Goal: Task Accomplishment & Management: Use online tool/utility

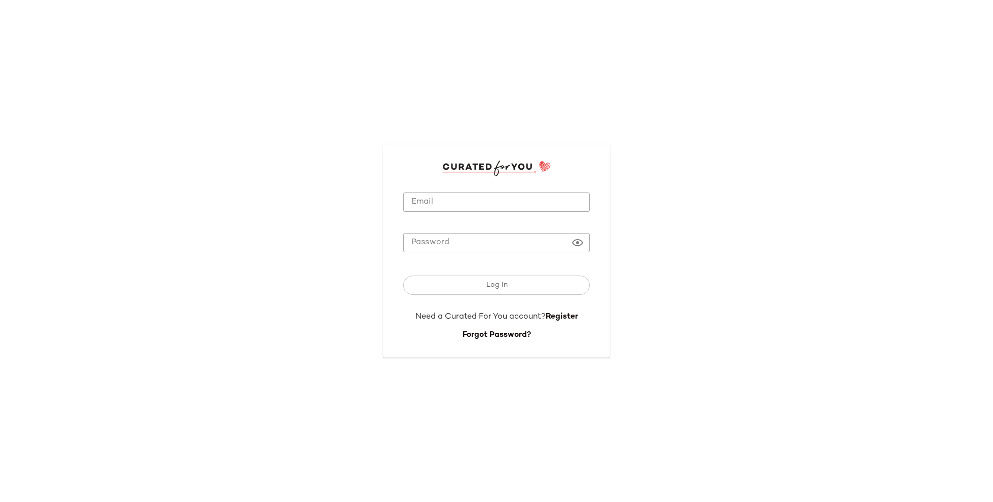
type input "**********"
click at [442, 193] on input "**********" at bounding box center [496, 203] width 187 height 20
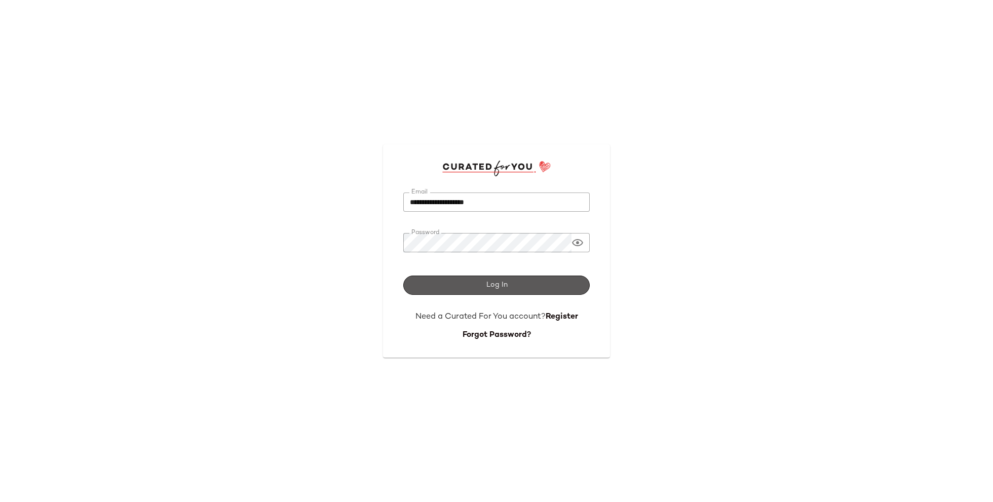
click at [457, 285] on button "Log In" at bounding box center [496, 285] width 187 height 19
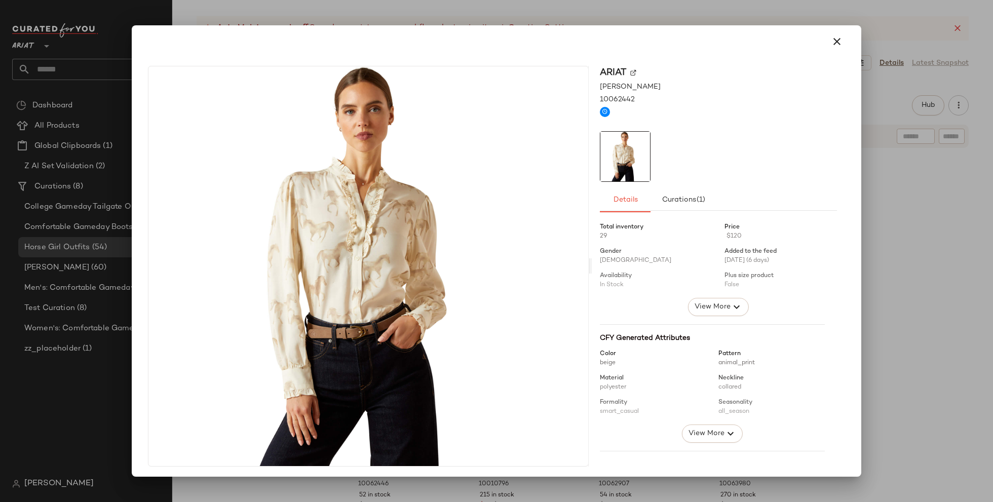
scroll to position [158, 0]
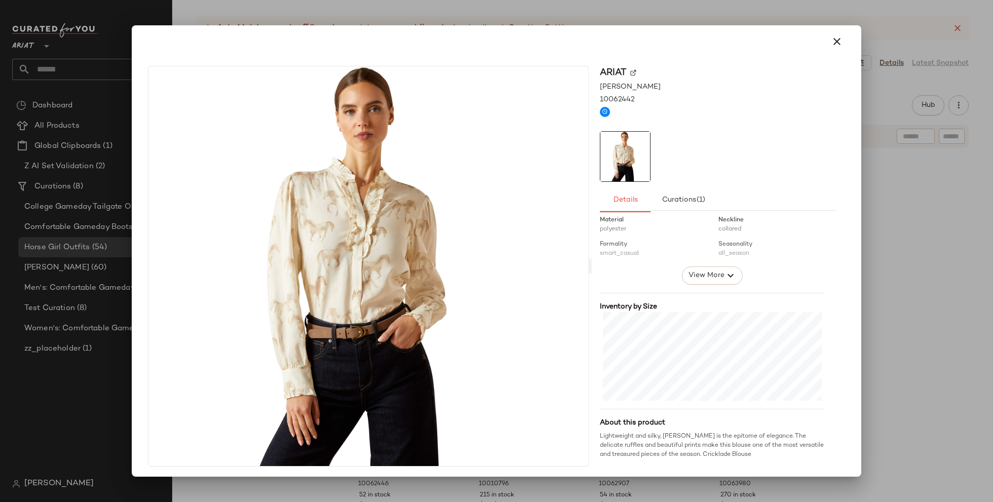
click at [928, 322] on div at bounding box center [496, 251] width 993 height 502
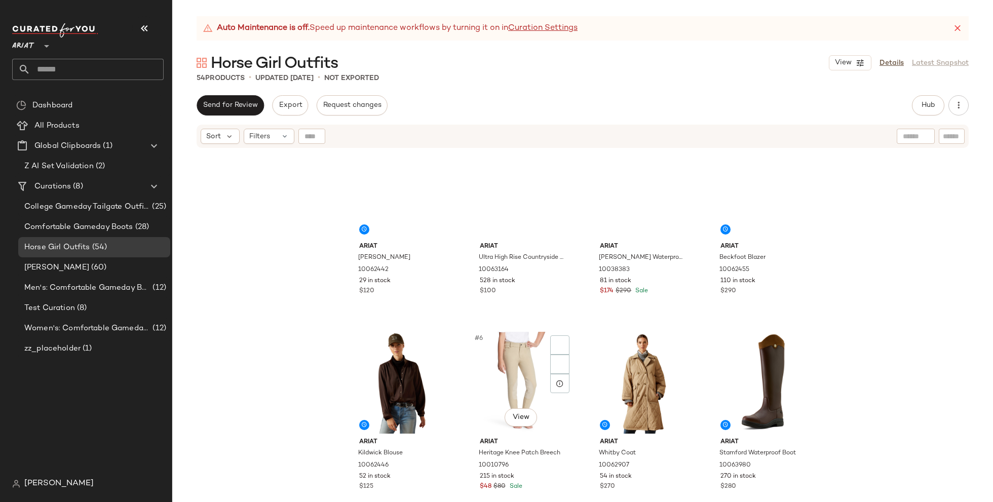
scroll to position [0, 0]
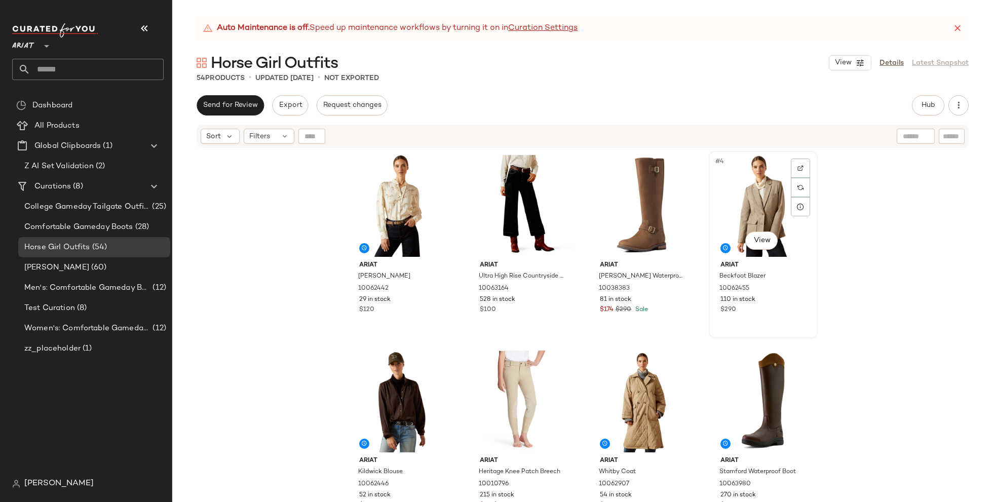
click at [750, 210] on div "#4 View" at bounding box center [764, 206] width 102 height 102
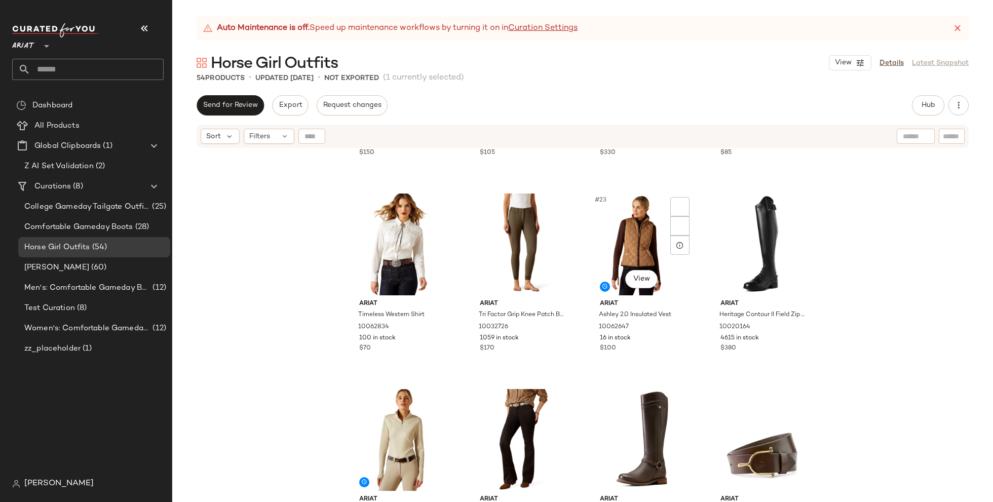
scroll to position [952, 0]
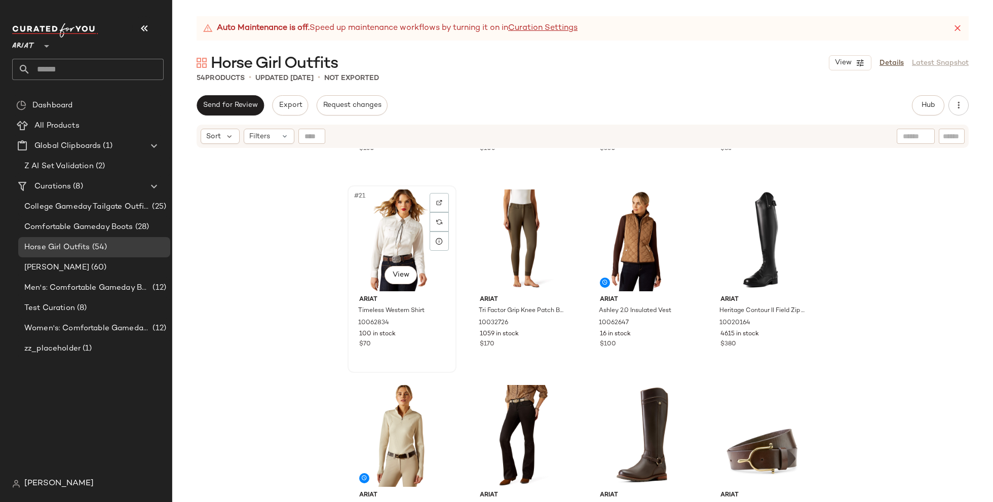
click at [380, 240] on div "#21 View" at bounding box center [402, 240] width 102 height 102
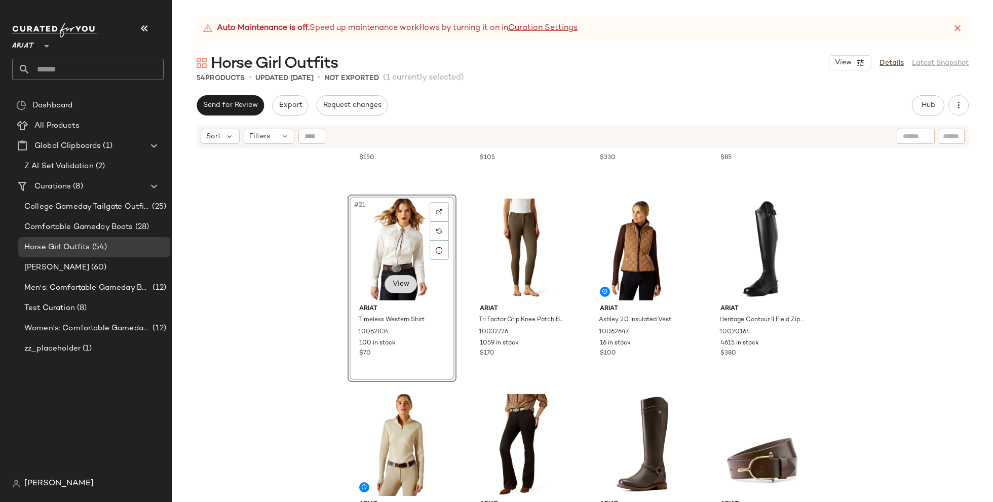
scroll to position [947, 0]
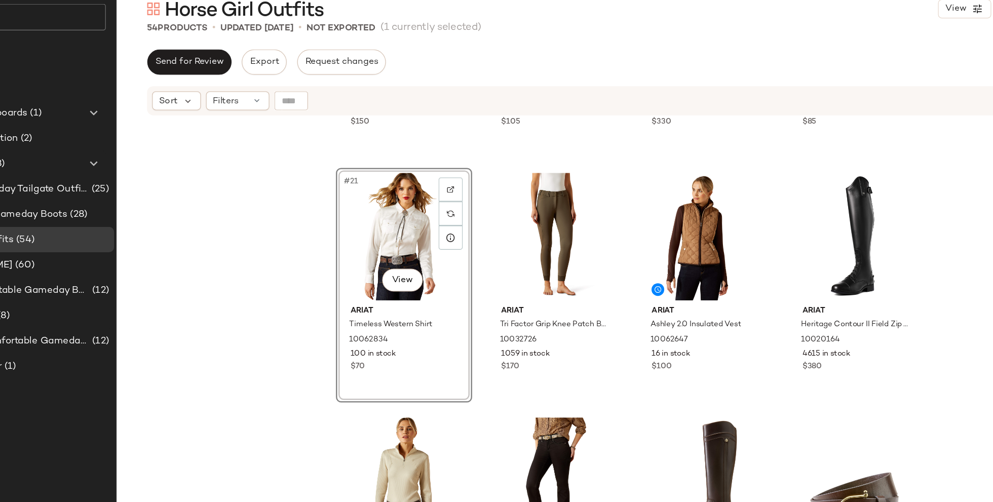
click at [396, 221] on div "#21 View" at bounding box center [402, 245] width 102 height 102
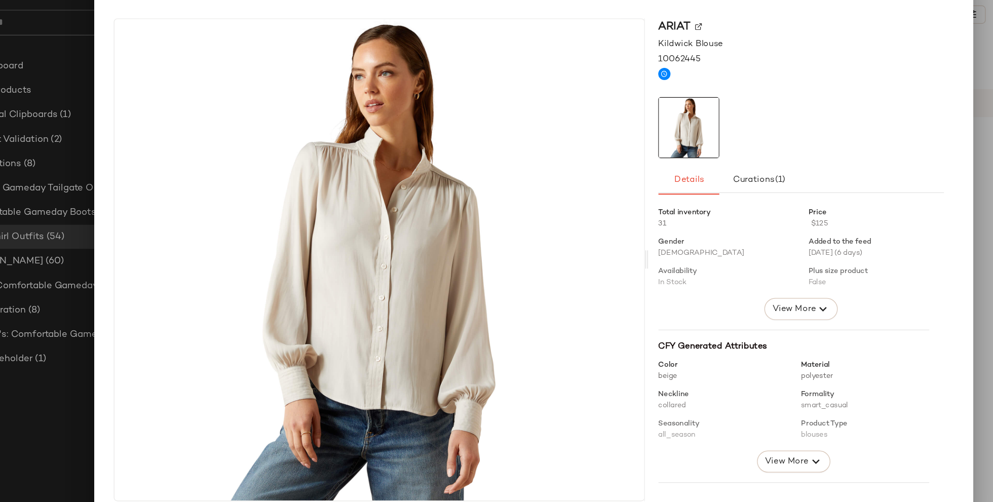
scroll to position [158, 0]
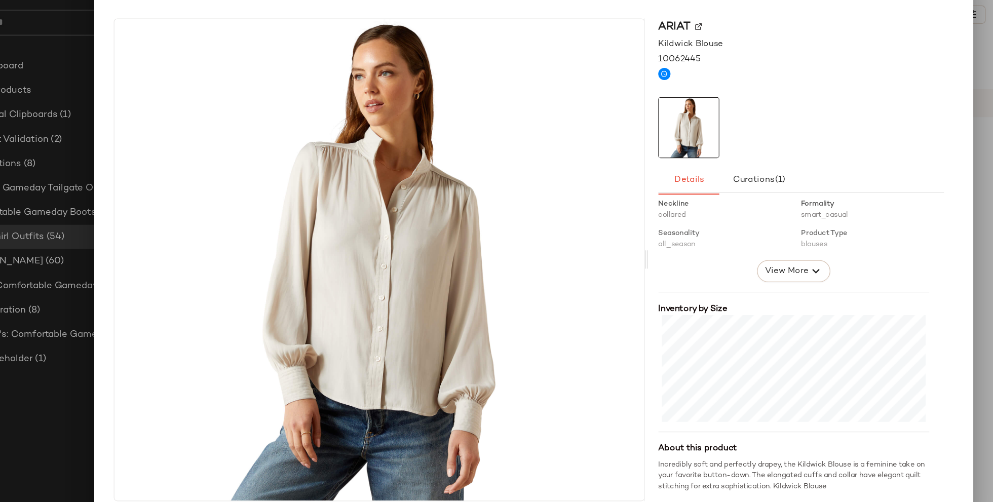
click at [863, 361] on div at bounding box center [496, 251] width 993 height 502
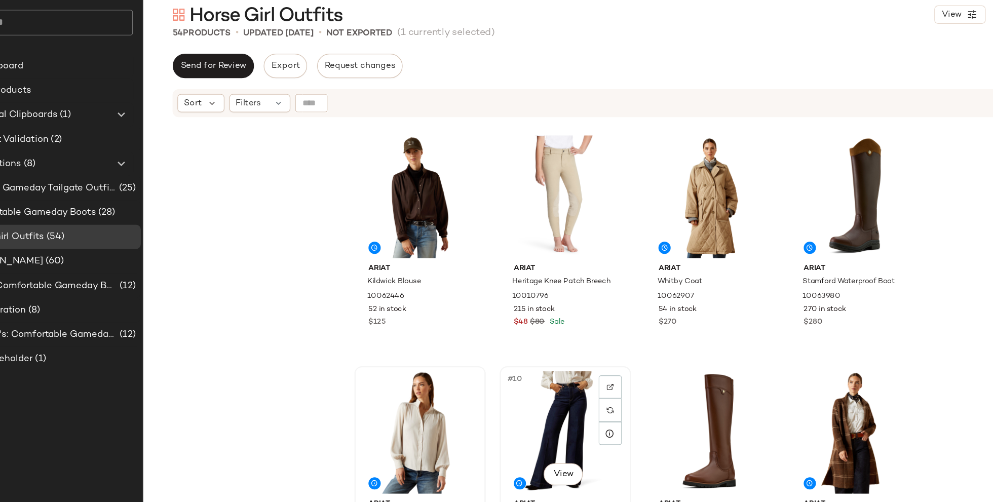
scroll to position [196, 0]
click at [501, 216] on div "#6 View" at bounding box center [523, 214] width 102 height 102
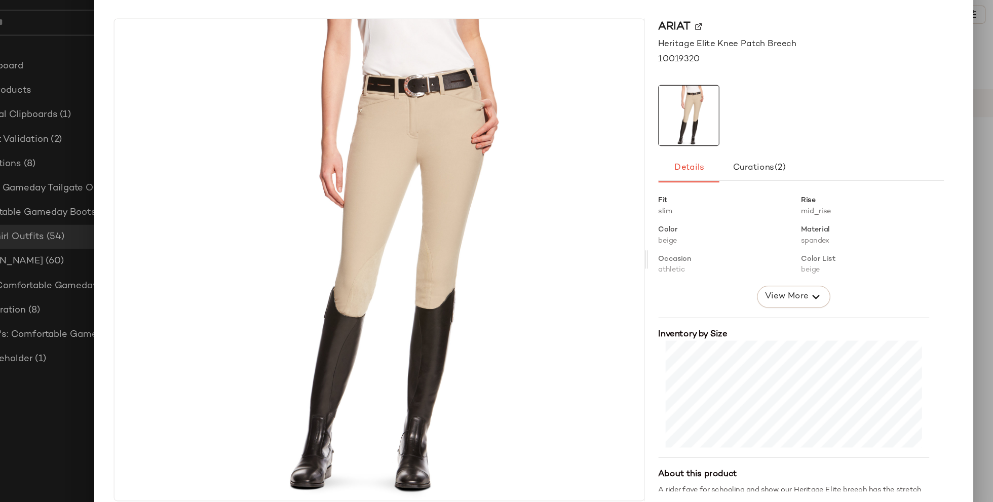
scroll to position [157, 0]
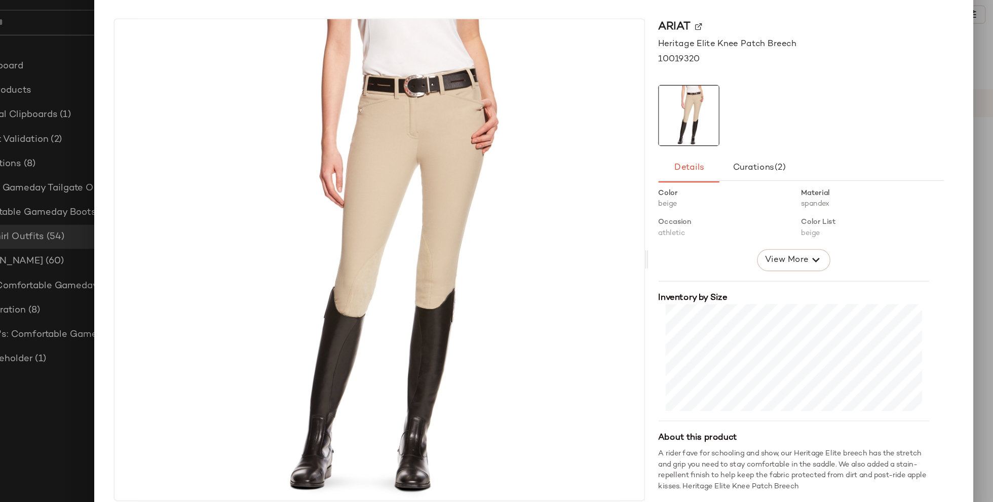
click at [866, 366] on div at bounding box center [496, 251] width 993 height 502
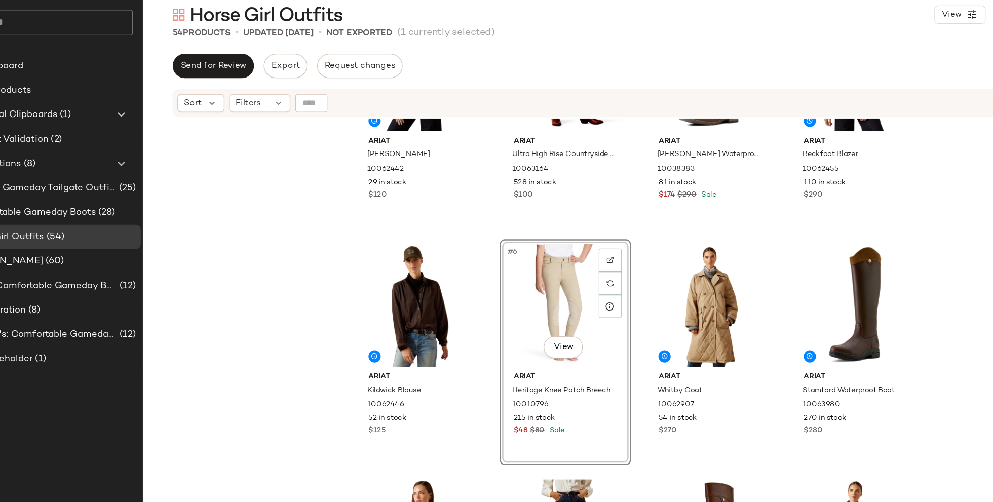
scroll to position [0, 0]
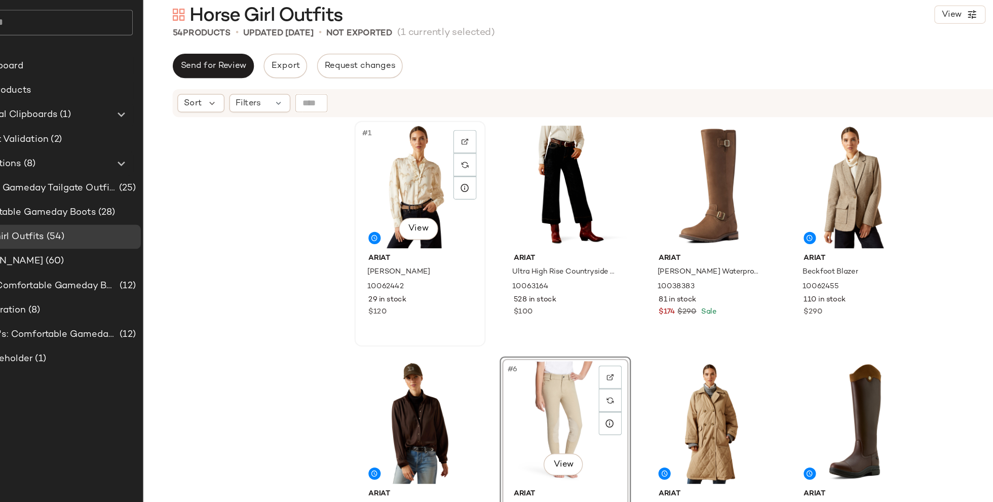
click at [383, 314] on div "$120" at bounding box center [402, 310] width 86 height 9
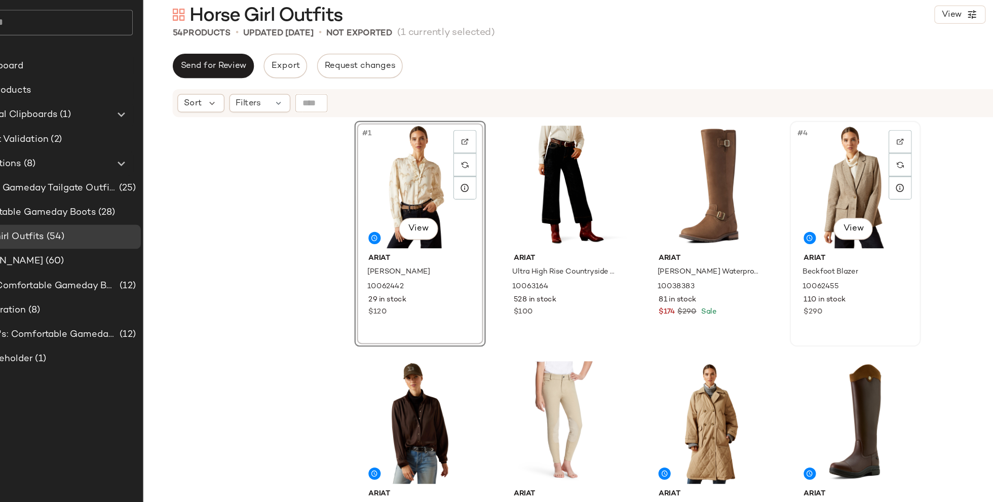
click at [750, 207] on div "#4 View" at bounding box center [764, 206] width 102 height 102
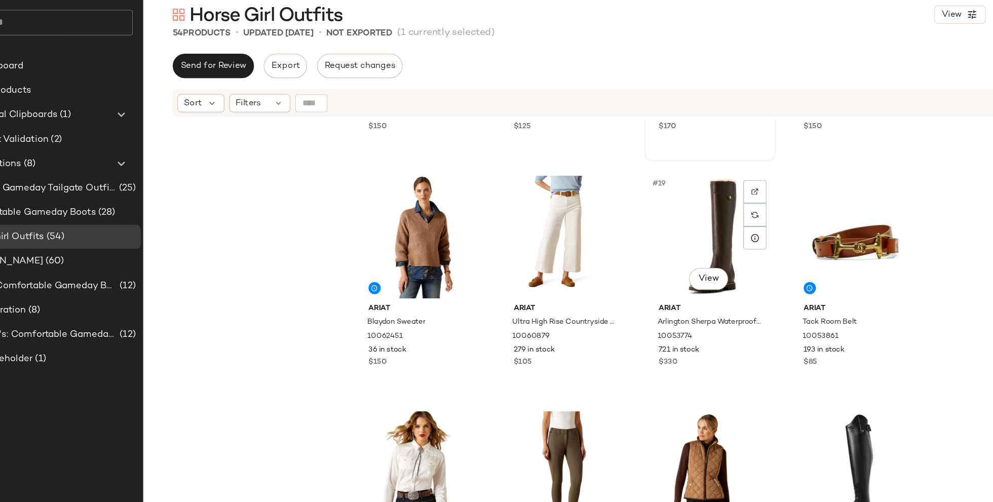
scroll to position [751, 0]
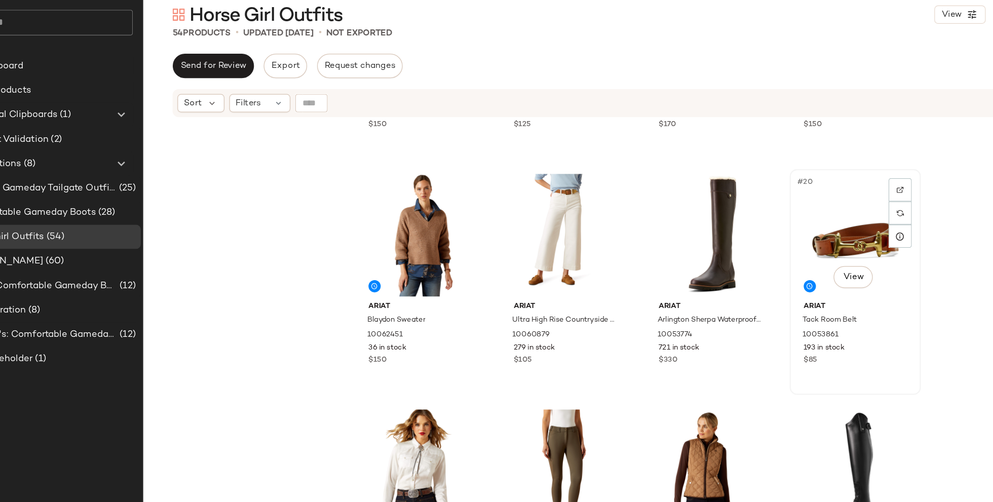
click at [730, 238] on div "#20 View" at bounding box center [764, 246] width 102 height 102
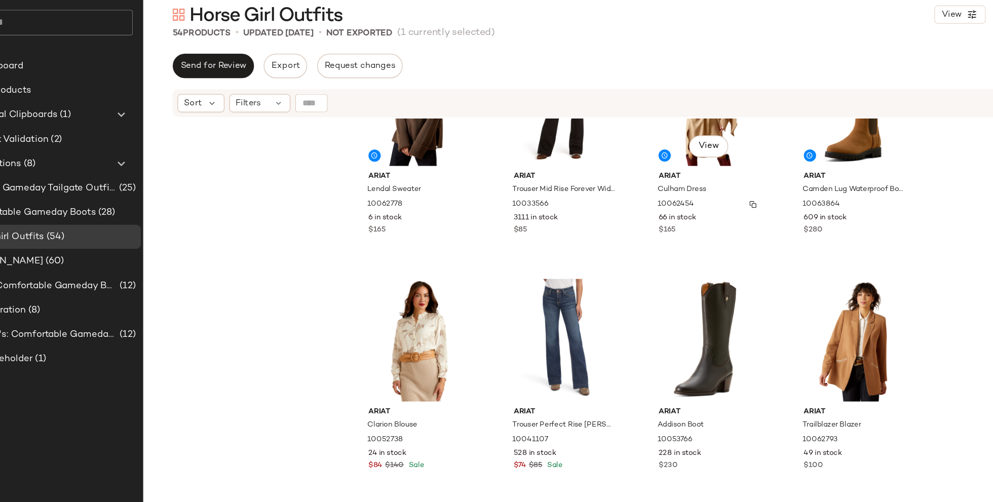
scroll to position [1499, 0]
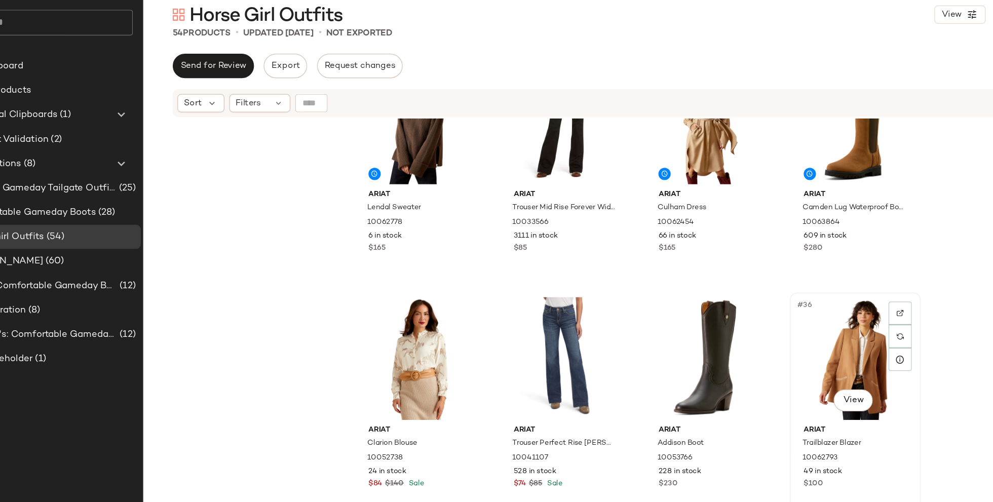
click at [742, 345] on div "#36 View" at bounding box center [764, 348] width 102 height 102
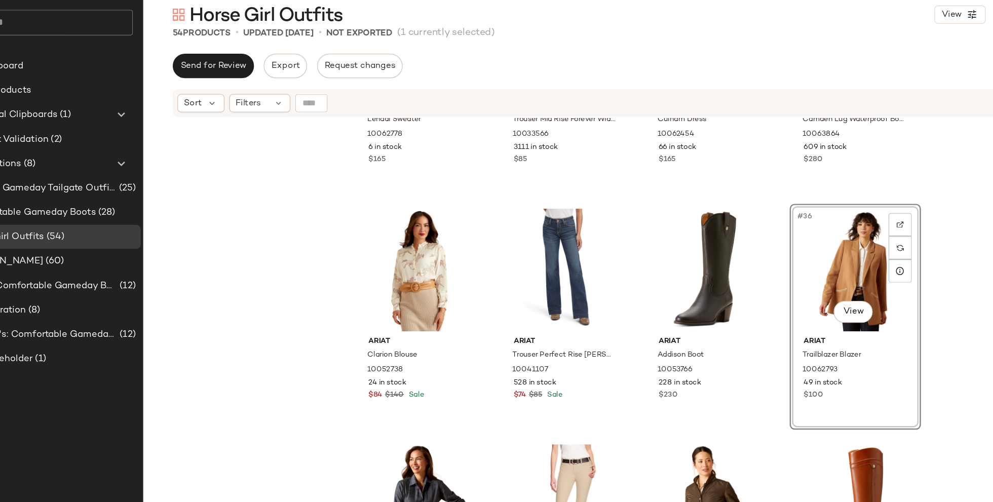
scroll to position [1506, 0]
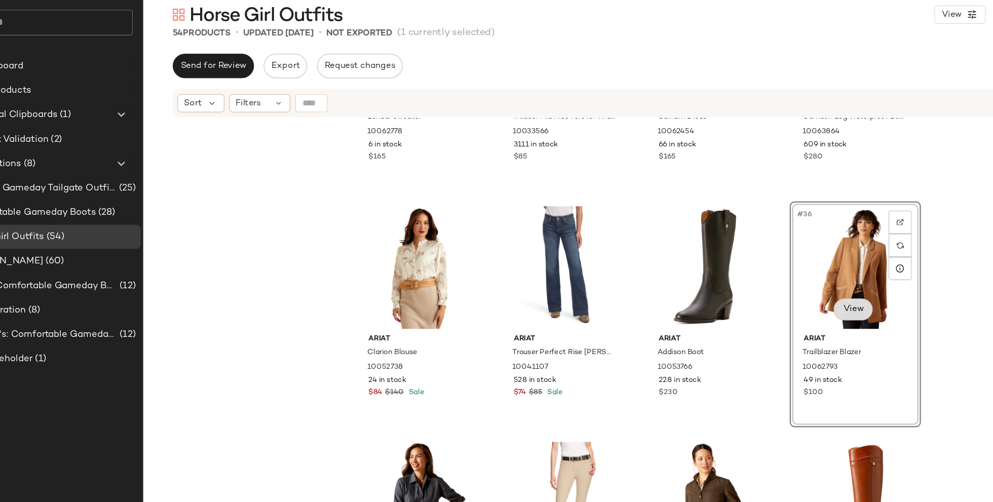
click at [761, 310] on body "Ariat ** Dashboard All Products Global Clipboards (1) Z AI Set Validation (2) C…" at bounding box center [496, 251] width 993 height 502
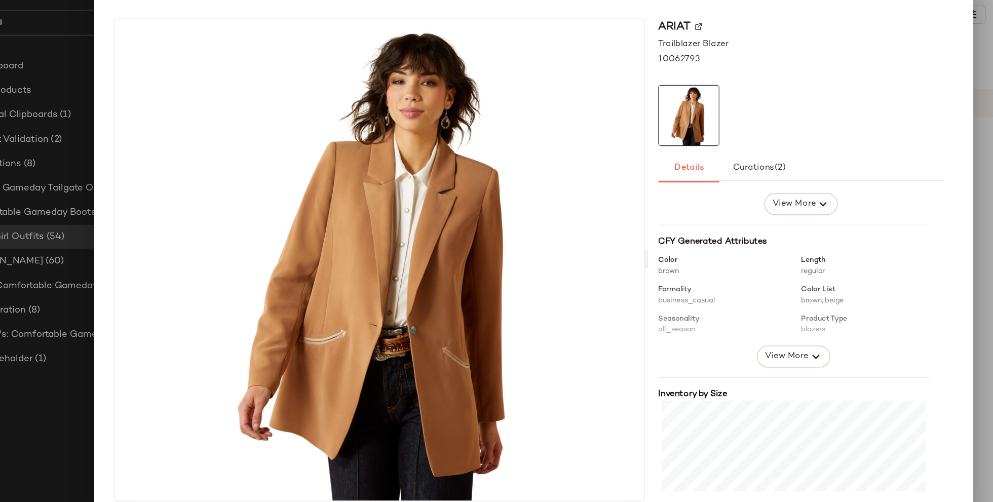
scroll to position [148, 0]
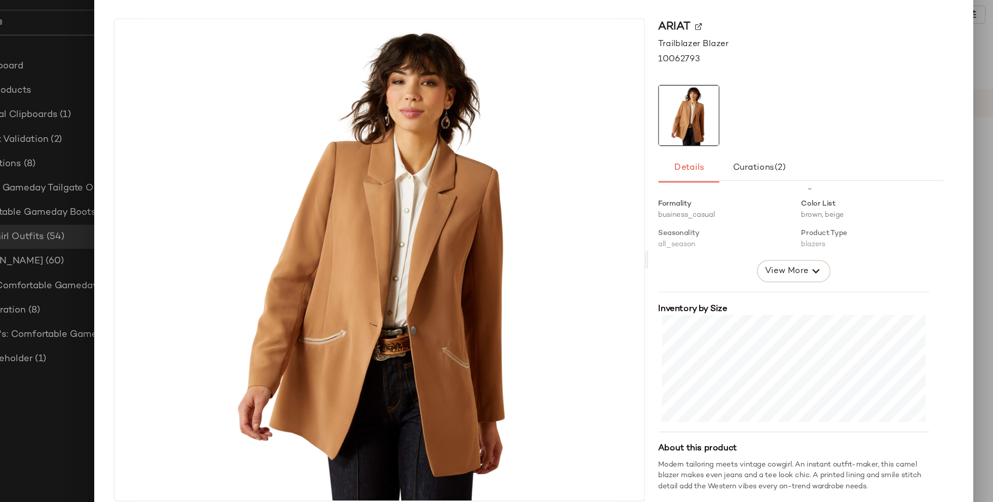
click at [869, 374] on div at bounding box center [496, 251] width 993 height 502
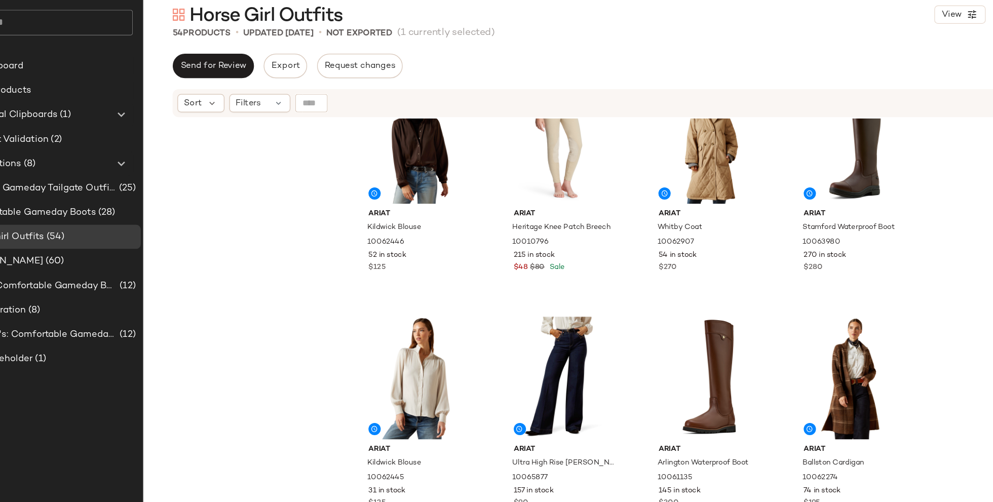
scroll to position [233, 0]
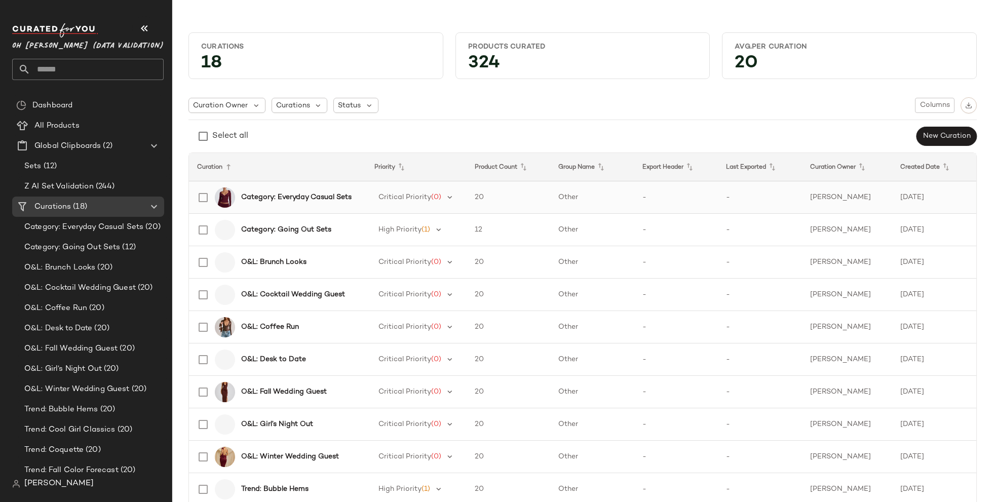
click at [334, 199] on b "Category: Everyday Casual Sets" at bounding box center [296, 197] width 110 height 11
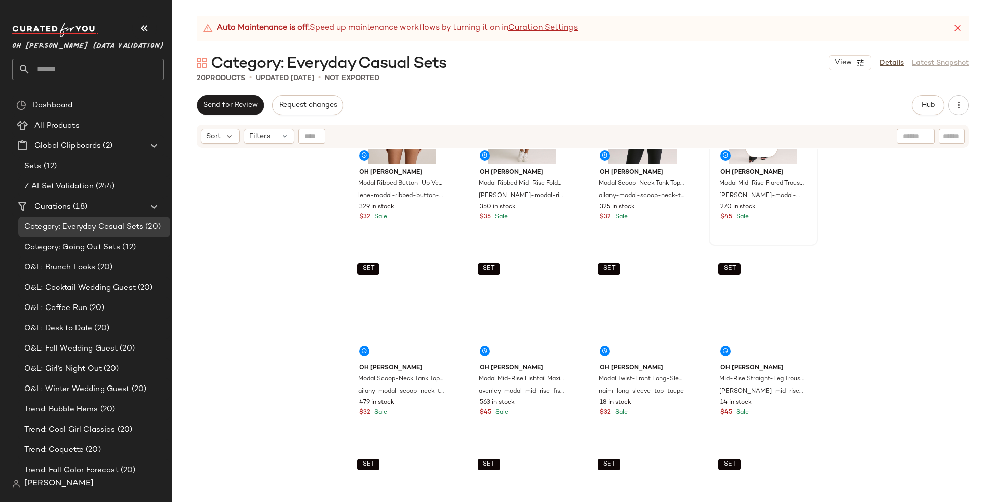
scroll to position [297, 0]
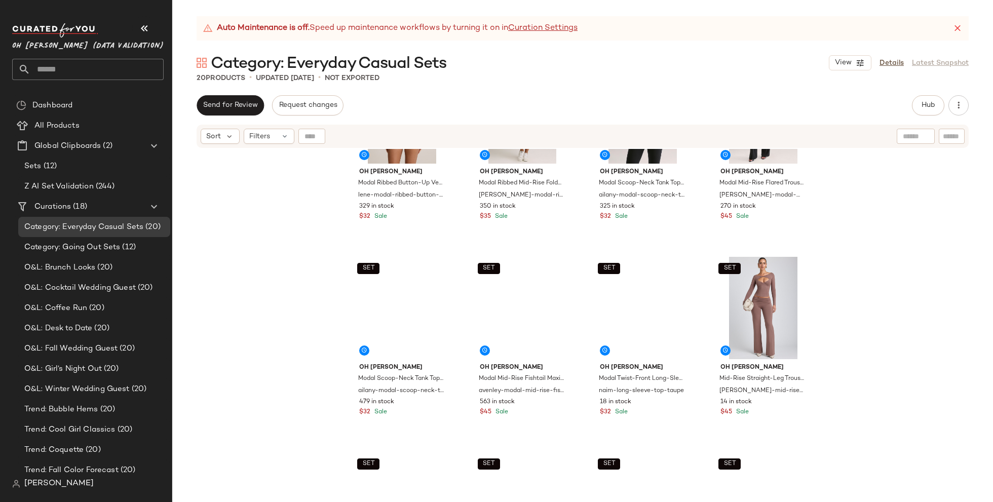
click at [959, 28] on icon at bounding box center [958, 28] width 10 height 10
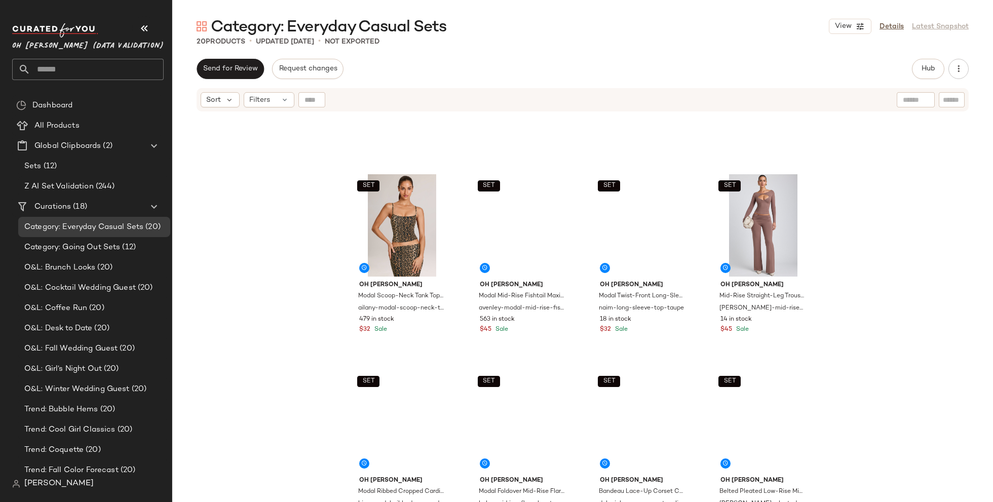
scroll to position [343, 0]
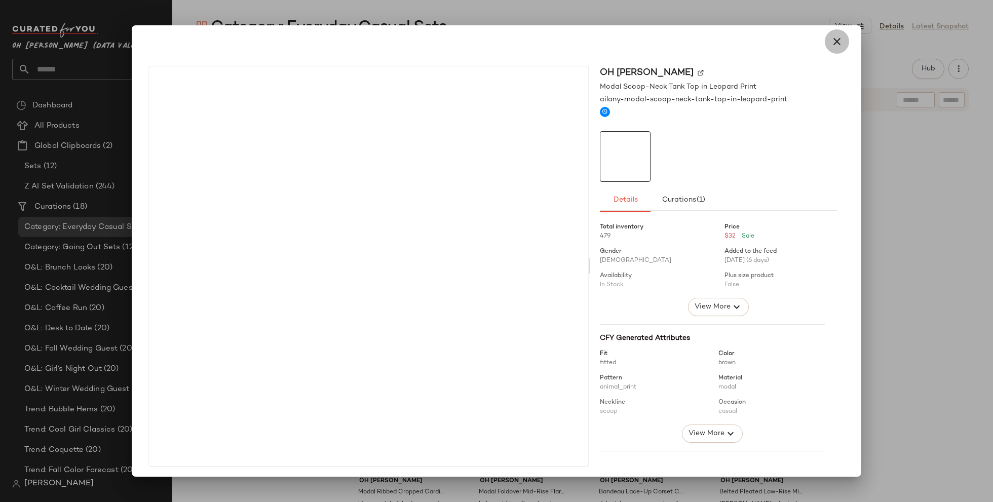
click at [831, 41] on icon "button" at bounding box center [837, 41] width 12 height 12
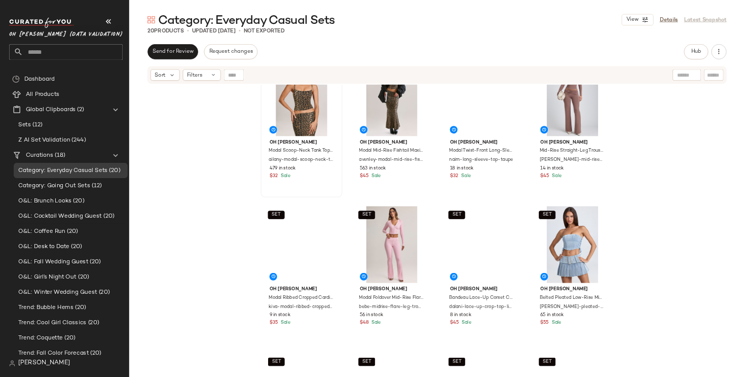
scroll to position [565, 0]
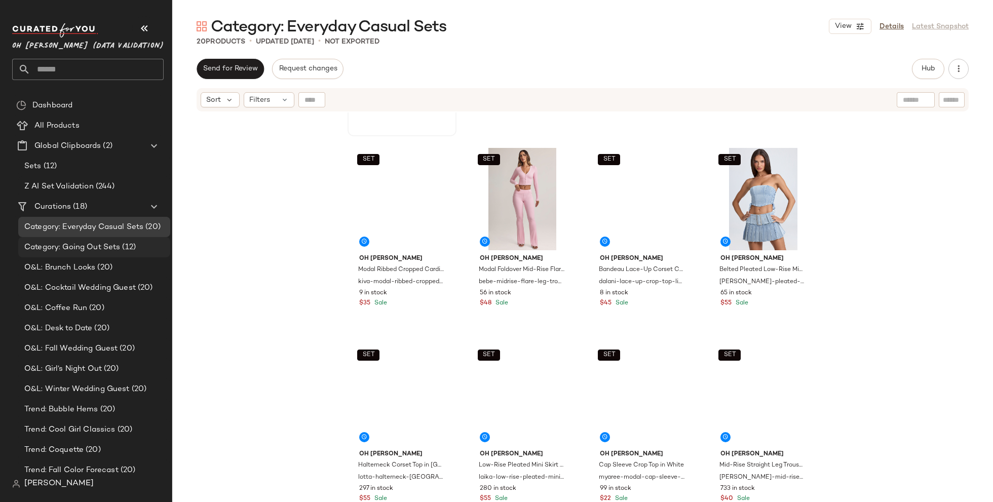
click at [122, 242] on span "(12)" at bounding box center [128, 248] width 16 height 12
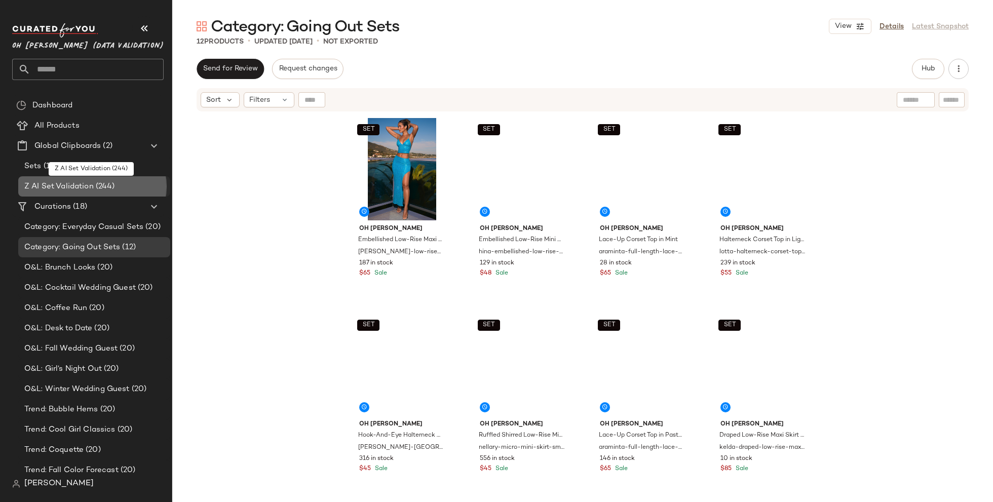
click at [119, 189] on div "Z AI Set Validation (244)" at bounding box center [93, 187] width 145 height 12
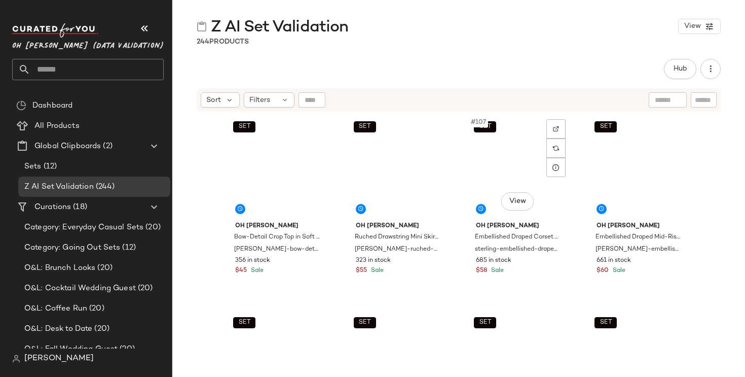
scroll to position [5083, 0]
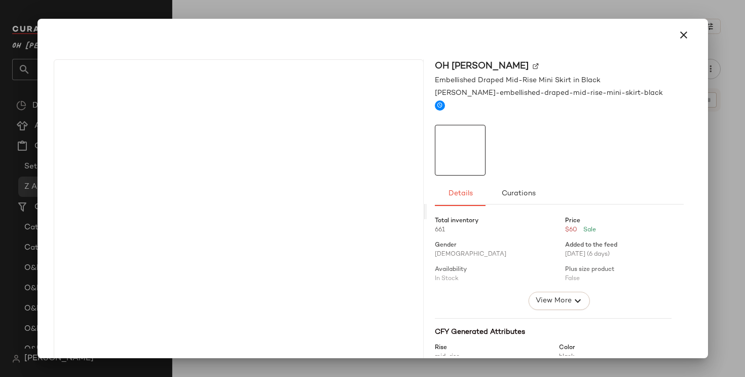
click at [720, 178] on div at bounding box center [372, 188] width 745 height 377
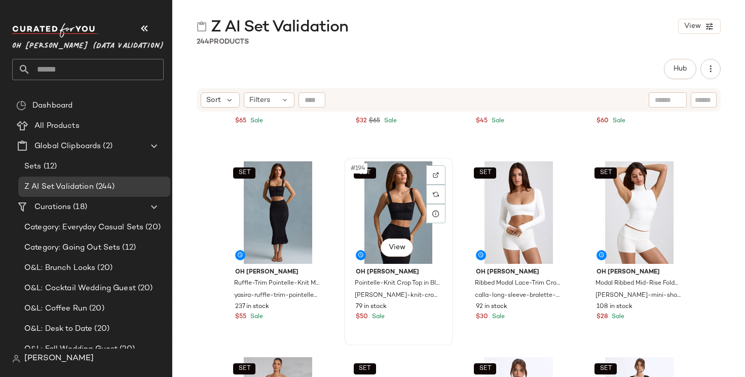
scroll to position [9561, 0]
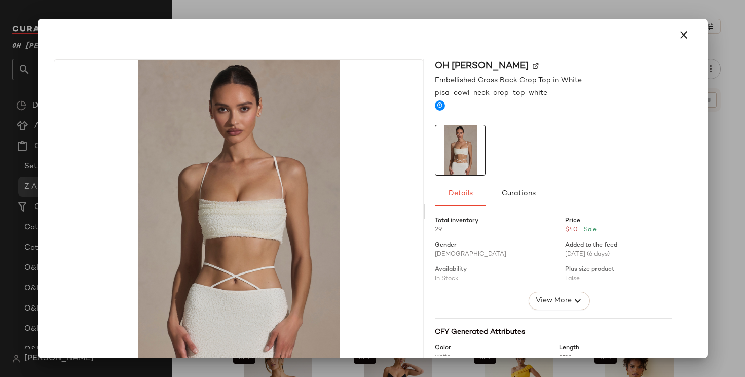
click at [721, 182] on div at bounding box center [372, 188] width 745 height 377
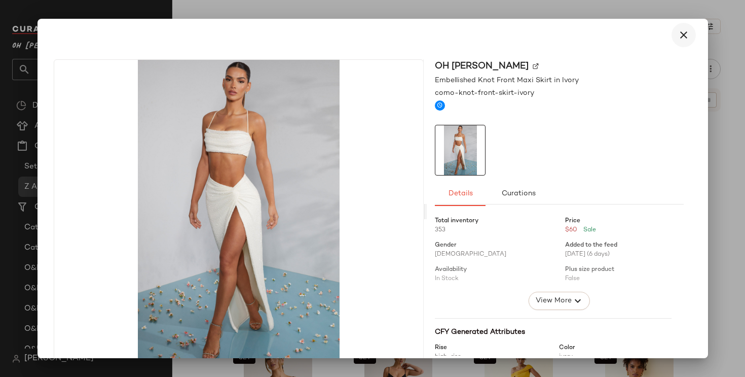
click at [678, 34] on icon "button" at bounding box center [684, 35] width 12 height 12
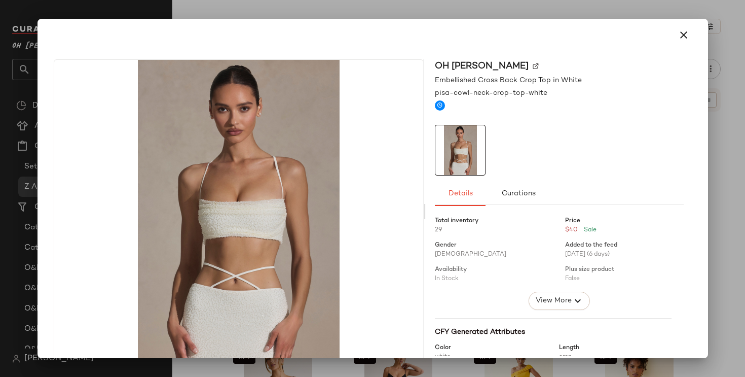
click at [721, 252] on div at bounding box center [372, 188] width 745 height 377
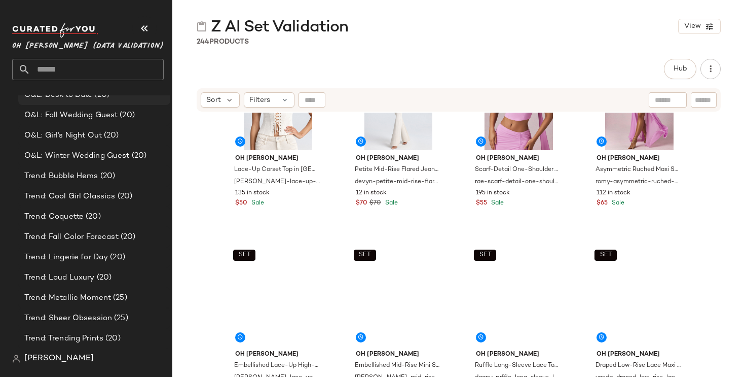
scroll to position [232, 0]
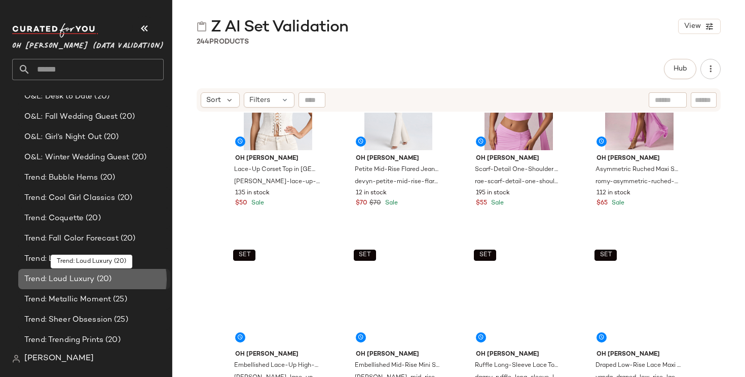
click at [82, 278] on span "Trend: Loud Luxury" at bounding box center [59, 279] width 70 height 12
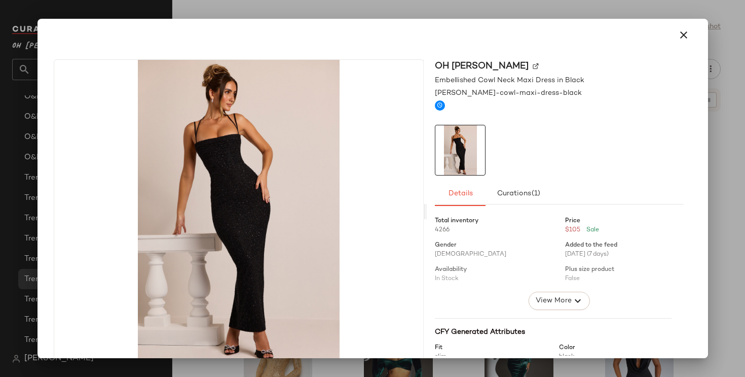
click at [720, 221] on div at bounding box center [372, 188] width 745 height 377
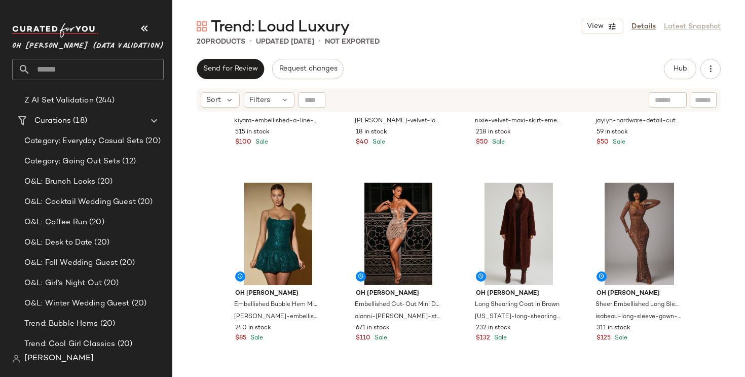
scroll to position [334, 0]
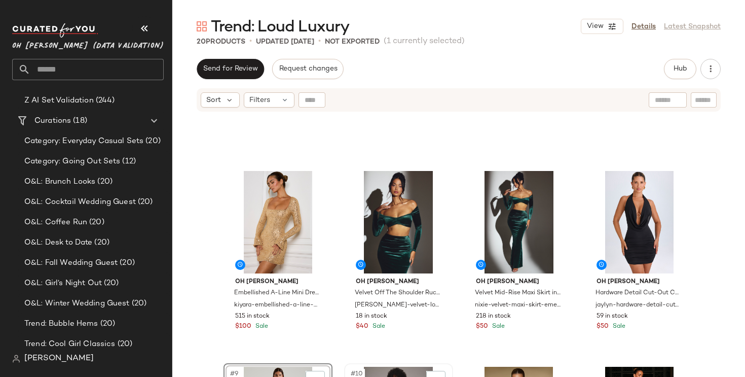
scroll to position [151, 0]
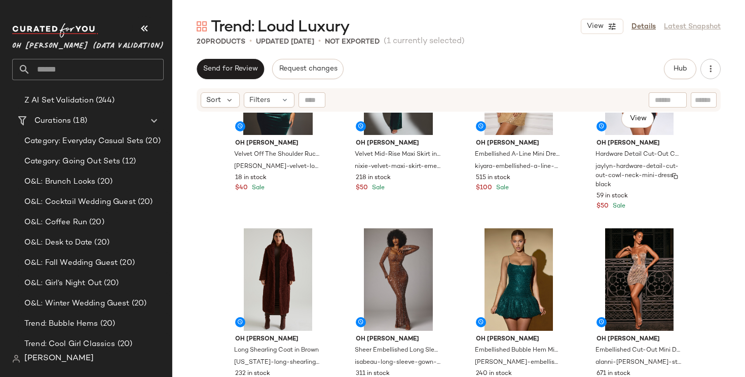
scroll to position [291, 0]
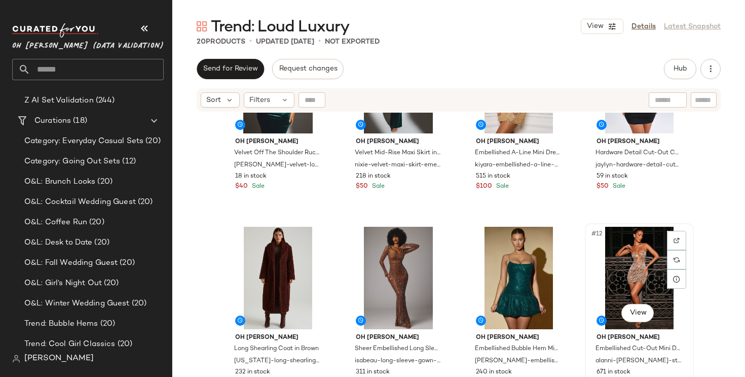
click at [618, 255] on div "#12 View" at bounding box center [639, 278] width 102 height 102
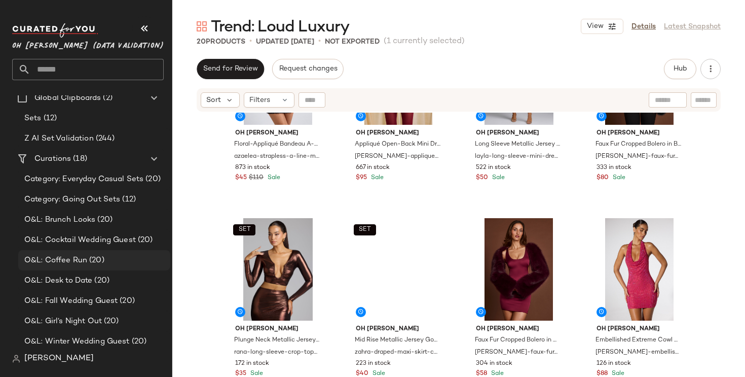
scroll to position [47, 0]
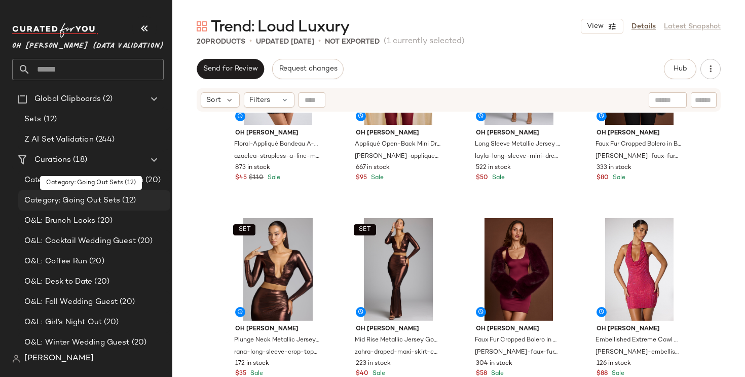
click at [126, 204] on span "(12)" at bounding box center [128, 201] width 16 height 12
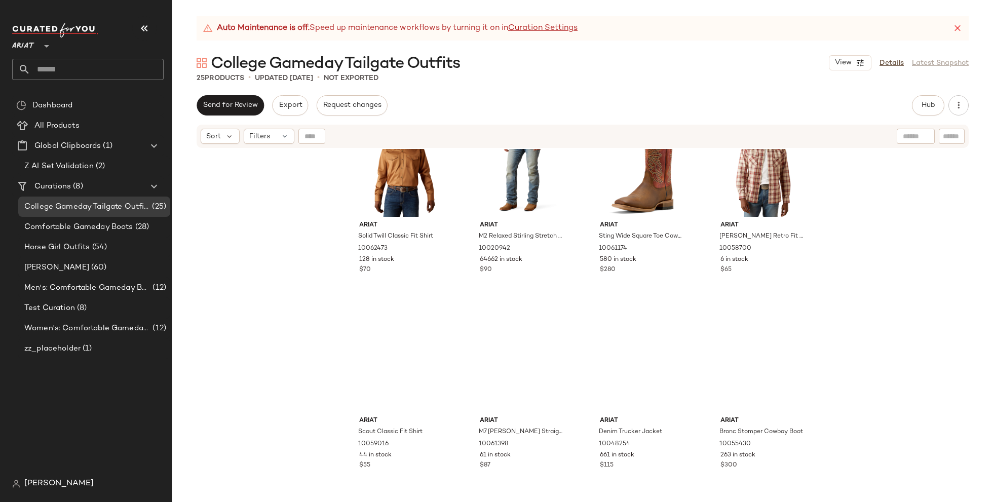
scroll to position [244, 0]
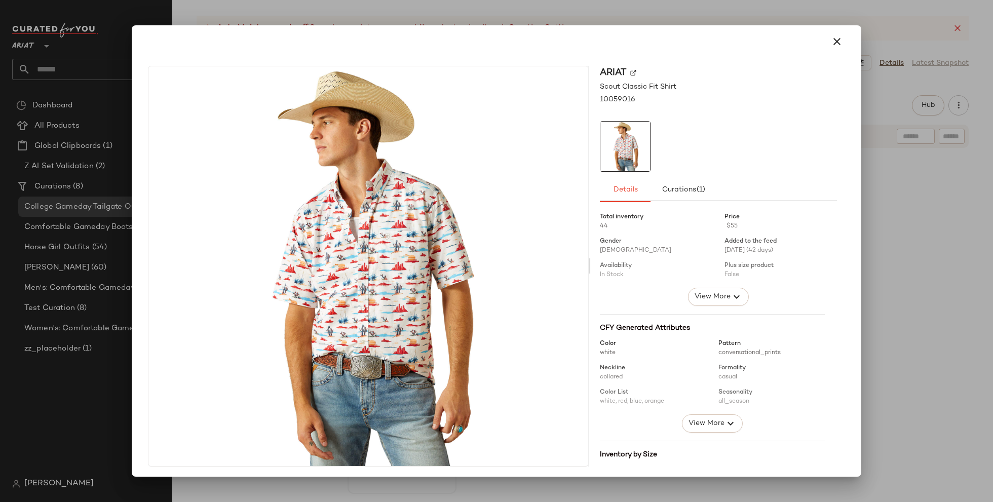
click at [924, 320] on div at bounding box center [496, 251] width 993 height 502
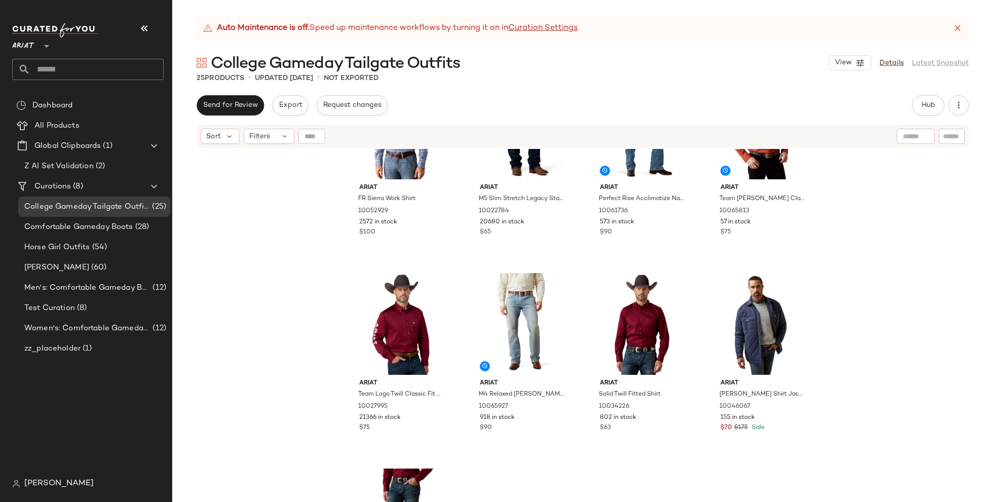
scroll to position [659, 0]
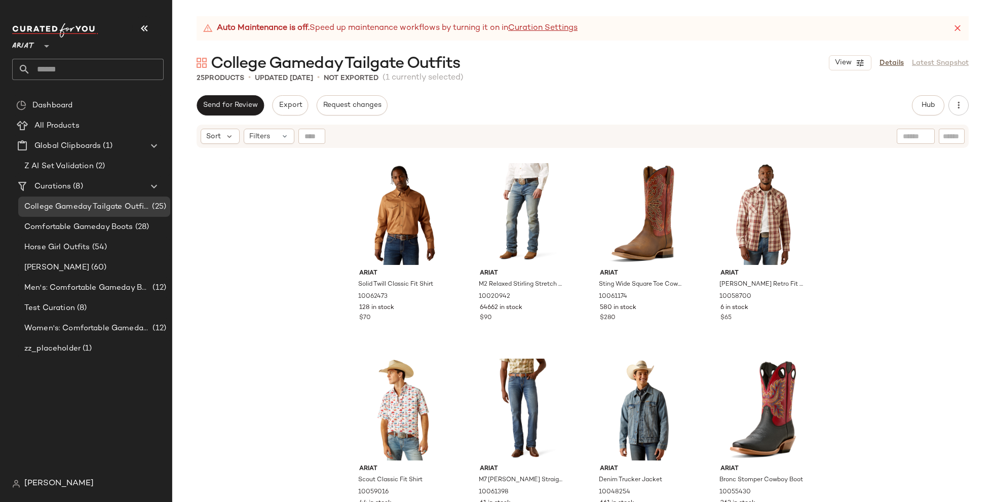
scroll to position [192, 0]
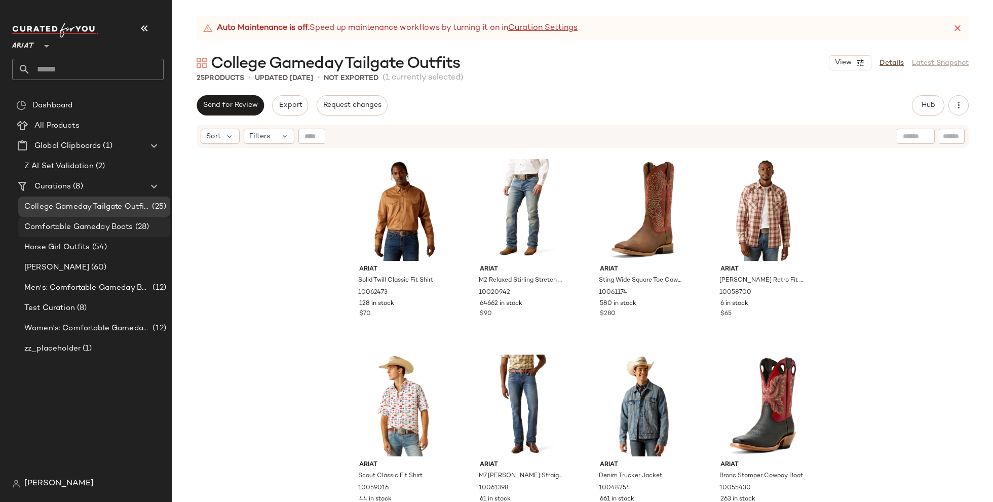
click at [131, 223] on span "Comfortable Gameday Boots" at bounding box center [78, 227] width 109 height 12
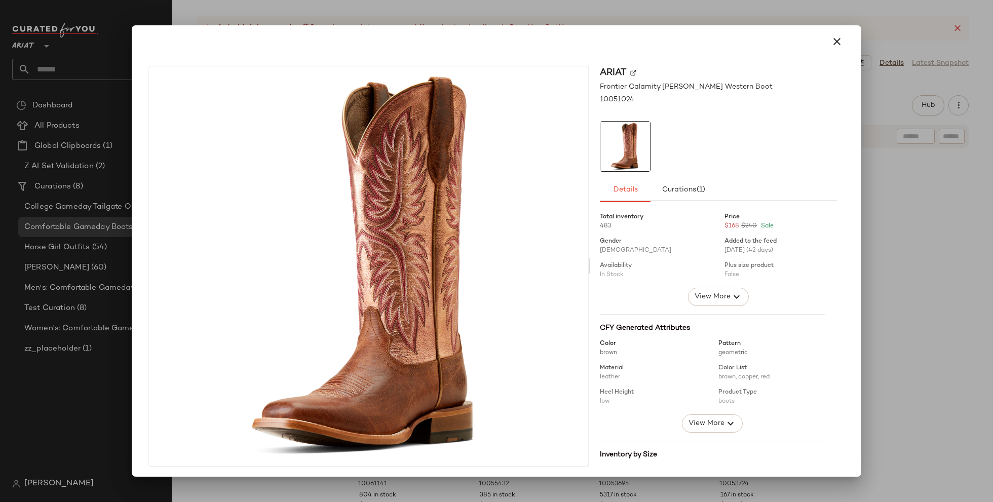
click at [969, 283] on div at bounding box center [496, 251] width 993 height 502
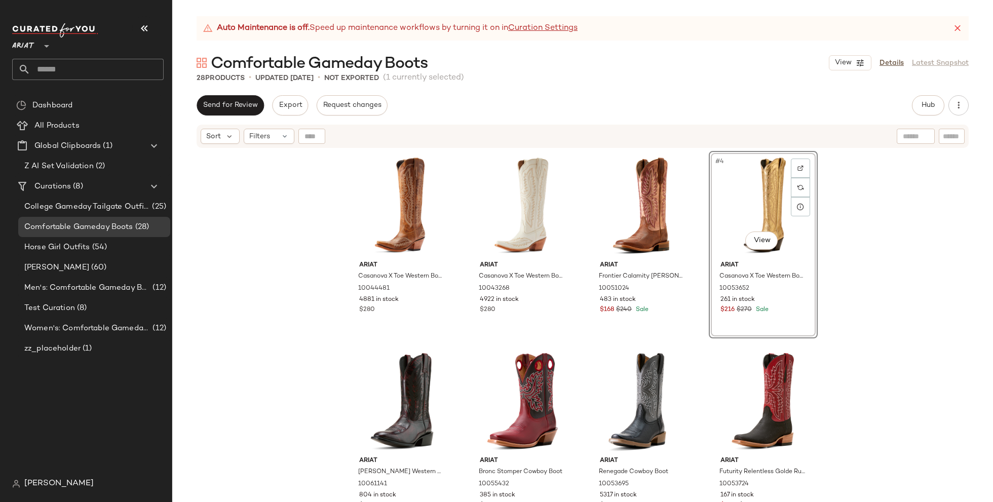
click at [885, 304] on div "Ariat Casanova X Toe Western Boot 10044481 4881 in stock $280 Ariat Casanova X …" at bounding box center [582, 338] width 821 height 379
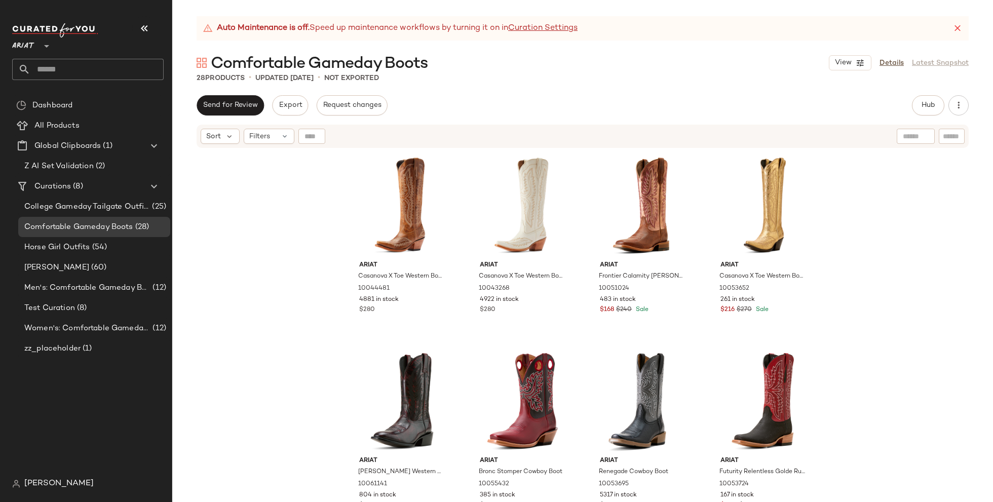
scroll to position [155, 0]
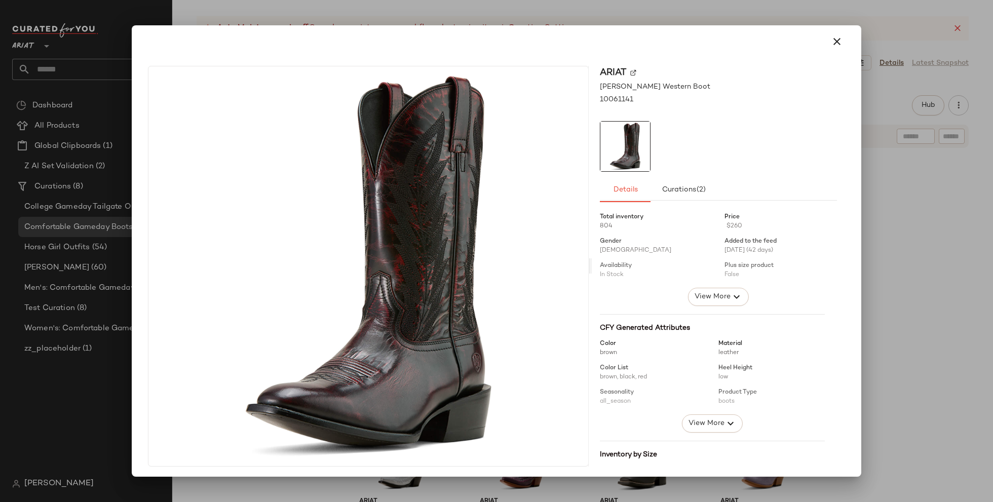
click at [924, 286] on div at bounding box center [496, 251] width 993 height 502
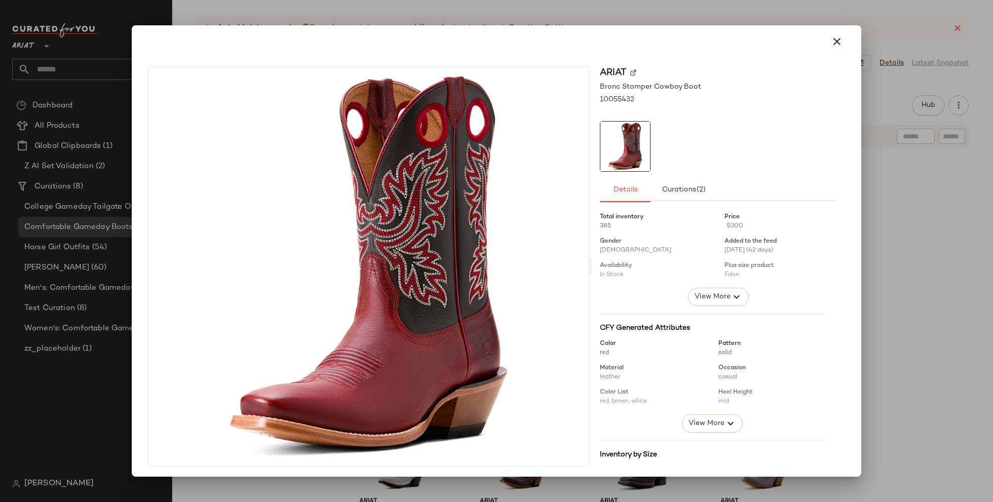
click at [947, 294] on div at bounding box center [496, 251] width 993 height 502
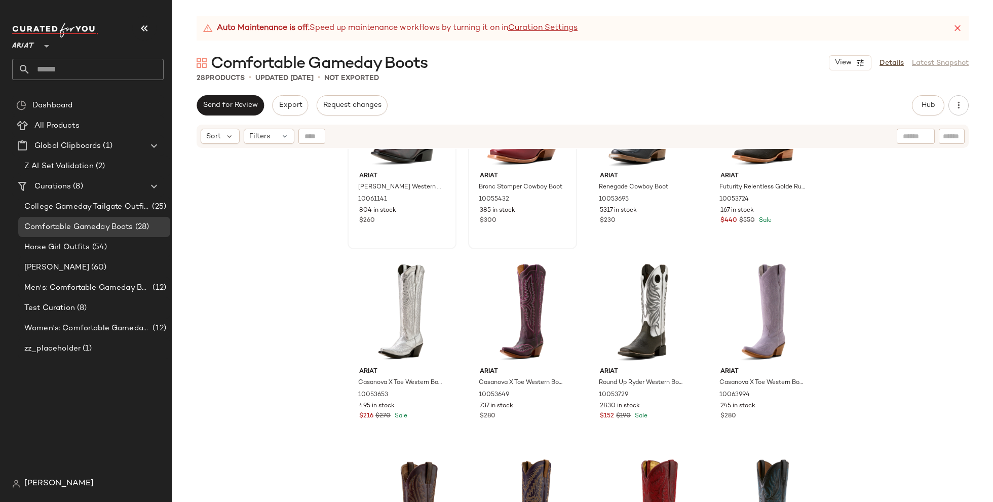
scroll to position [286, 0]
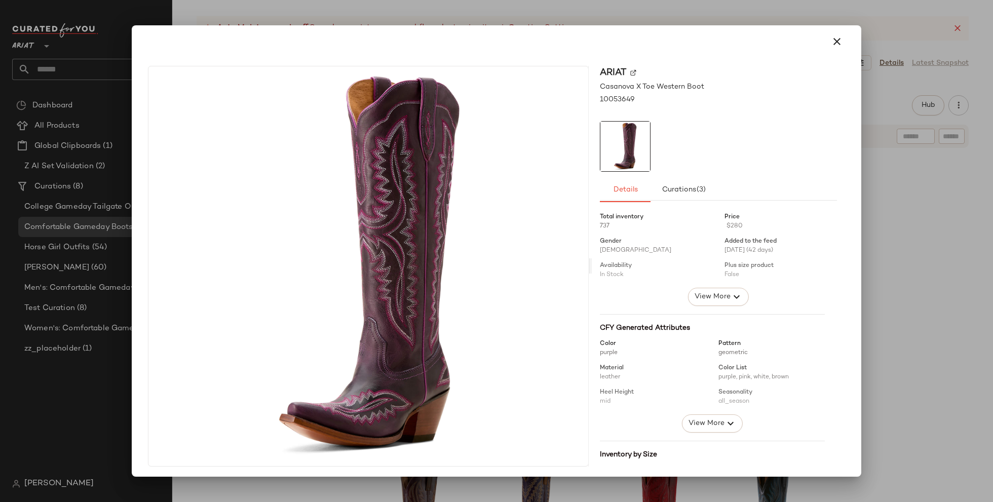
click at [969, 335] on div at bounding box center [496, 251] width 993 height 502
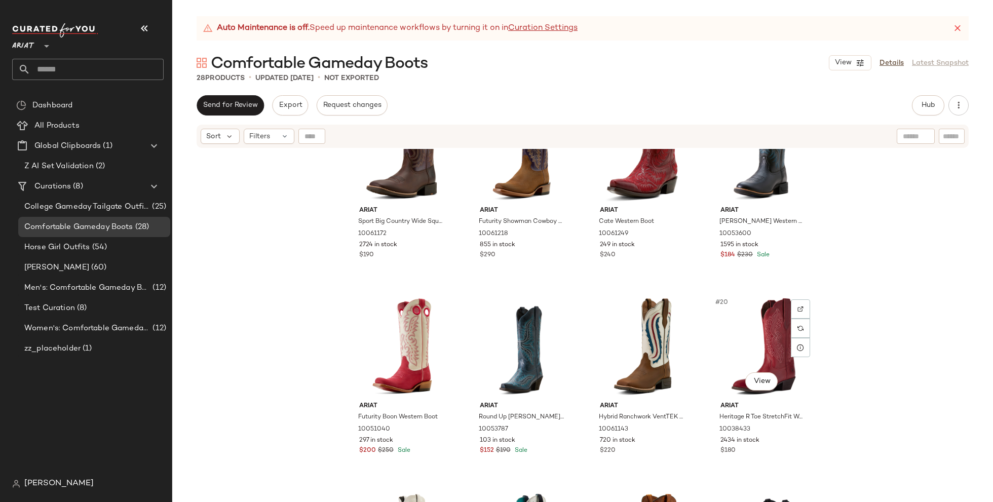
scroll to position [530, 0]
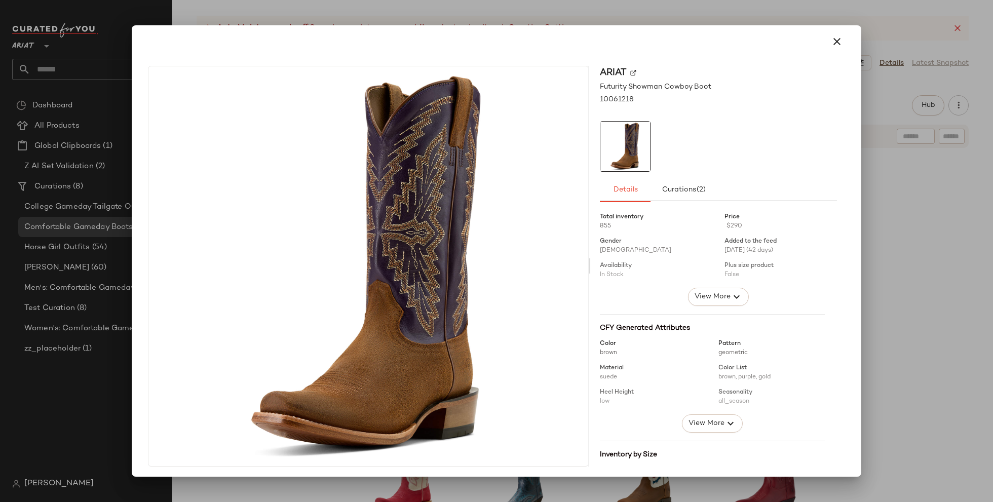
click at [940, 283] on div at bounding box center [496, 251] width 993 height 502
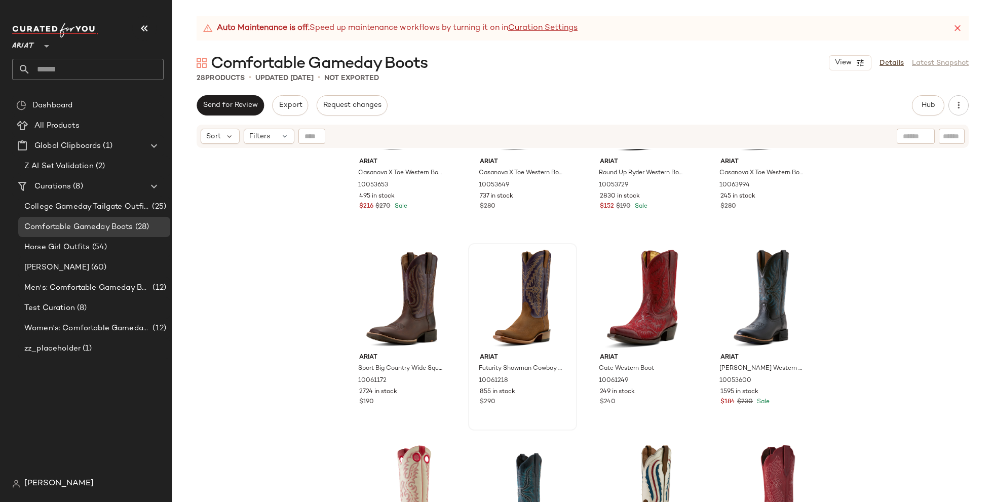
scroll to position [504, 0]
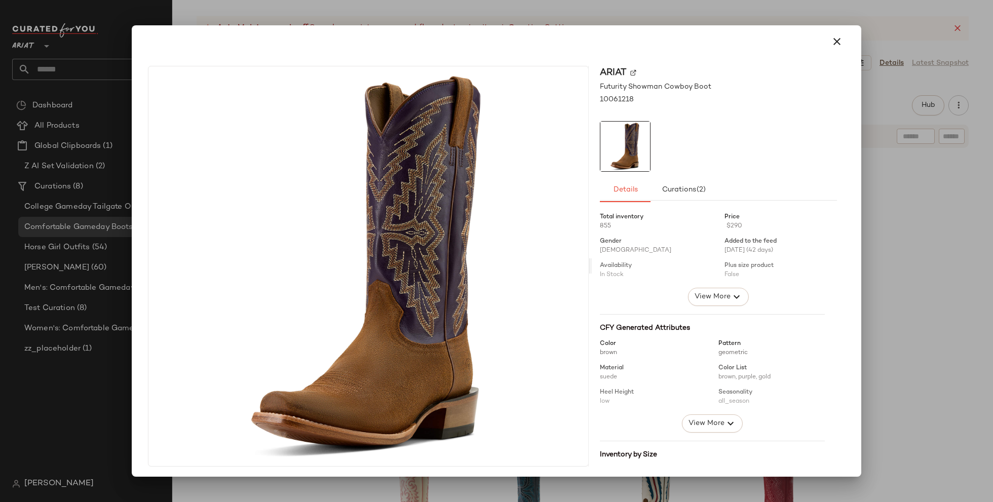
click at [923, 274] on div at bounding box center [496, 251] width 993 height 502
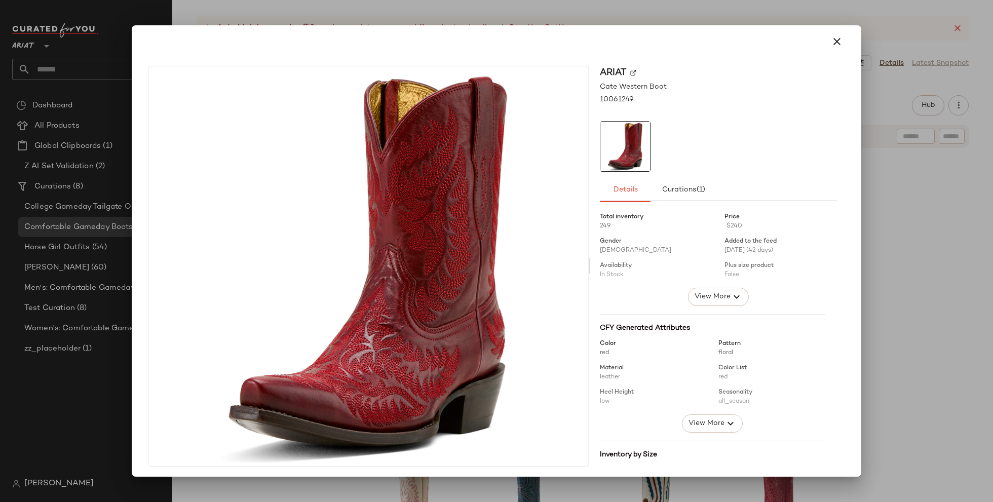
click at [917, 315] on div at bounding box center [496, 251] width 993 height 502
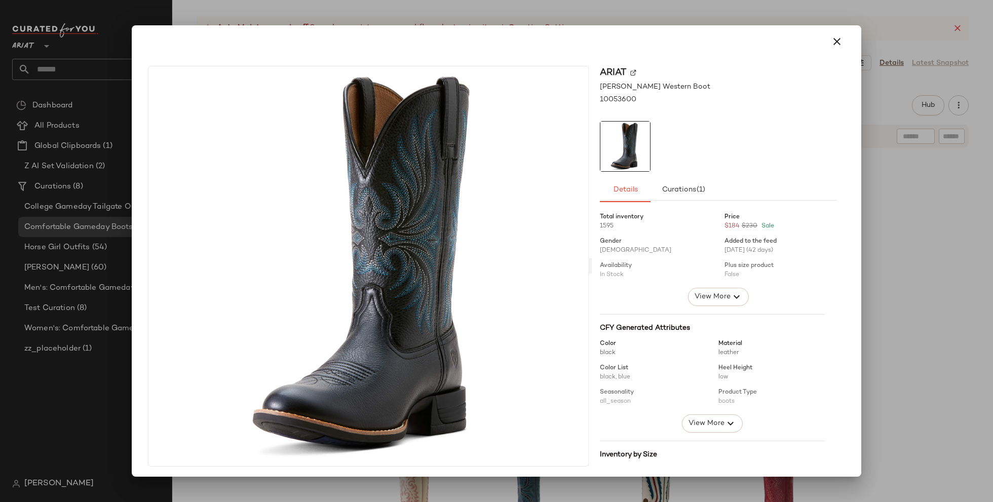
click at [933, 327] on div at bounding box center [496, 251] width 993 height 502
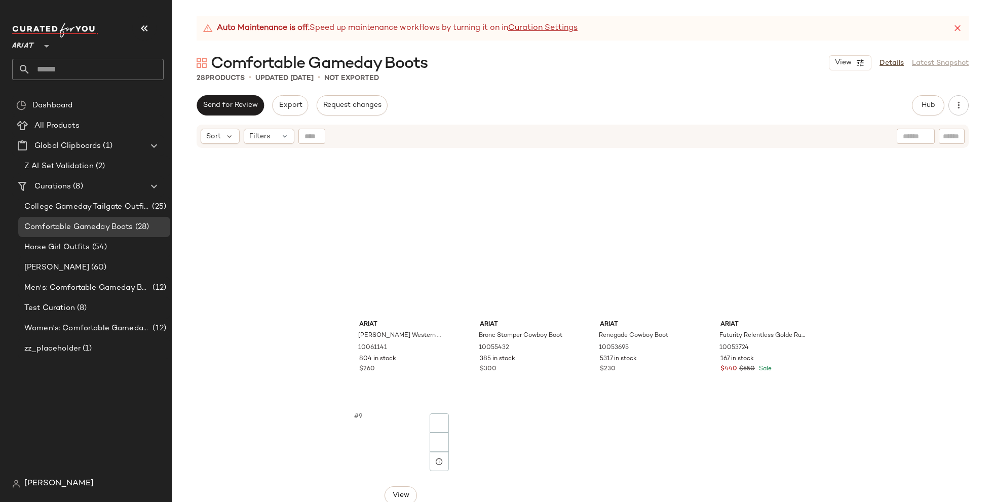
scroll to position [0, 0]
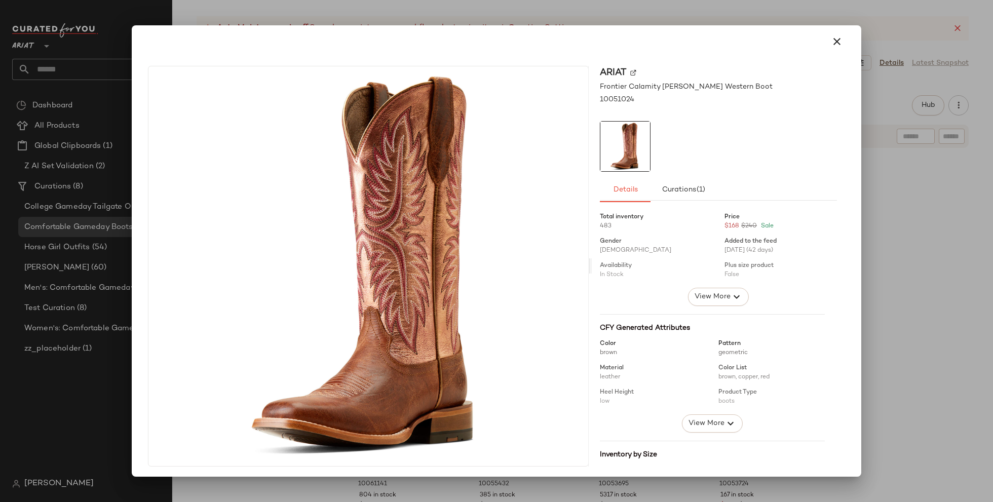
click at [933, 256] on div at bounding box center [496, 251] width 993 height 502
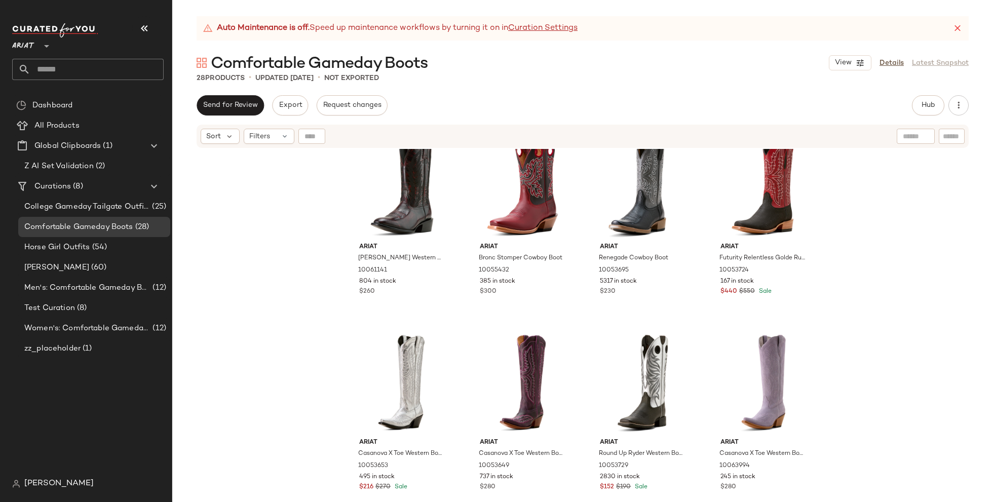
scroll to position [219, 0]
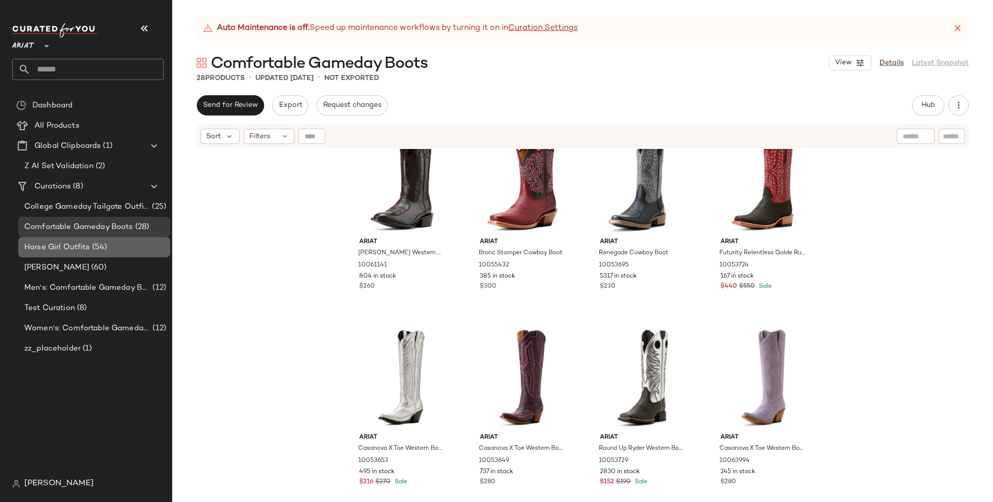
click at [97, 246] on span "(54)" at bounding box center [98, 248] width 17 height 12
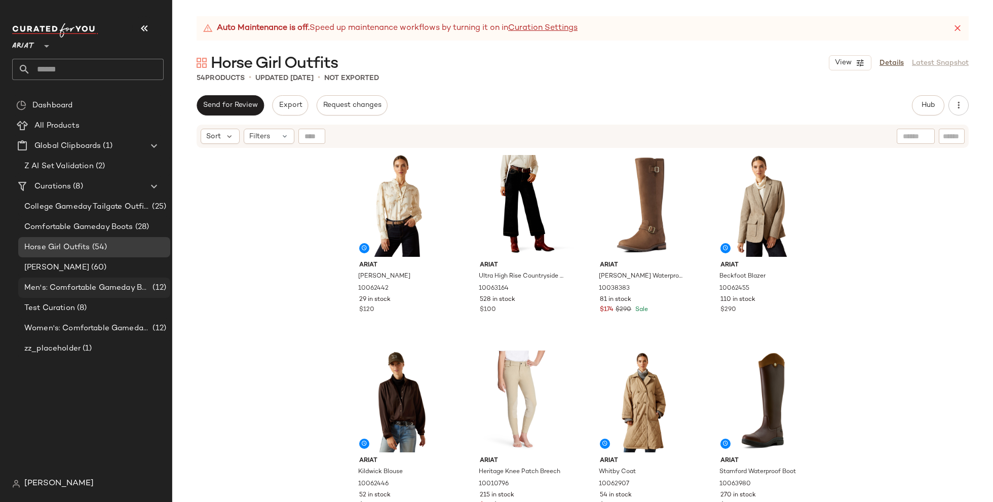
click at [122, 288] on span "Men's: Comfortable Gameday Boots" at bounding box center [87, 288] width 126 height 12
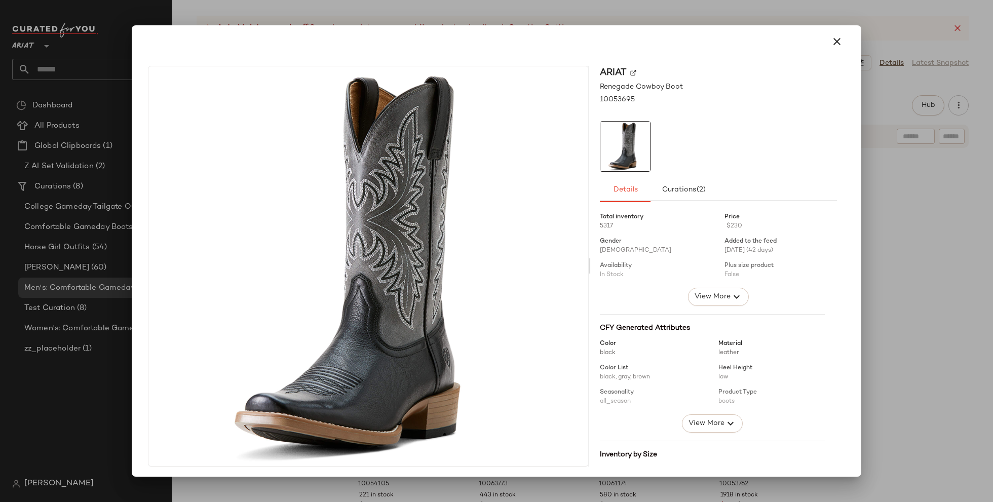
click at [924, 233] on div at bounding box center [496, 251] width 993 height 502
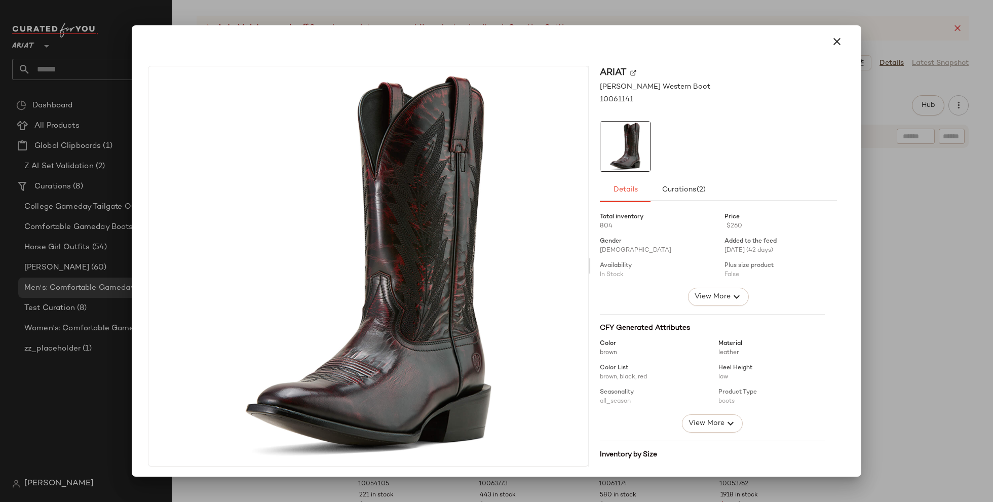
click at [892, 278] on div at bounding box center [496, 251] width 993 height 502
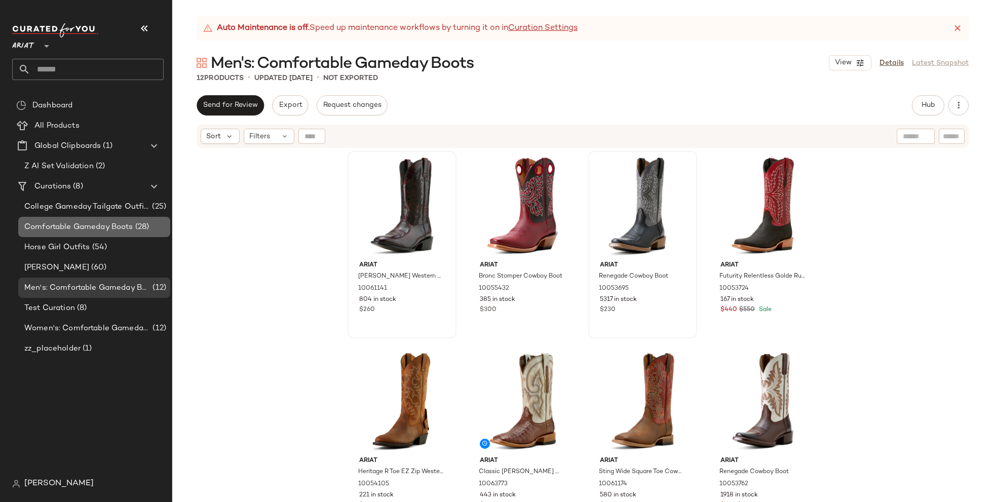
click at [142, 232] on span "(28)" at bounding box center [141, 227] width 16 height 12
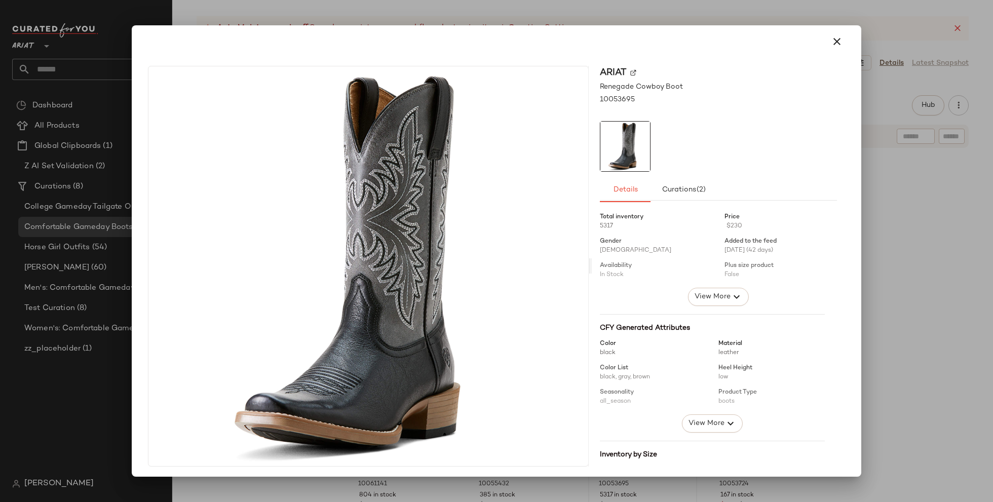
click at [932, 336] on div at bounding box center [496, 251] width 993 height 502
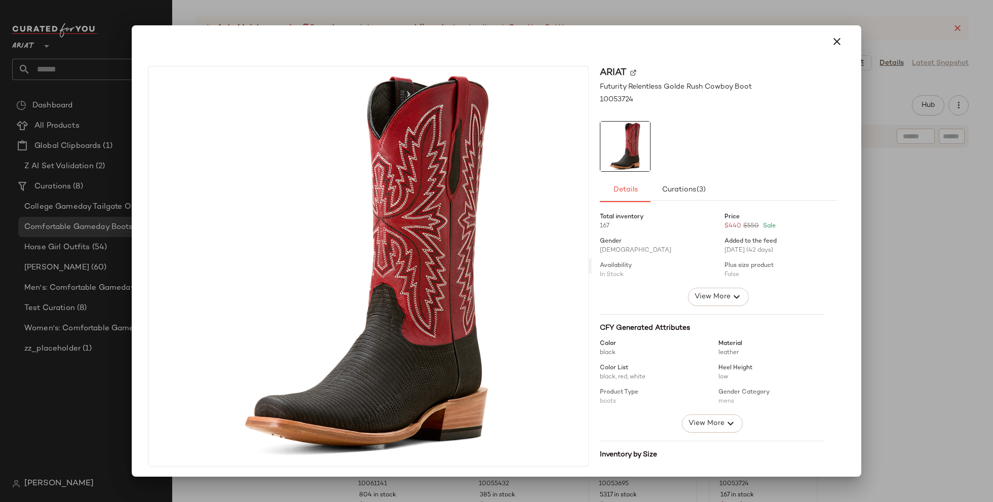
click at [924, 328] on div at bounding box center [496, 251] width 993 height 502
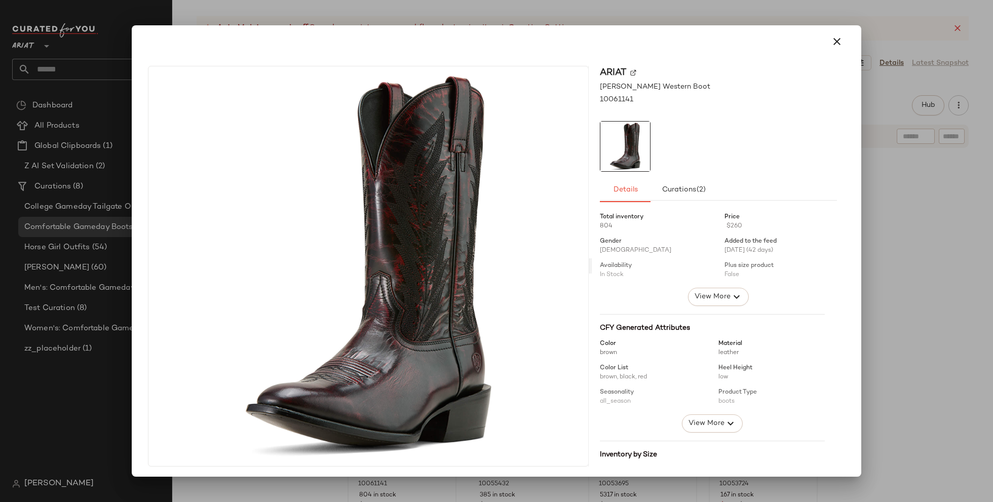
click at [952, 340] on div at bounding box center [496, 251] width 993 height 502
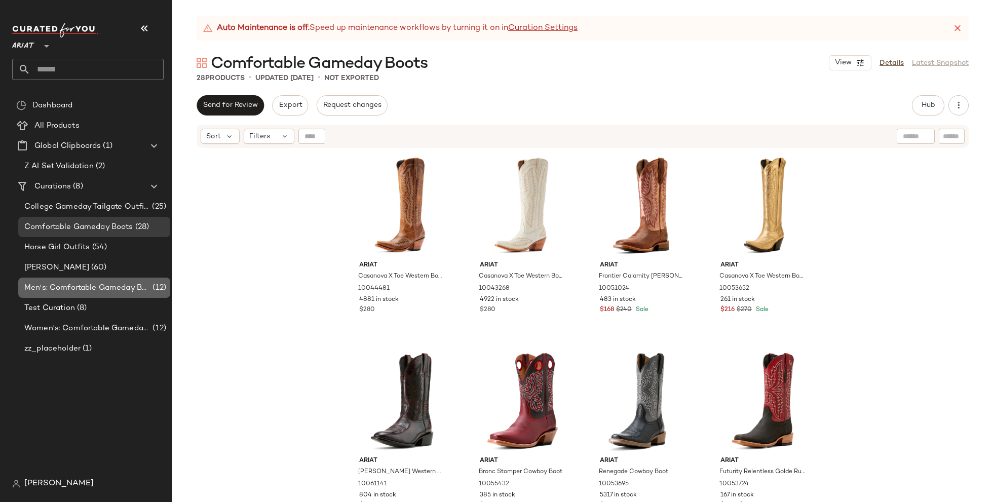
click at [141, 288] on span "Men's: Comfortable Gameday Boots" at bounding box center [87, 288] width 126 height 12
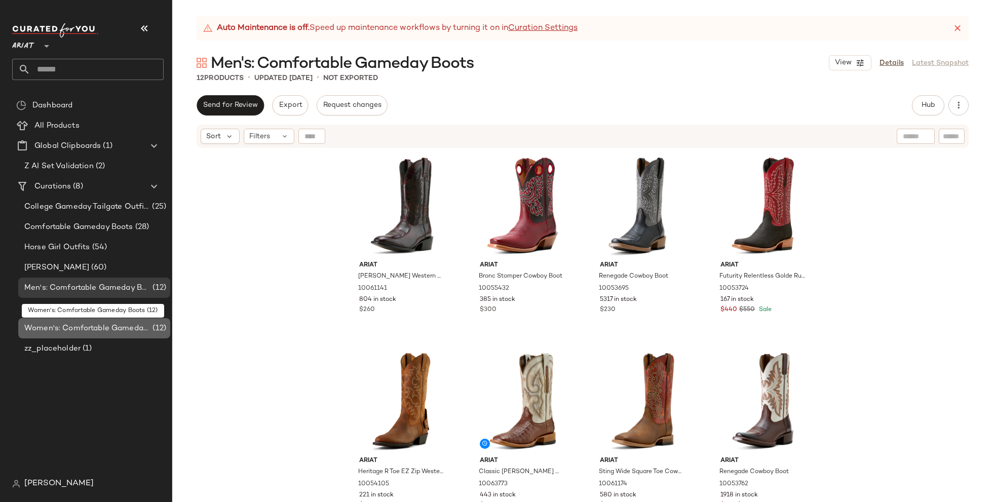
click at [142, 327] on span "Women's: Comfortable Gameday Boots" at bounding box center [87, 329] width 126 height 12
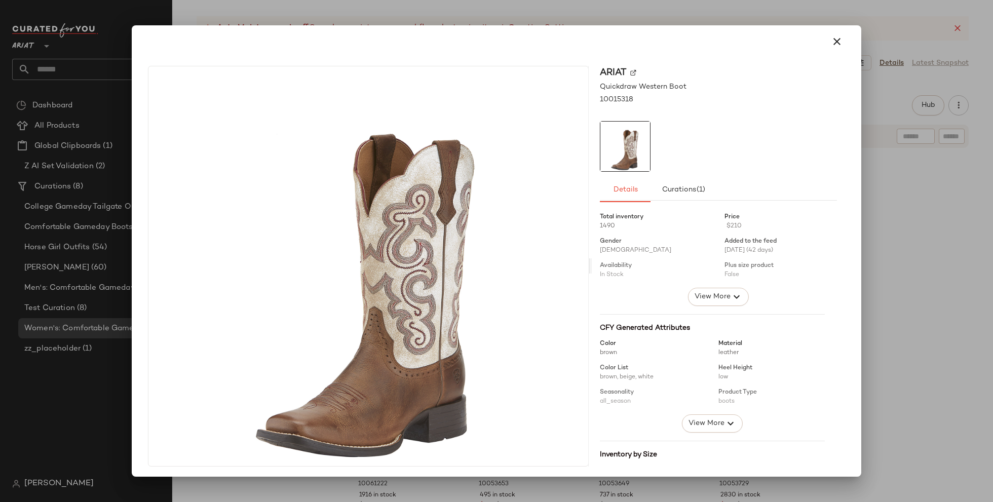
click at [909, 299] on div at bounding box center [496, 251] width 993 height 502
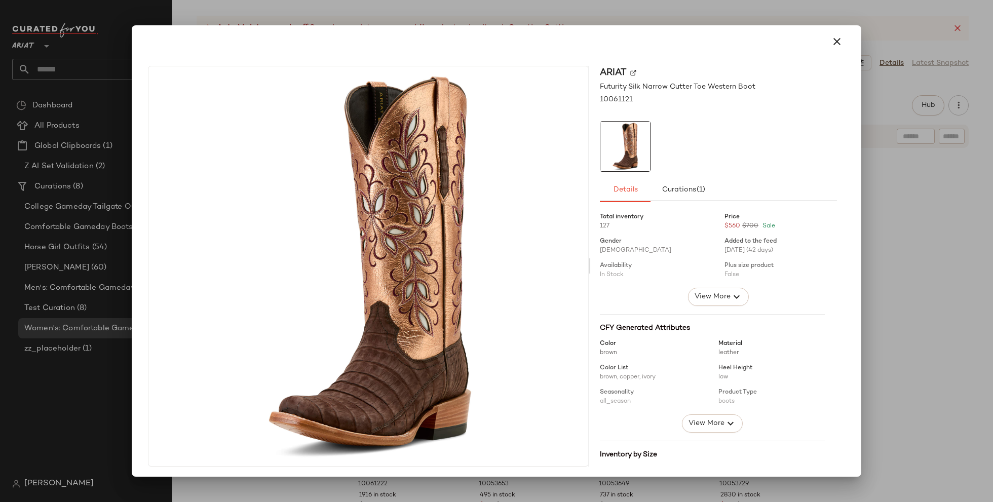
click at [959, 305] on div at bounding box center [496, 251] width 993 height 502
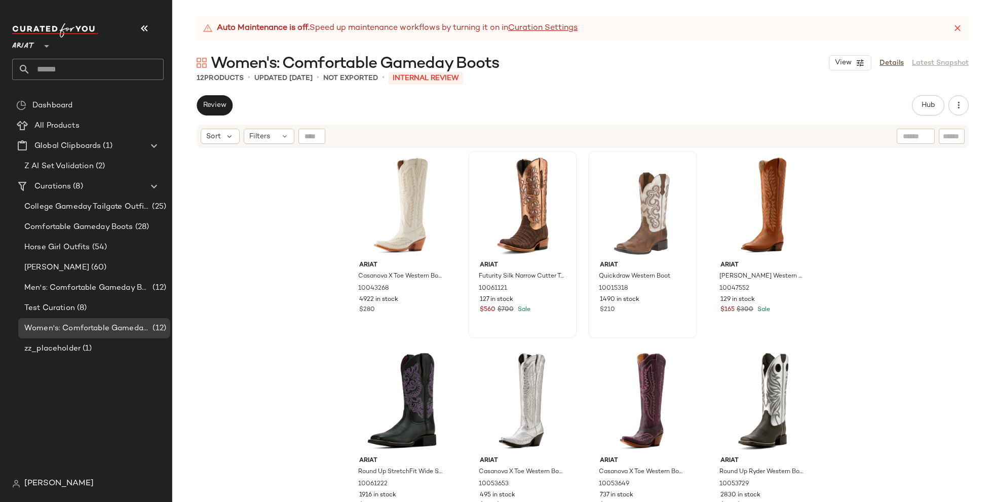
scroll to position [202, 0]
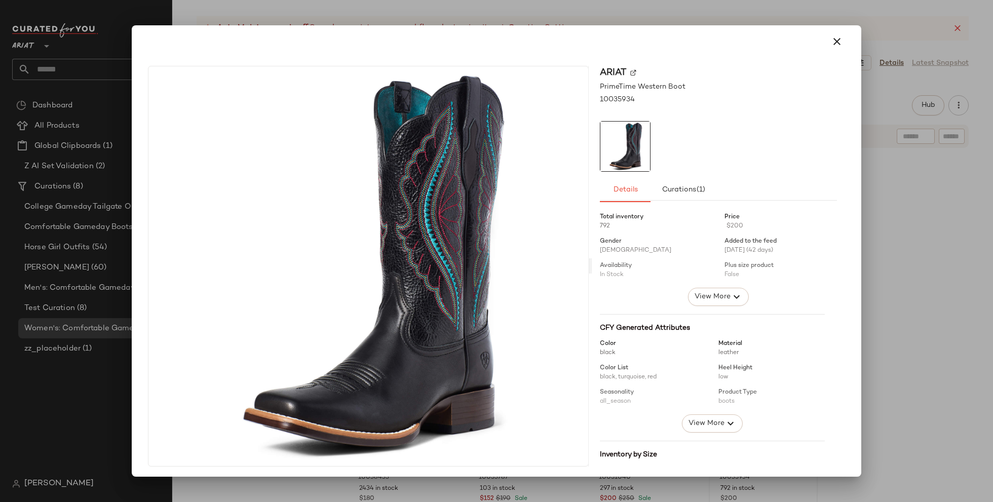
click at [949, 380] on div at bounding box center [496, 251] width 993 height 502
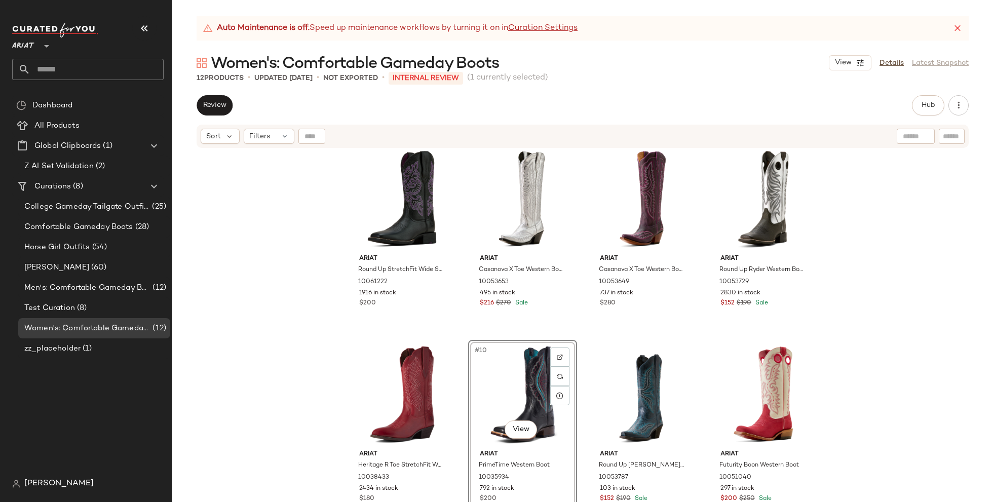
click at [272, 358] on div "Ariat Casanova X Toe Western Boot 10043268 4922 in stock $280 Ariat Futurity Si…" at bounding box center [582, 338] width 821 height 379
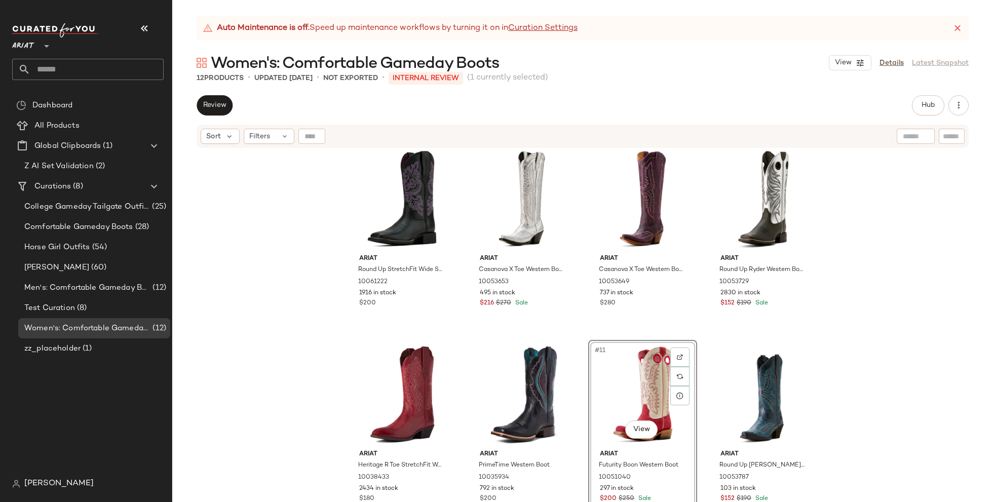
click at [942, 353] on div "Ariat Casanova X Toe Western Boot 10043268 4922 in stock $280 Ariat Futurity Si…" at bounding box center [582, 338] width 821 height 379
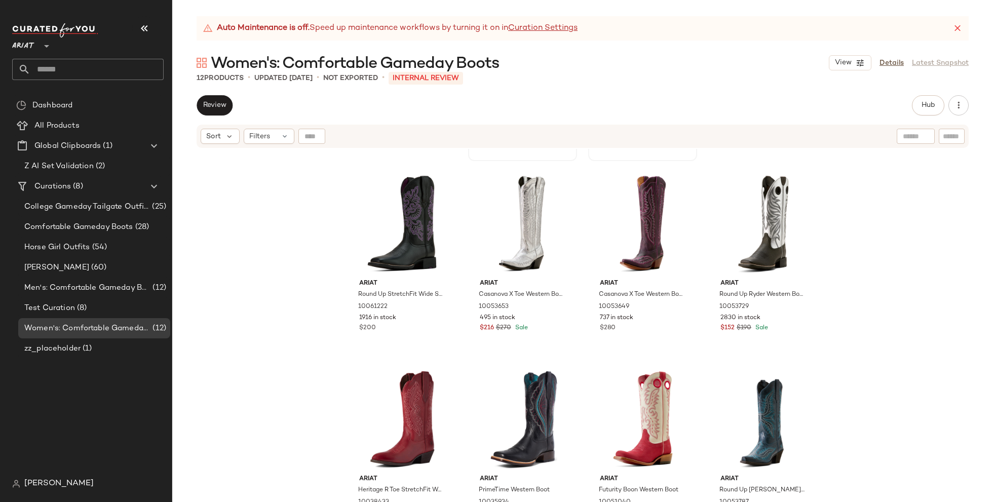
scroll to position [210, 0]
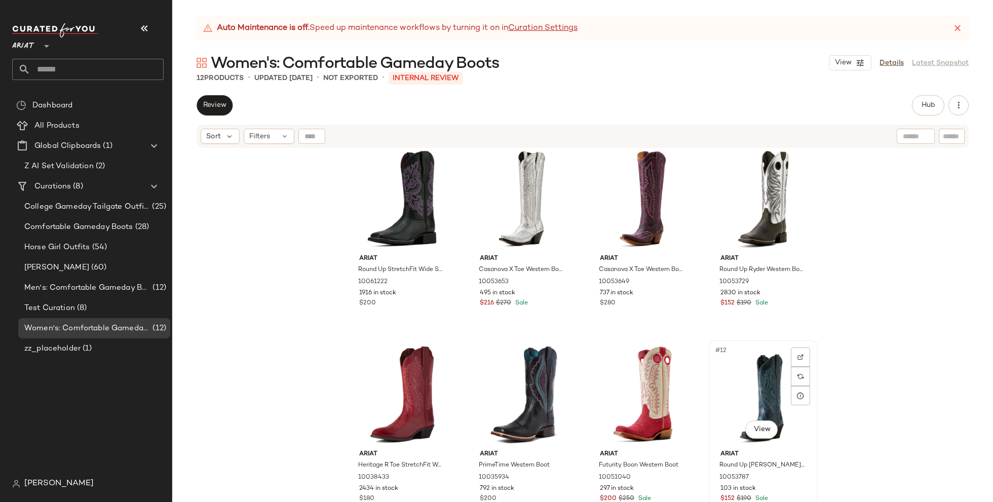
click at [748, 382] on div "#12 View" at bounding box center [764, 395] width 102 height 102
click at [383, 390] on div "#9 View" at bounding box center [402, 395] width 102 height 102
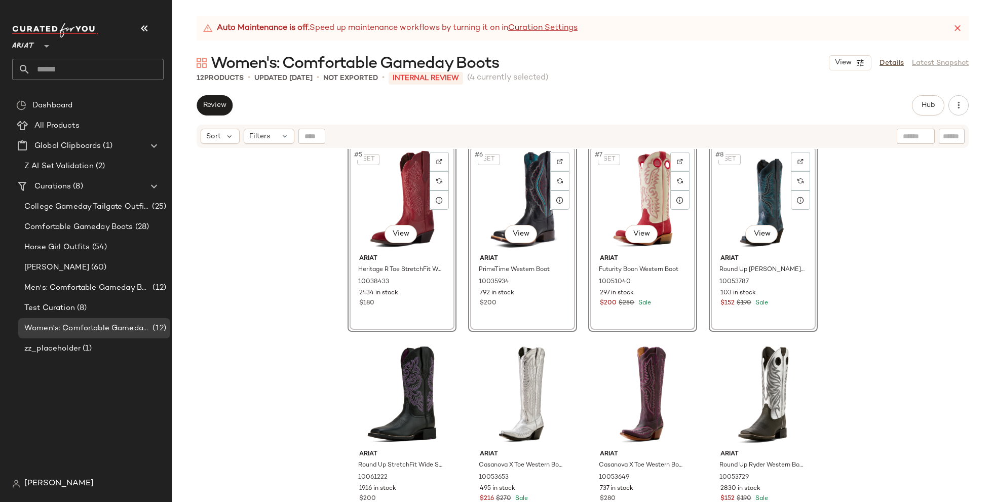
click at [291, 321] on div "SET #5 View Ariat Heritage R Toe StretchFit Western Boot 10038433 2434 in stock…" at bounding box center [582, 338] width 821 height 379
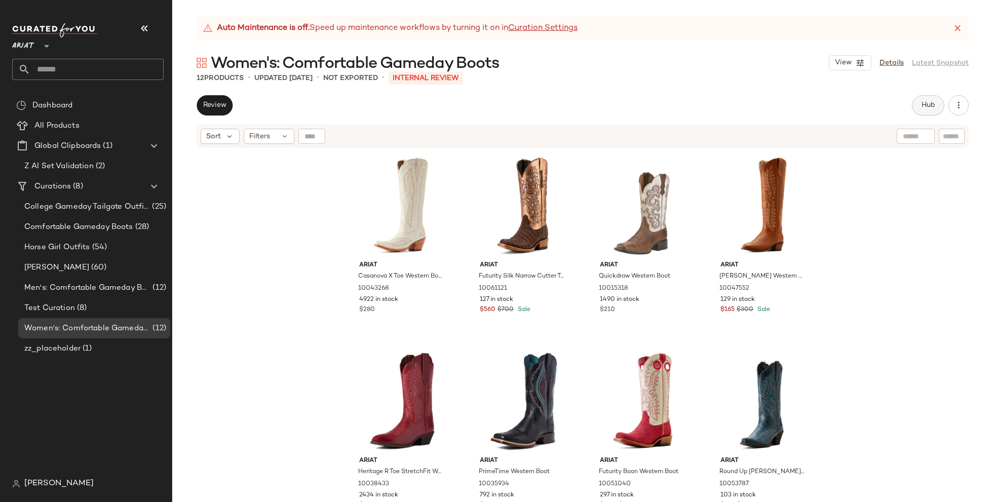
click at [927, 104] on span "Hub" at bounding box center [928, 105] width 14 height 8
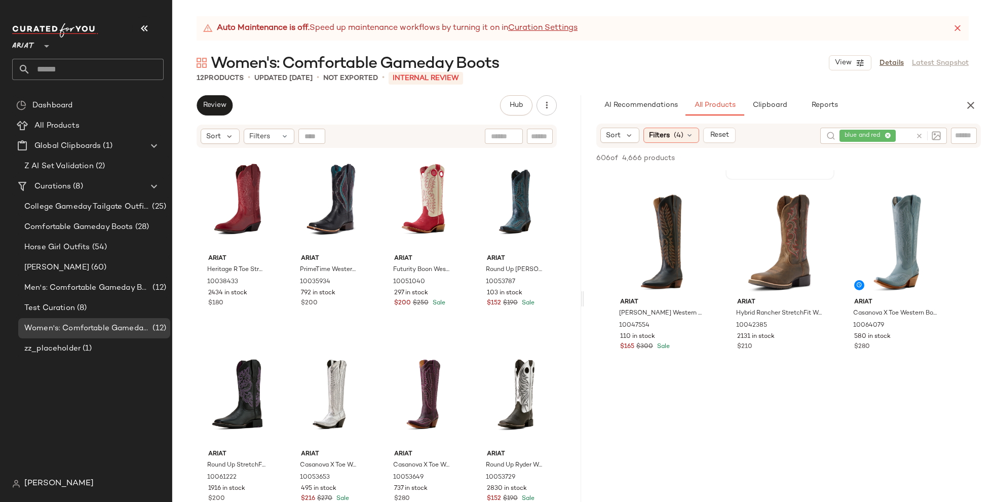
scroll to position [3897, 0]
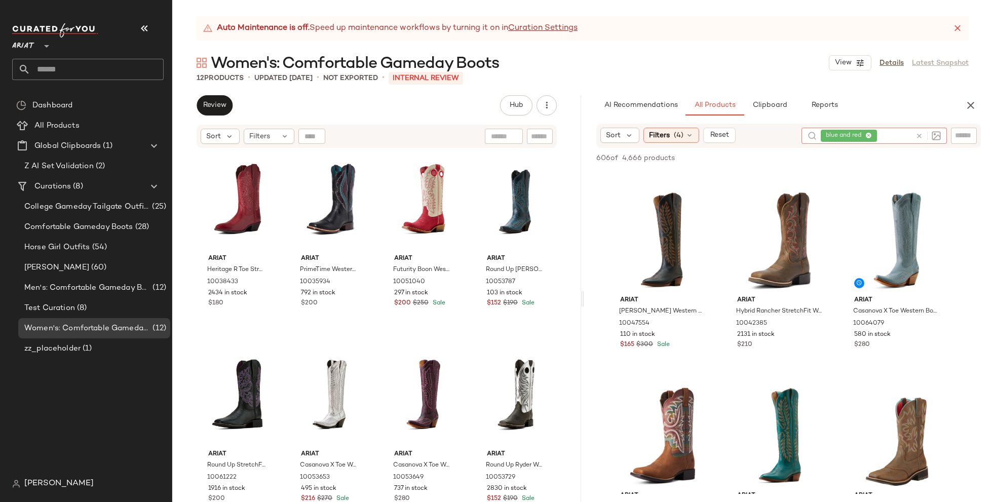
click at [890, 132] on div "blue and red" at bounding box center [866, 136] width 91 height 16
click at [869, 135] on icon at bounding box center [869, 136] width 7 height 7
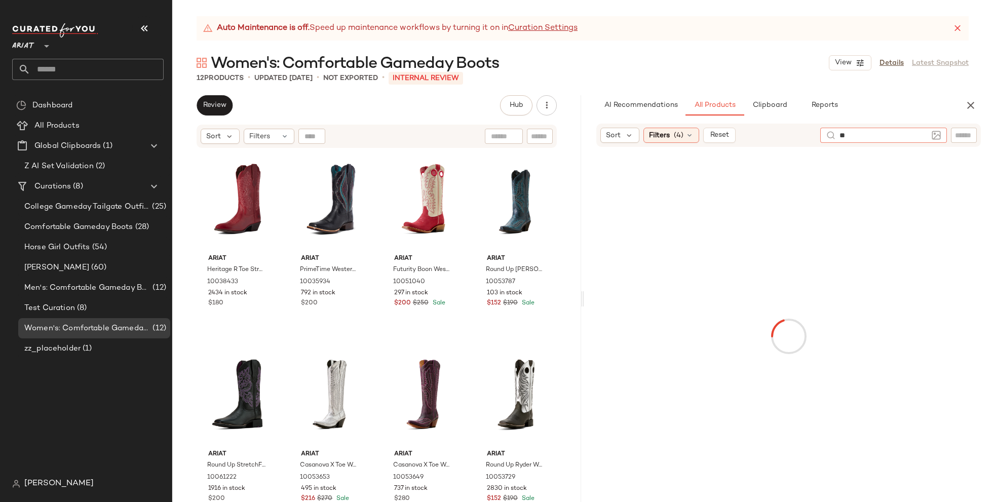
type input "*"
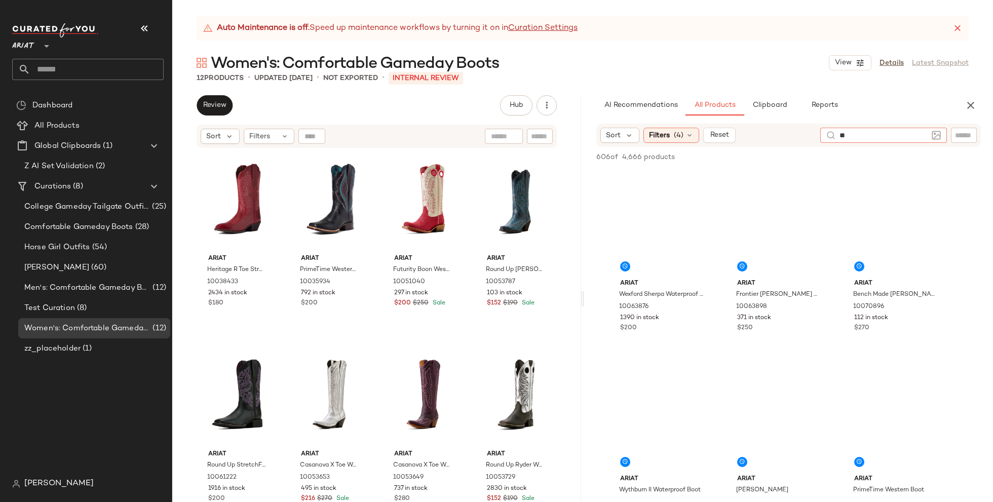
type input "*"
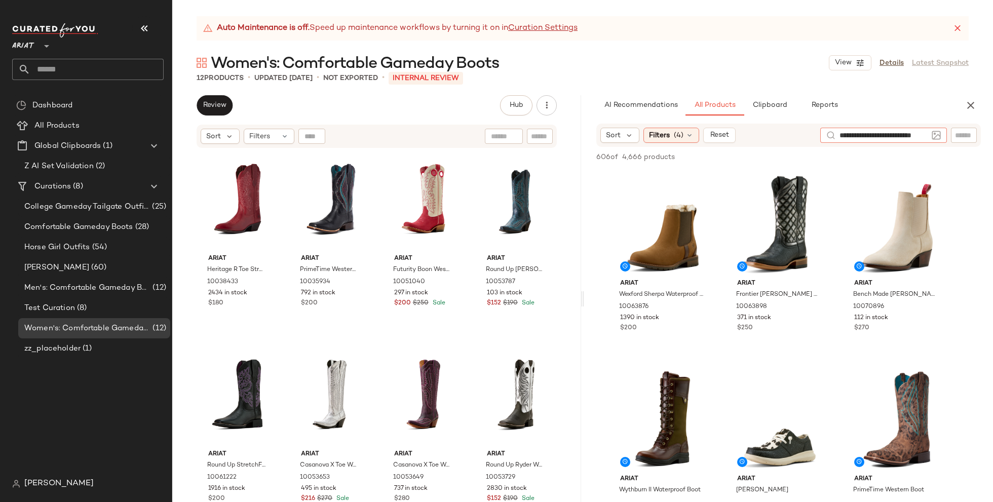
type input "**********"
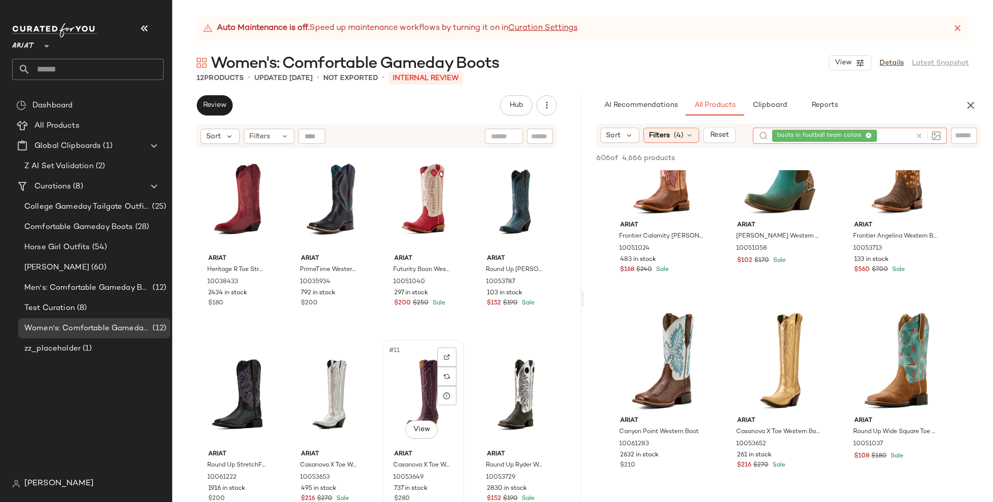
scroll to position [0, 0]
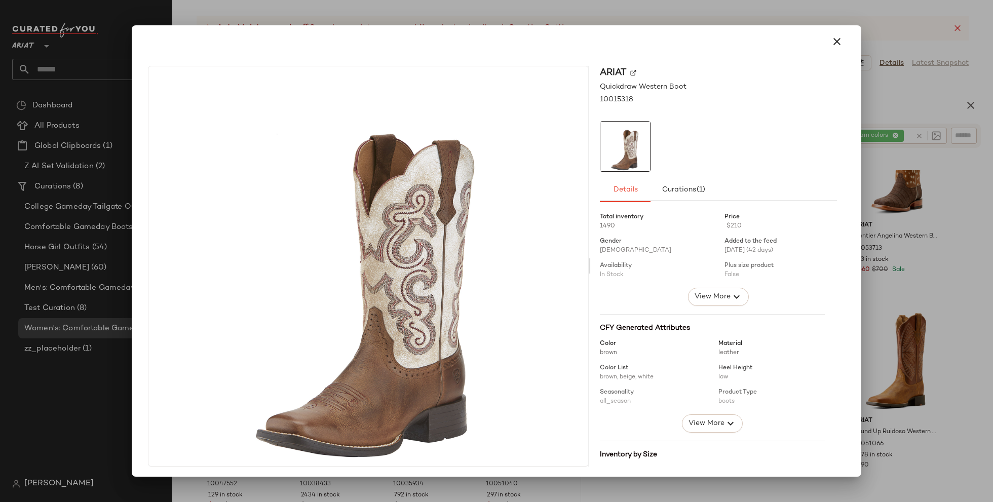
click at [844, 35] on div at bounding box center [497, 41] width 722 height 32
click at [832, 38] on icon "button" at bounding box center [837, 41] width 12 height 12
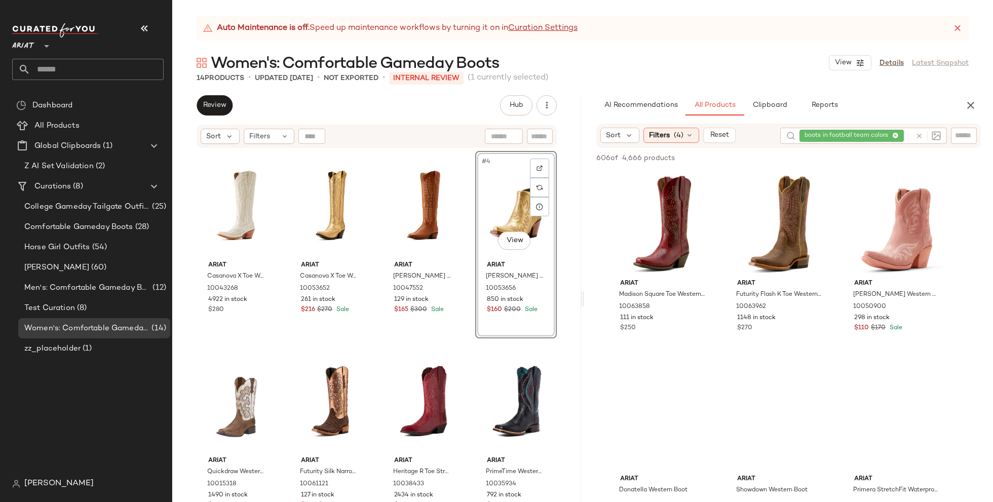
scroll to position [5283, 0]
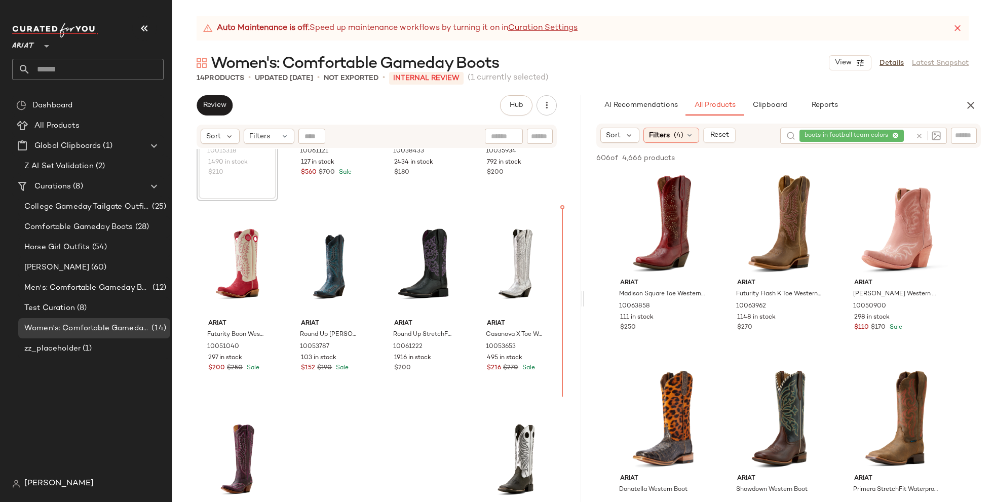
scroll to position [406, 0]
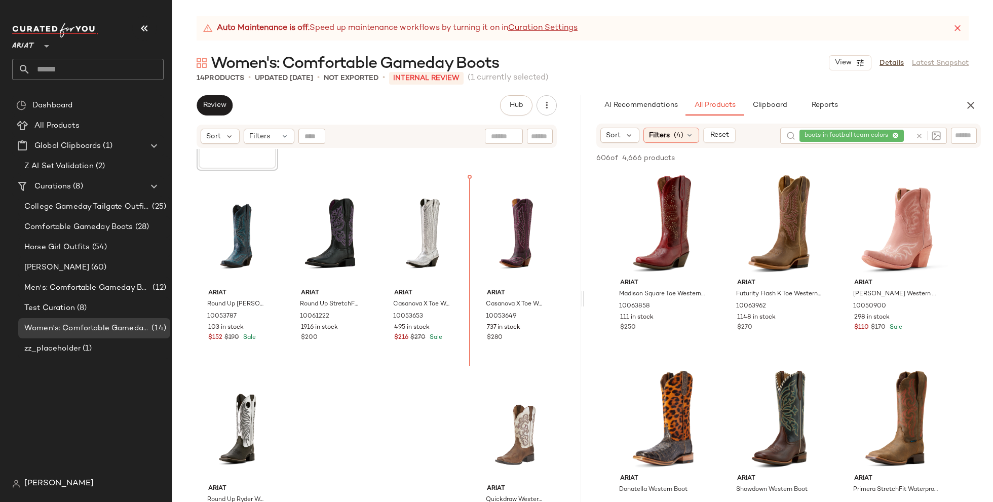
scroll to position [406, 0]
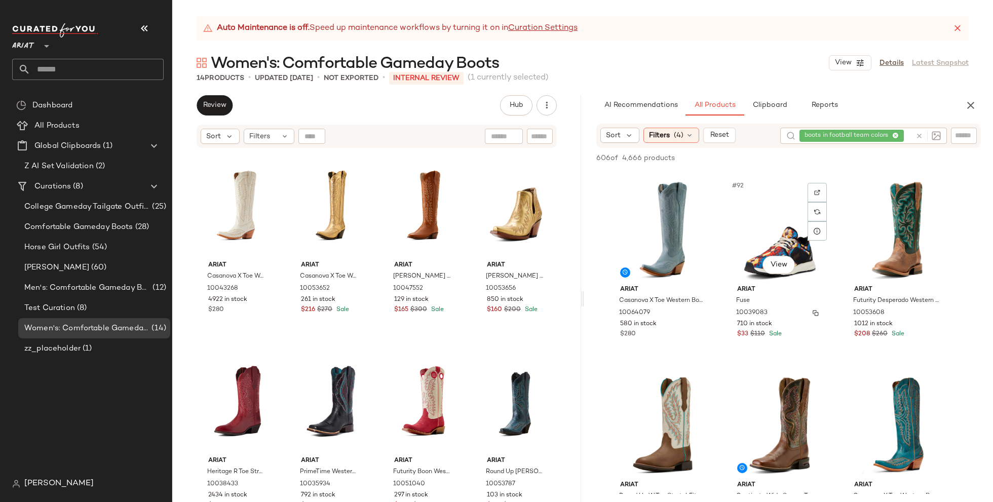
scroll to position [5865, 0]
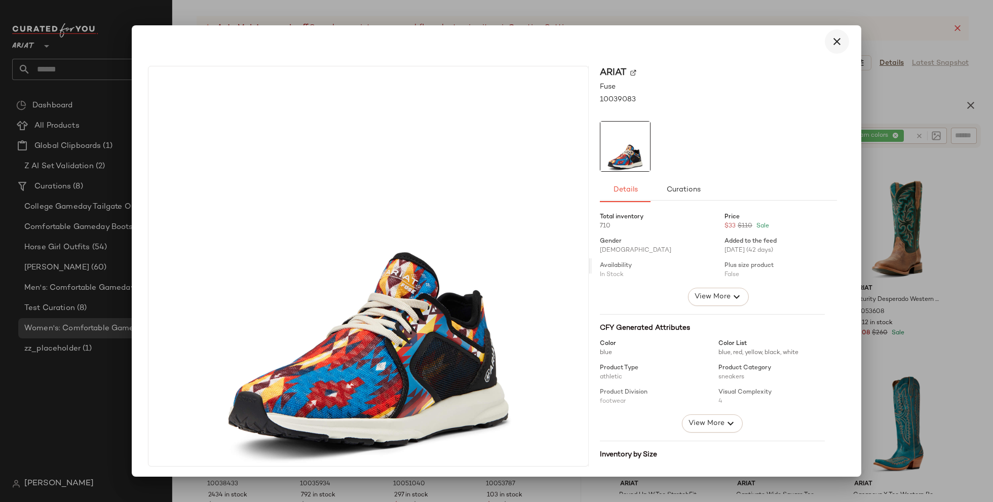
click at [831, 46] on icon "button" at bounding box center [837, 41] width 12 height 12
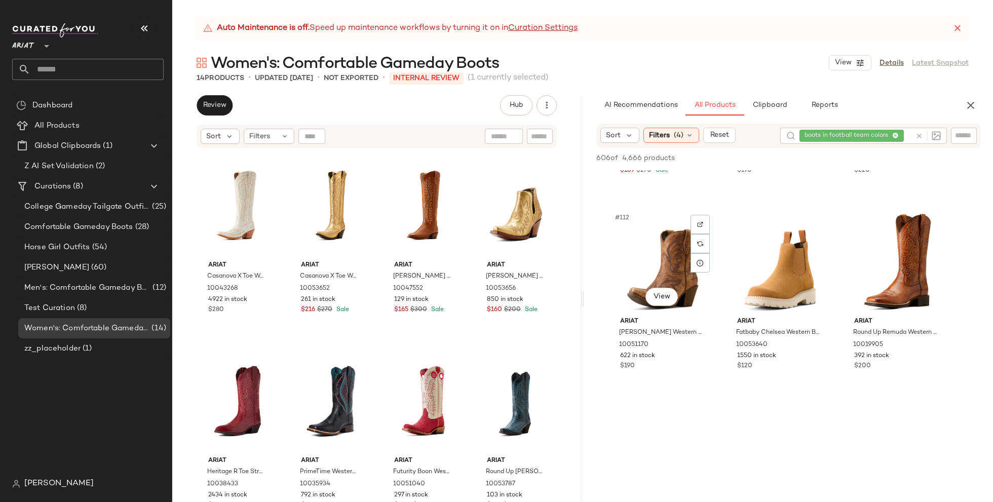
scroll to position [7207, 0]
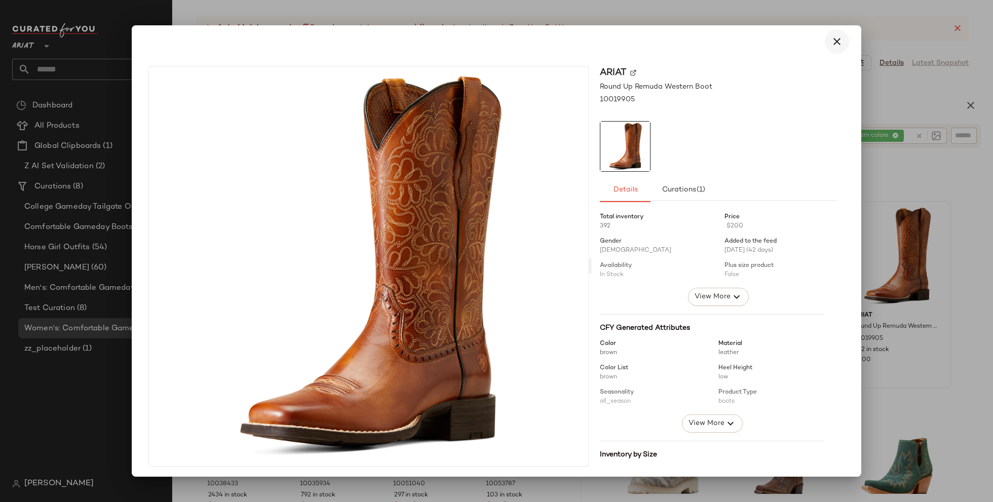
click at [831, 47] on icon "button" at bounding box center [837, 41] width 12 height 12
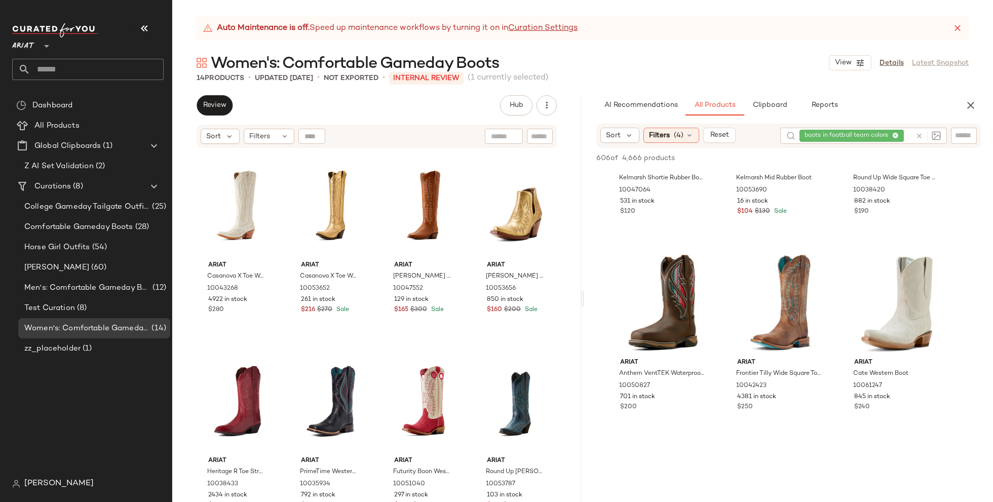
scroll to position [7751, 0]
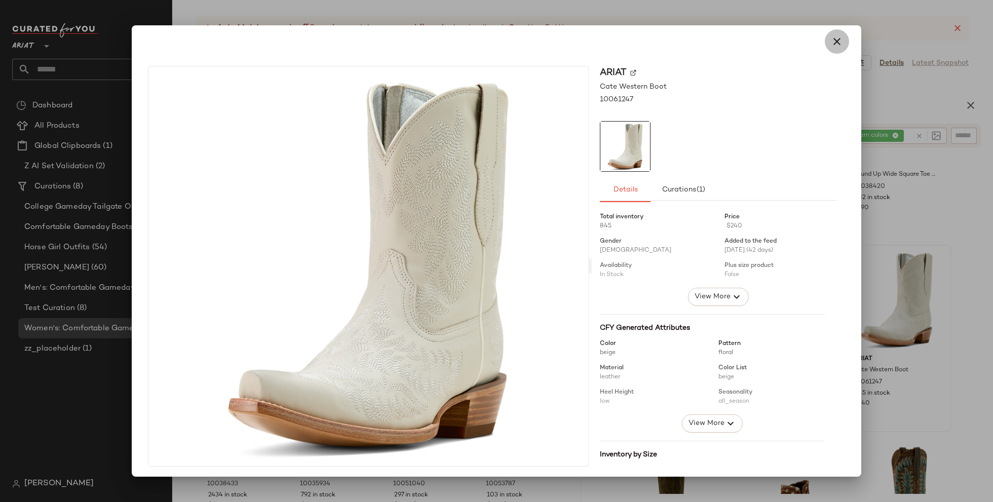
click at [835, 45] on icon "button" at bounding box center [837, 41] width 12 height 12
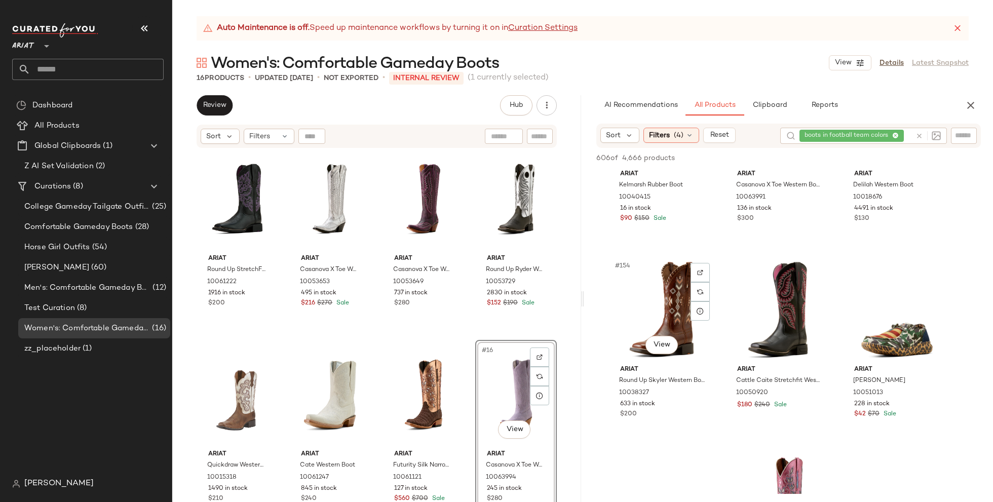
scroll to position [9893, 0]
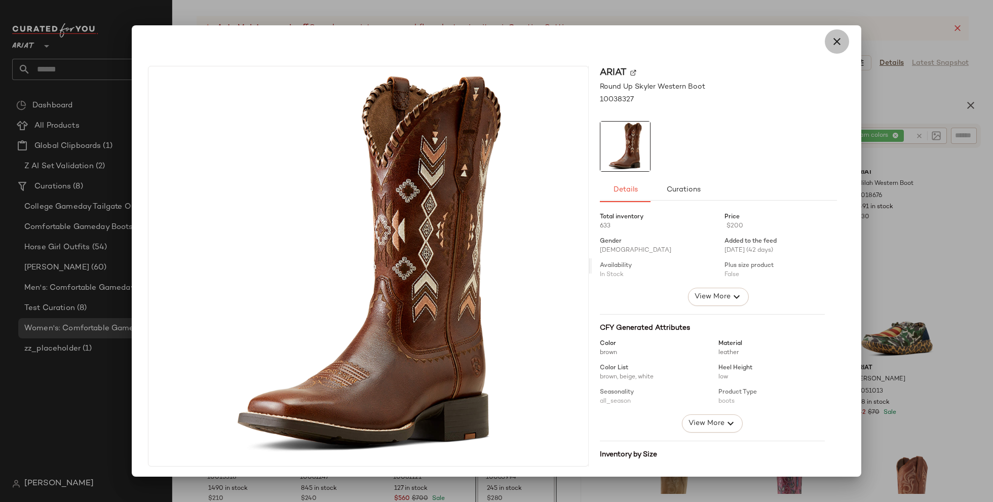
click at [831, 35] on icon "button" at bounding box center [837, 41] width 12 height 12
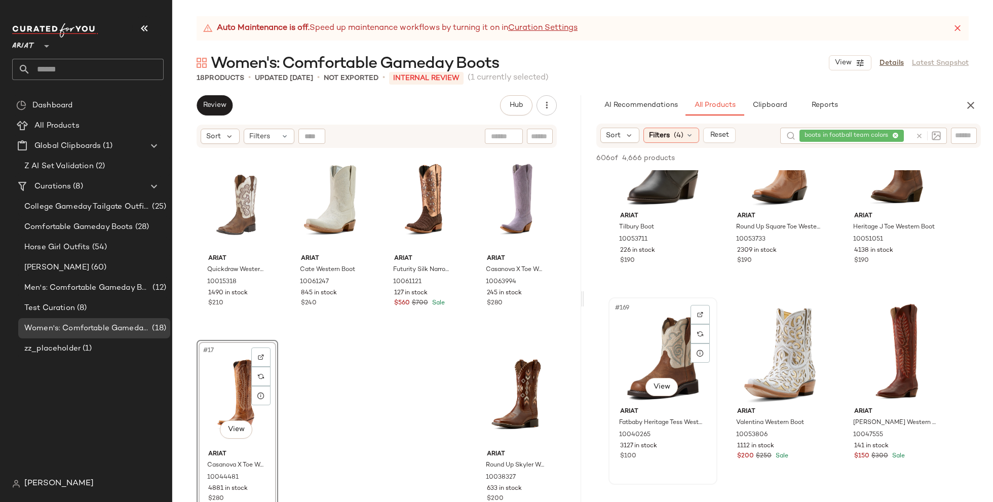
scroll to position [10841, 0]
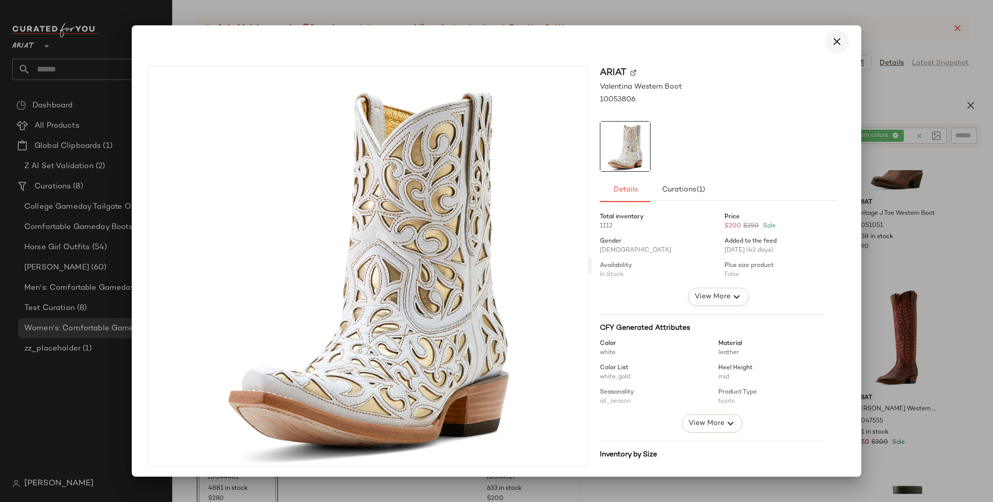
click at [831, 41] on icon "button" at bounding box center [837, 41] width 12 height 12
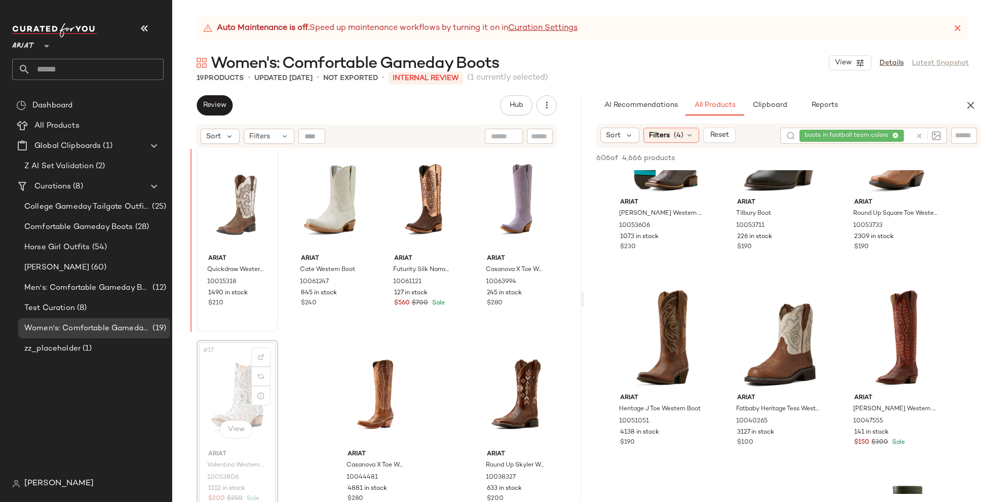
drag, startPoint x: 220, startPoint y: 398, endPoint x: 200, endPoint y: 266, distance: 134.2
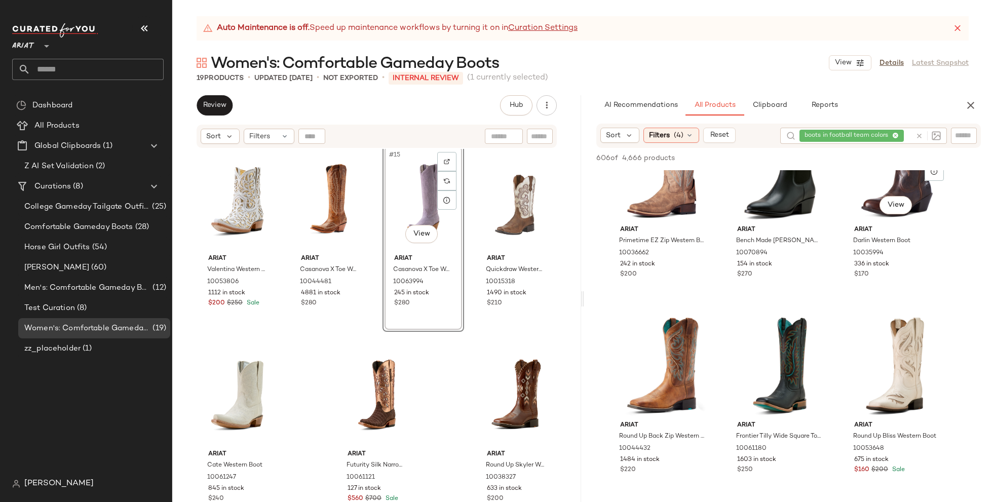
scroll to position [12650, 0]
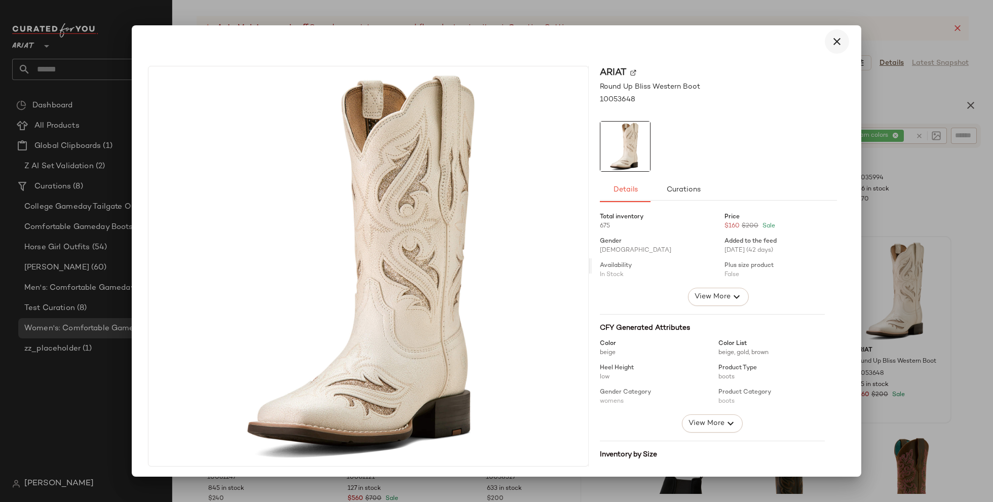
click at [831, 41] on icon "button" at bounding box center [837, 41] width 12 height 12
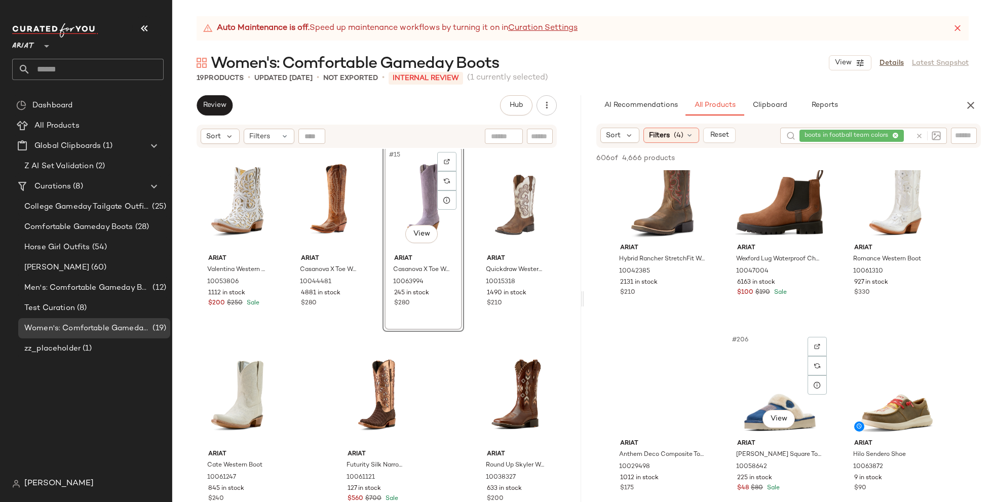
scroll to position [13149, 0]
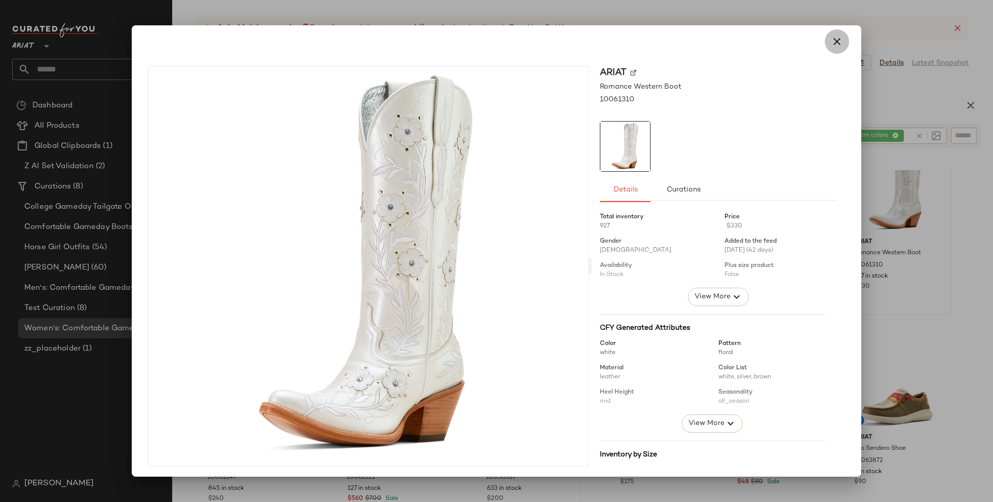
click at [831, 36] on icon "button" at bounding box center [837, 41] width 12 height 12
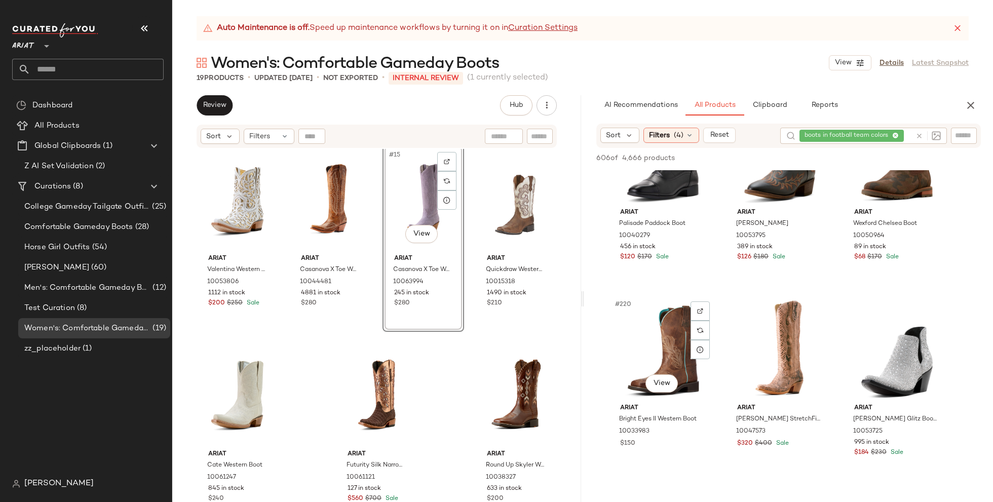
scroll to position [14159, 0]
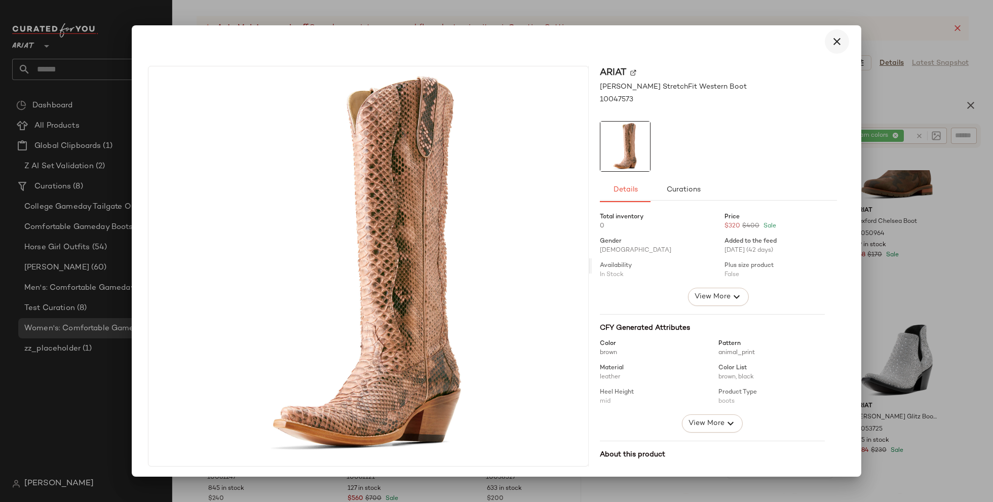
click at [834, 40] on icon "button" at bounding box center [837, 41] width 12 height 12
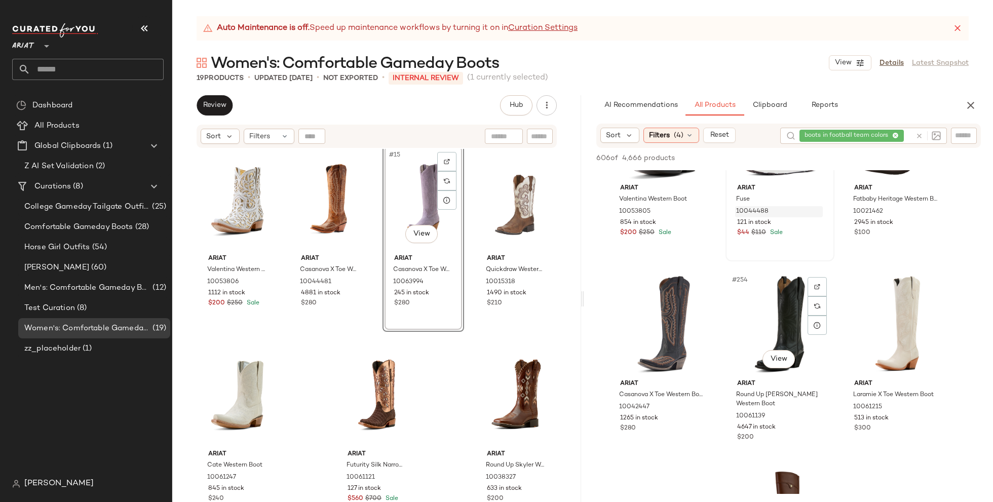
scroll to position [16334, 0]
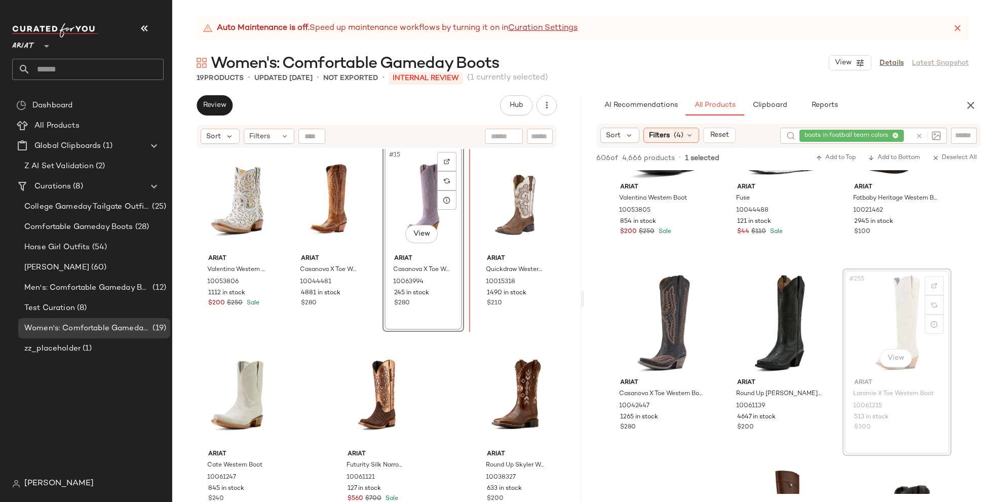
drag, startPoint x: 883, startPoint y: 311, endPoint x: 467, endPoint y: 268, distance: 418.3
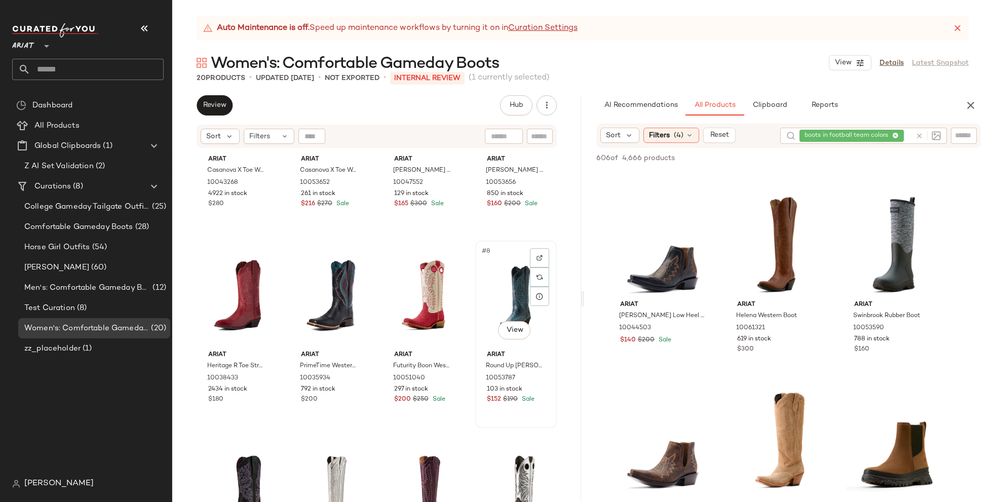
scroll to position [0, 0]
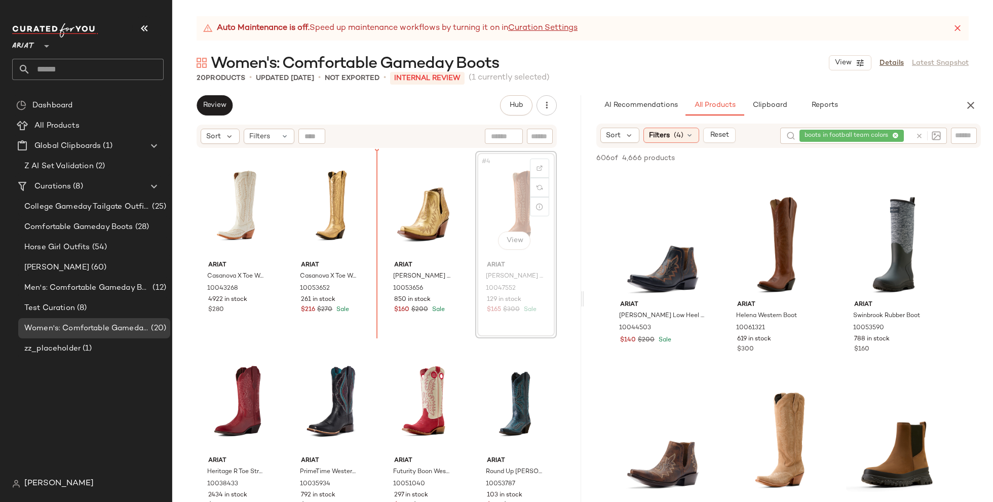
drag, startPoint x: 496, startPoint y: 218, endPoint x: 483, endPoint y: 218, distance: 13.2
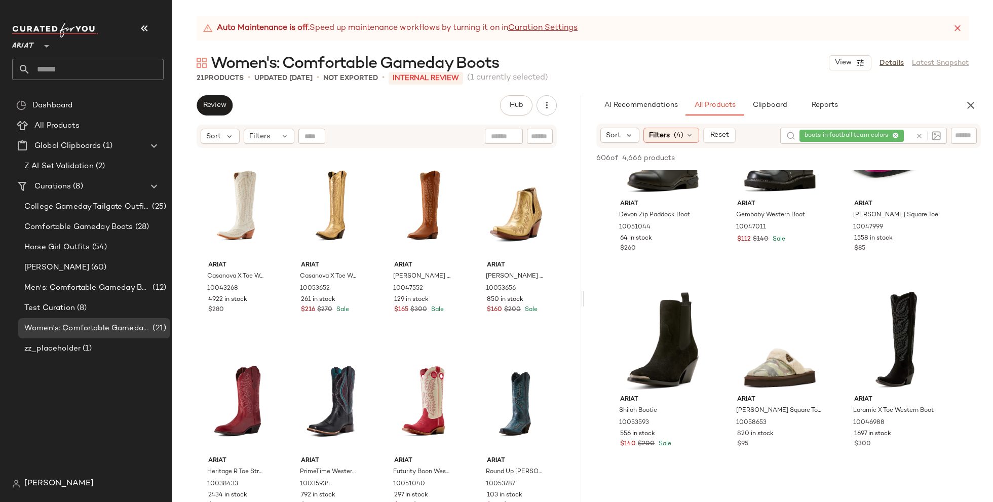
drag, startPoint x: 676, startPoint y: 316, endPoint x: 670, endPoint y: 143, distance: 172.9
click at [976, 102] on icon "button" at bounding box center [971, 105] width 12 height 12
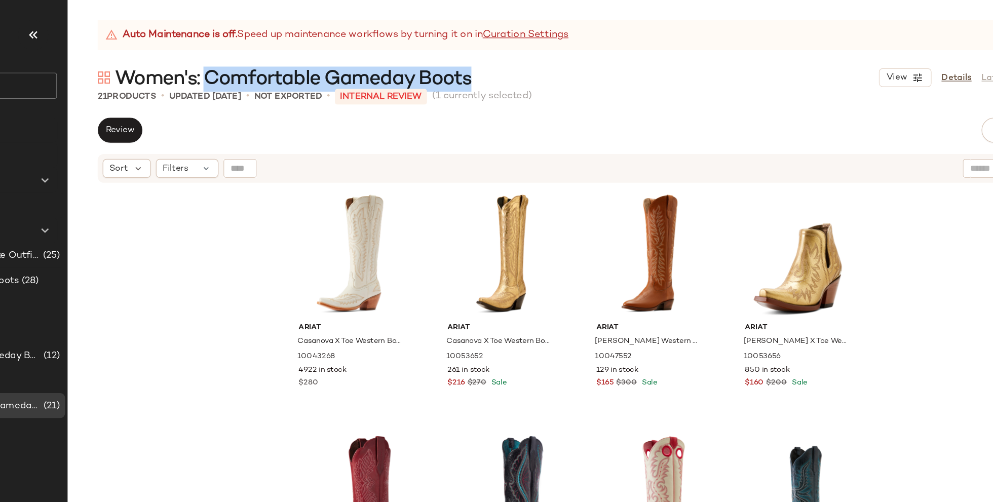
drag, startPoint x: 504, startPoint y: 65, endPoint x: 285, endPoint y: 66, distance: 218.4
click at [285, 66] on div "Women's: Comfortable Gameday Boots View Details Latest Snapshot" at bounding box center [582, 63] width 821 height 20
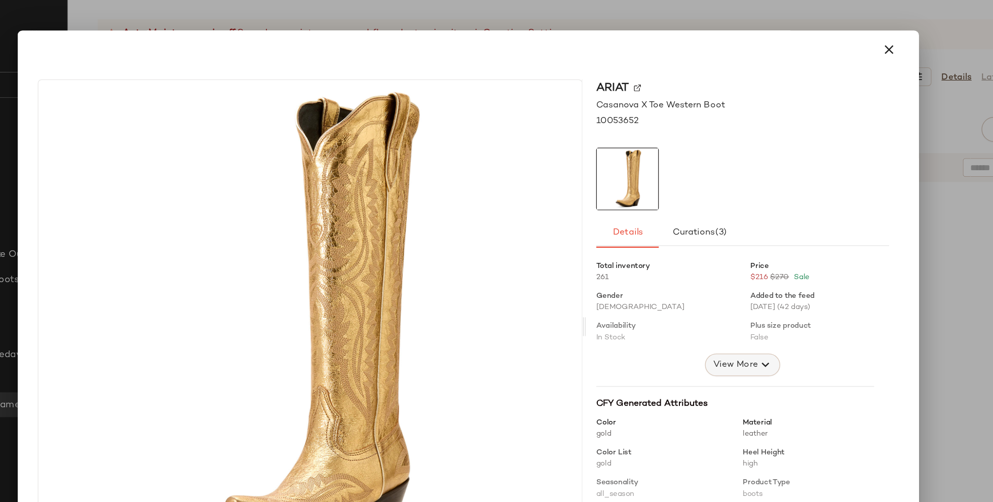
scroll to position [166, 0]
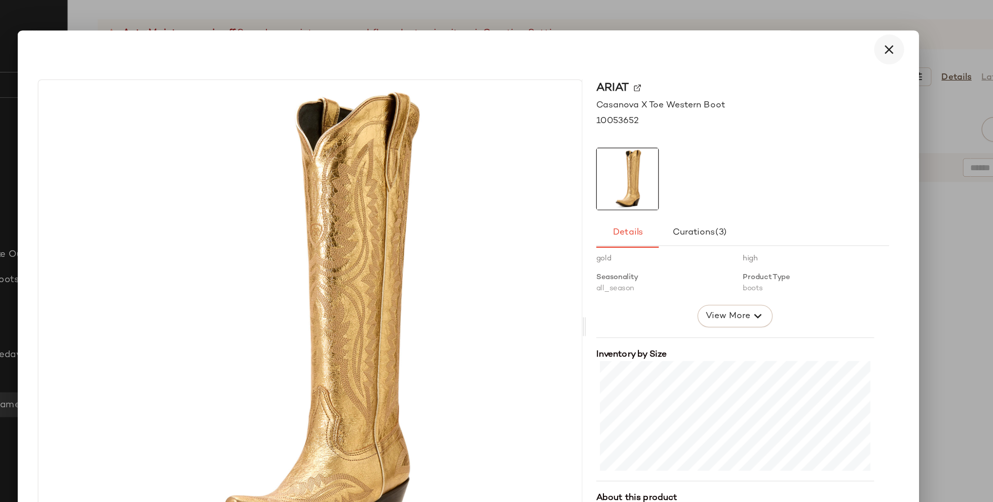
click at [832, 36] on icon "button" at bounding box center [837, 40] width 12 height 12
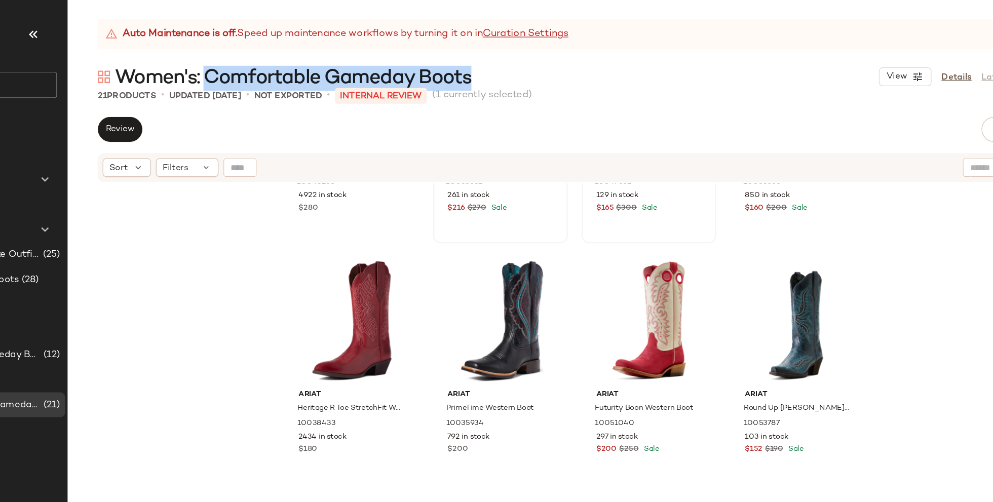
scroll to position [140, 0]
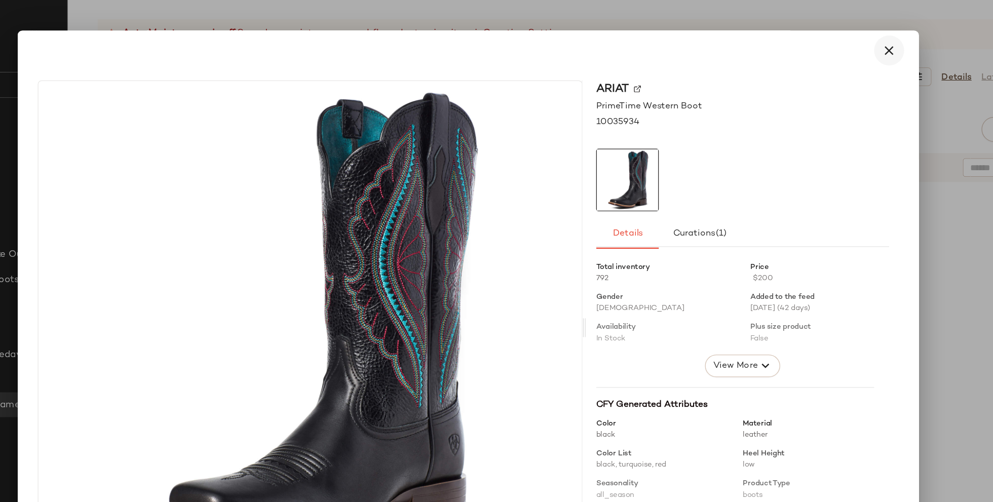
click at [828, 30] on button "button" at bounding box center [837, 41] width 24 height 24
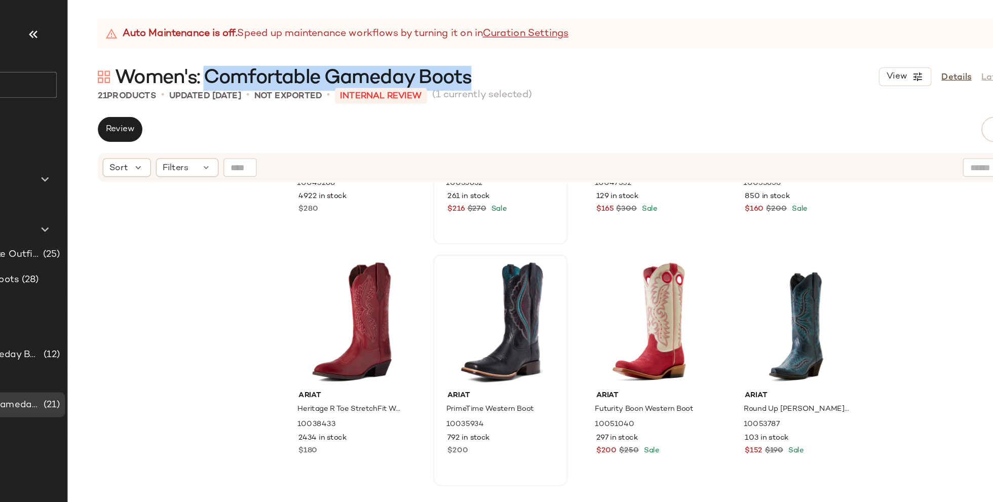
scroll to position [0, 0]
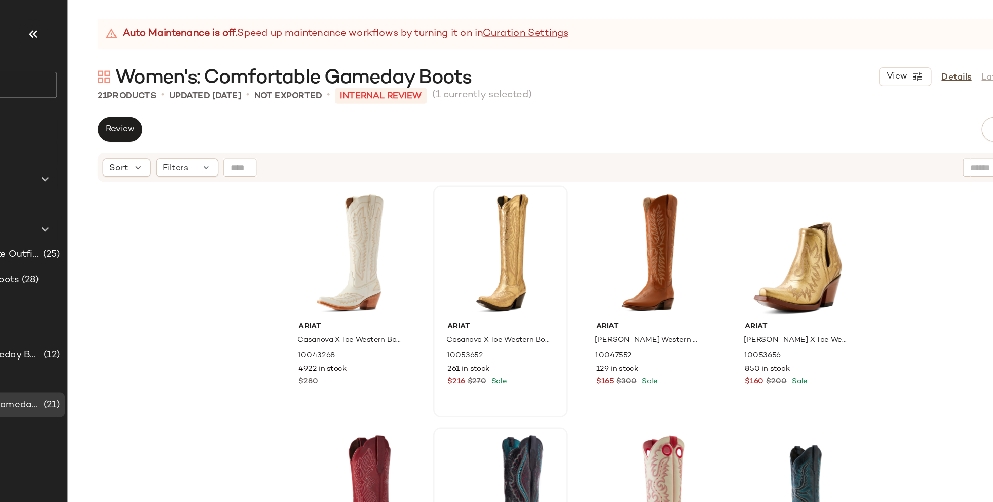
click at [914, 284] on div "Ariat Casanova X Toe Western Boot 10043268 4922 in stock $280 Ariat Casanova X …" at bounding box center [582, 338] width 821 height 379
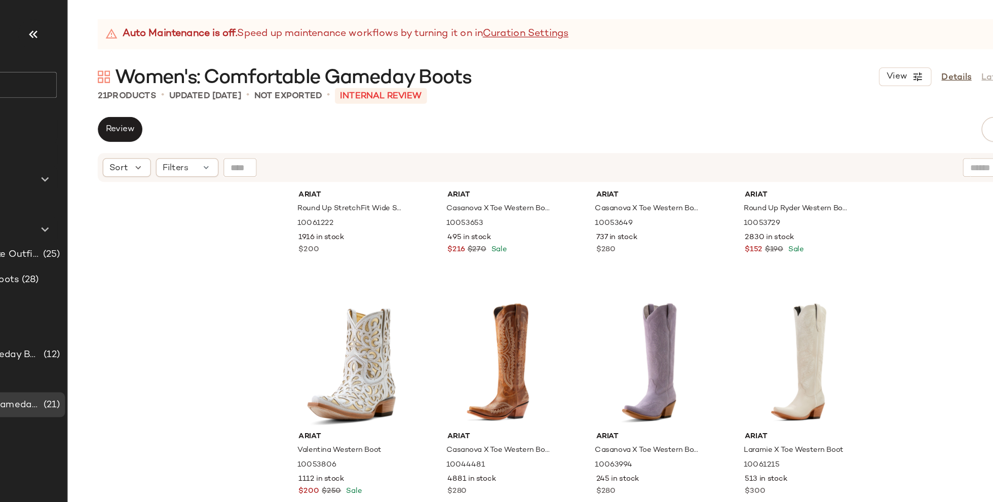
scroll to position [549, 0]
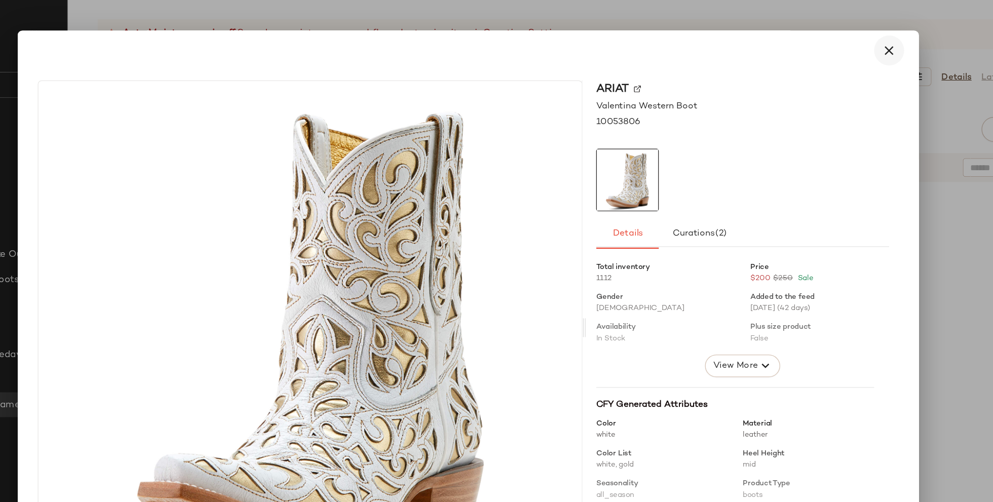
click at [833, 39] on icon "button" at bounding box center [837, 41] width 12 height 12
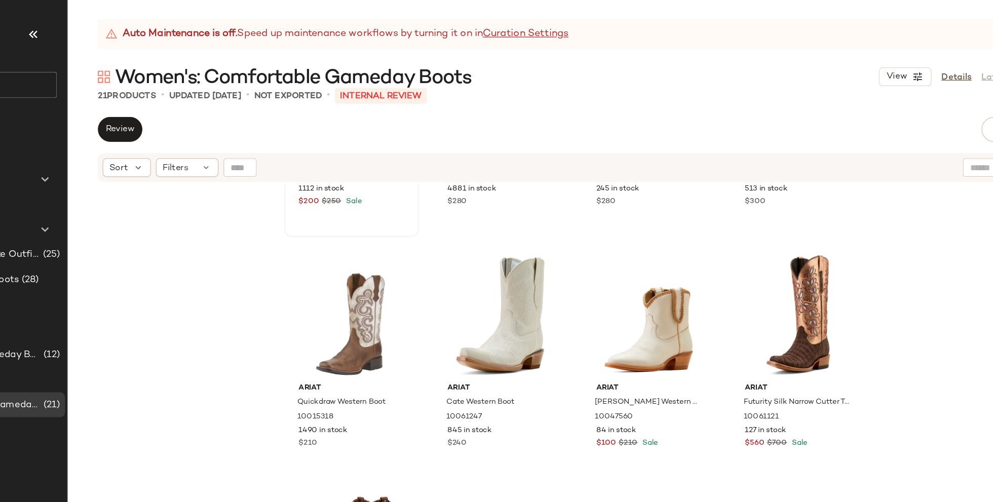
scroll to position [797, 0]
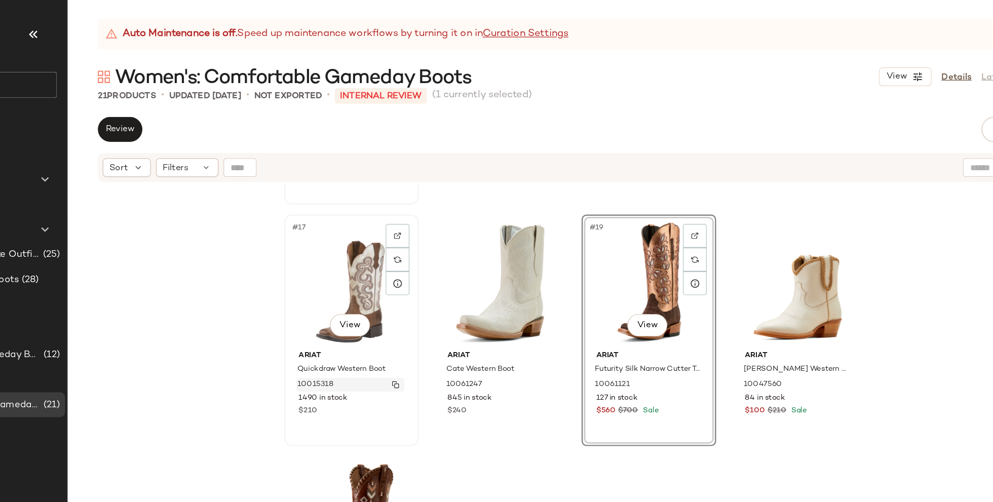
scroll to position [797, 0]
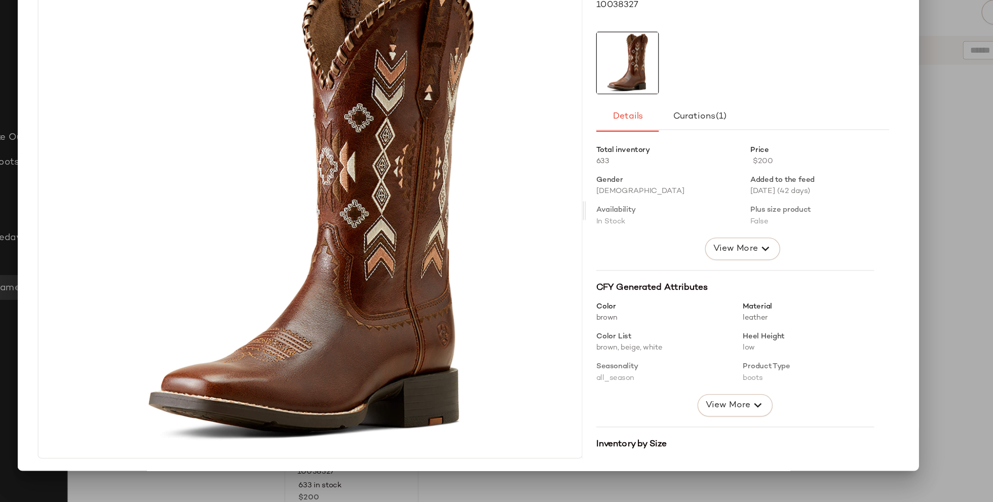
click at [893, 296] on div at bounding box center [496, 251] width 993 height 502
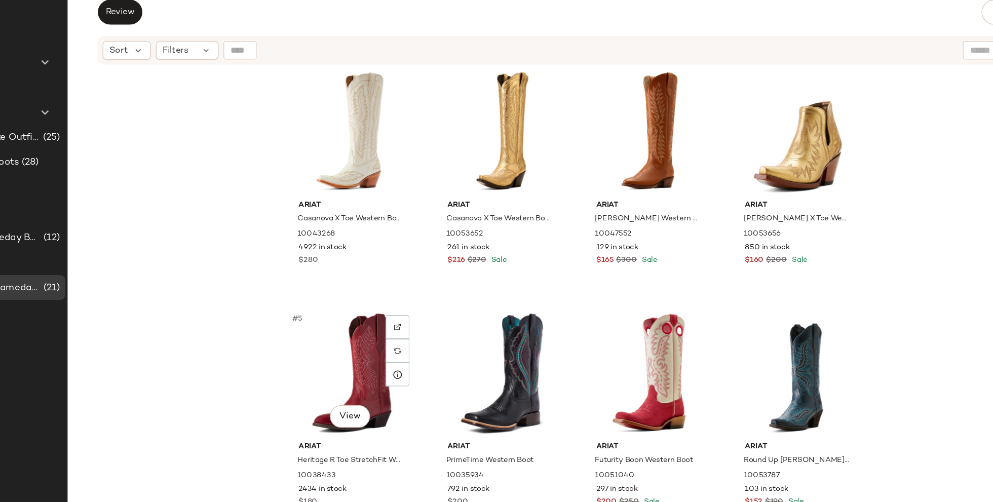
scroll to position [0, 0]
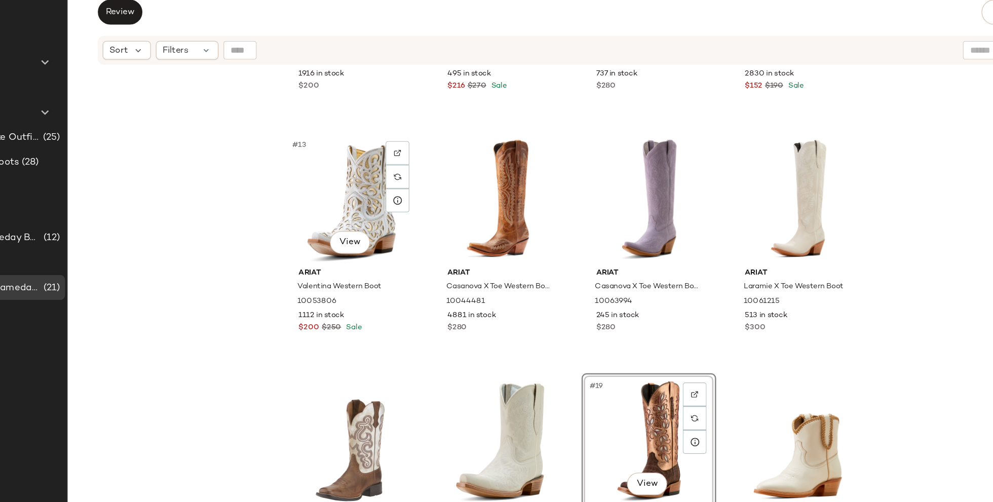
click at [392, 248] on div "#13 View" at bounding box center [402, 257] width 102 height 102
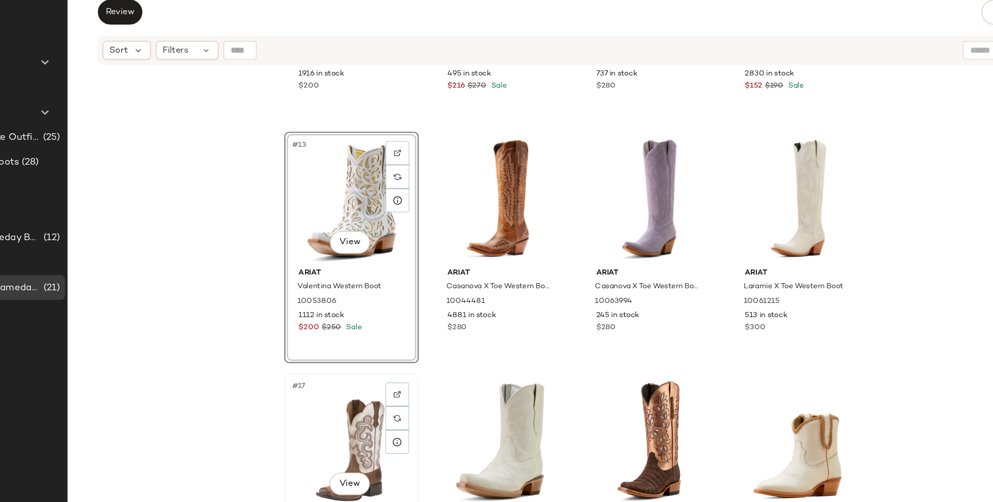
scroll to position [797, 0]
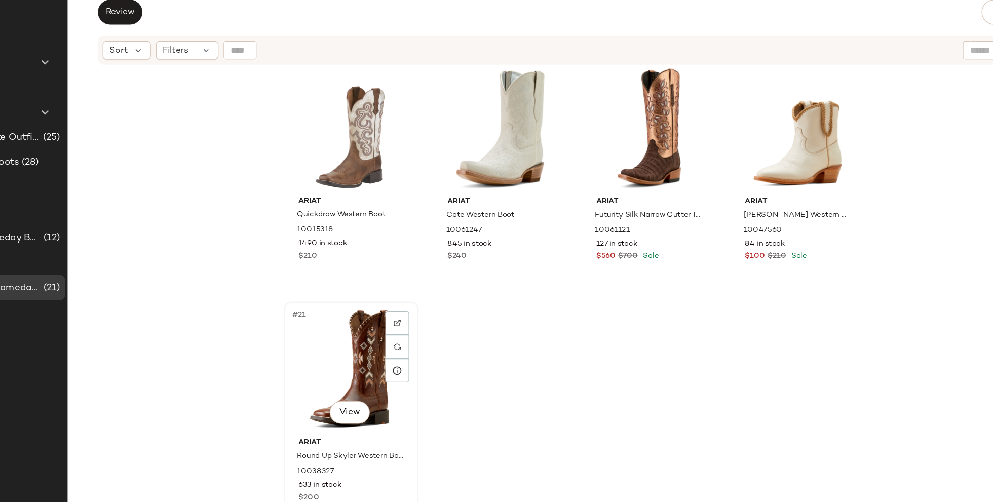
click at [404, 385] on div "#21 View" at bounding box center [402, 395] width 102 height 102
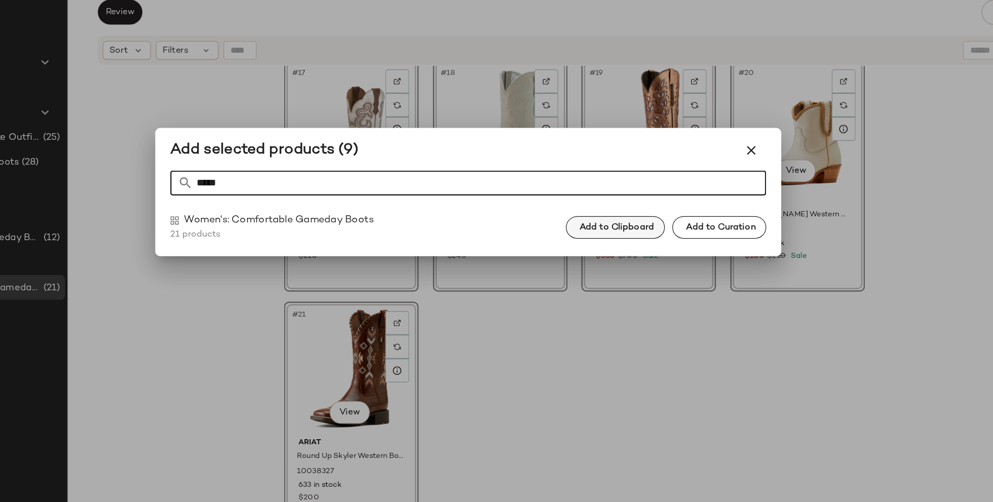
type input "*****"
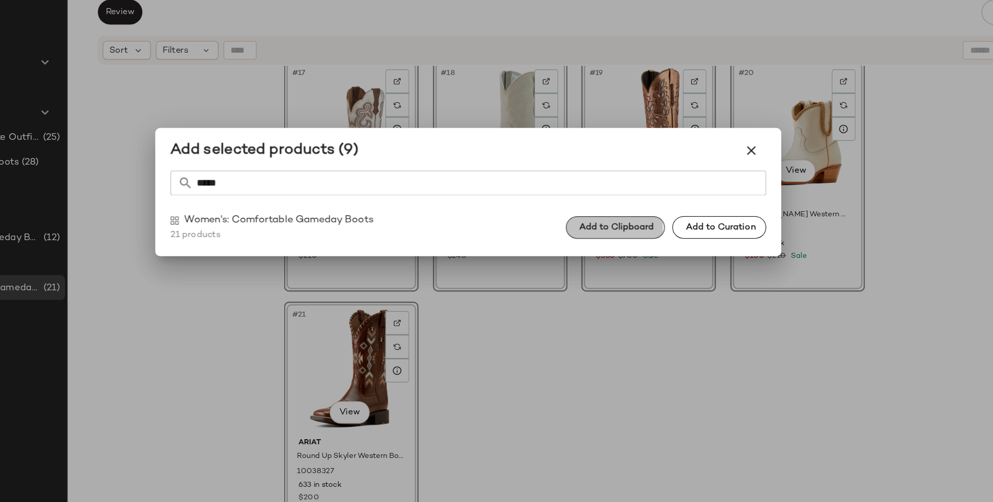
click at [624, 282] on span "Add to Clipboard" at bounding box center [616, 280] width 61 height 8
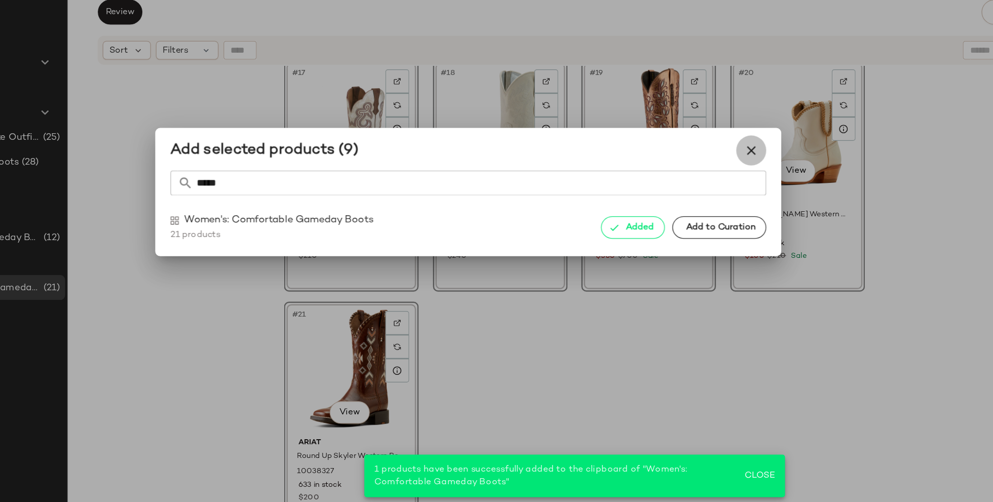
click at [721, 218] on icon "button" at bounding box center [726, 217] width 12 height 12
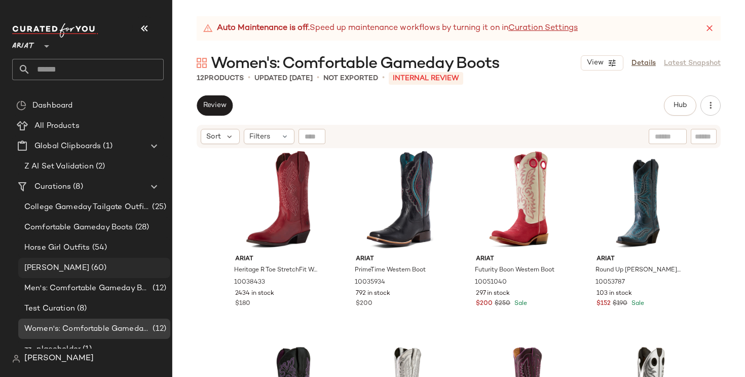
scroll to position [11, 0]
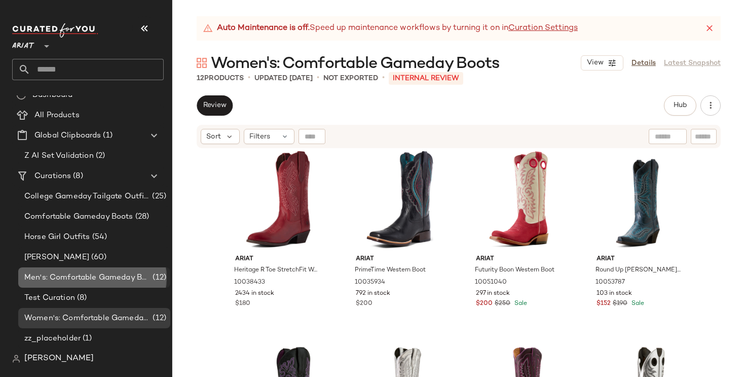
click at [102, 277] on span "Men's: Comfortable Gameday Boots" at bounding box center [87, 278] width 126 height 12
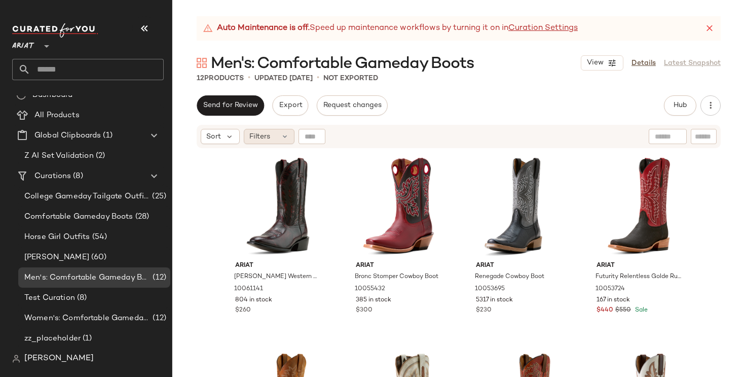
click at [284, 134] on icon at bounding box center [285, 136] width 8 height 8
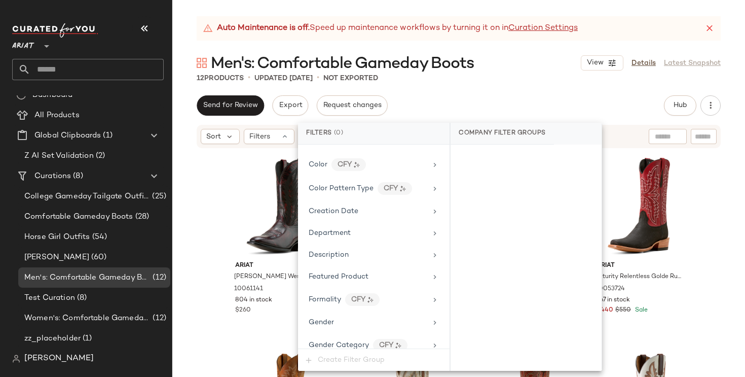
scroll to position [211, 0]
click at [378, 322] on div "Gender" at bounding box center [368, 321] width 118 height 11
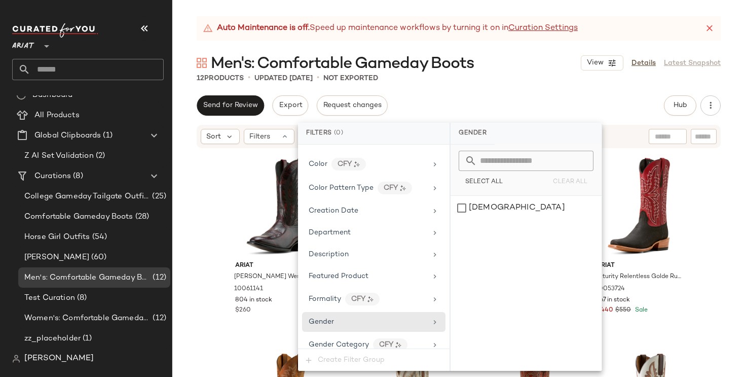
click at [702, 192] on div "Ariat Willie Western Boot 10061141 804 in stock $260 Ariat Bronc Stomper Cowboy…" at bounding box center [458, 275] width 573 height 253
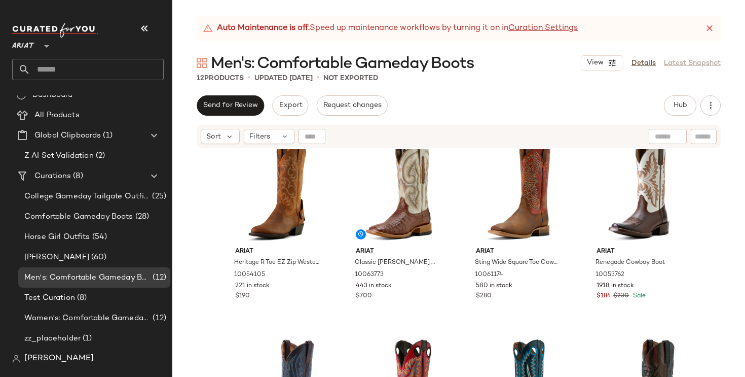
scroll to position [213, 0]
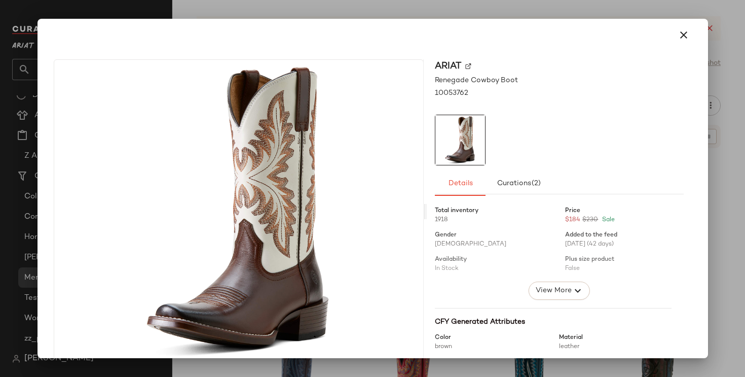
click at [727, 222] on div at bounding box center [372, 188] width 745 height 377
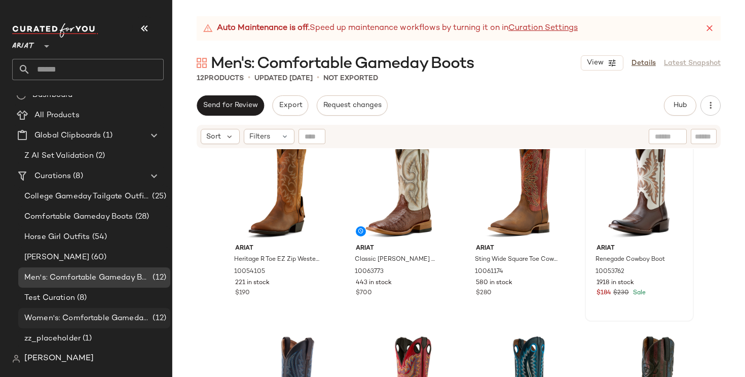
click at [99, 321] on span "Women's: Comfortable Gameday Boots" at bounding box center [87, 318] width 126 height 12
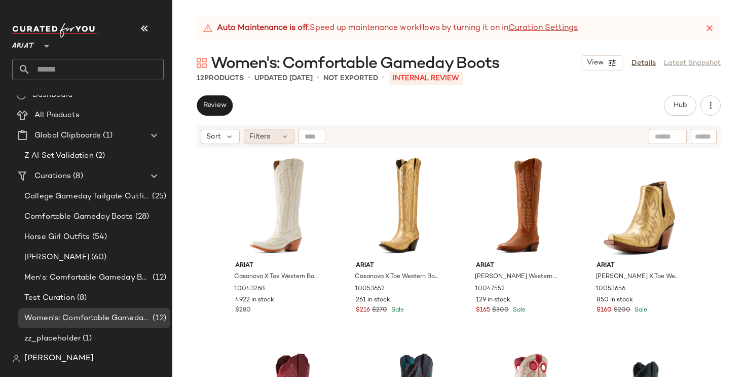
click at [281, 139] on icon at bounding box center [285, 136] width 8 height 8
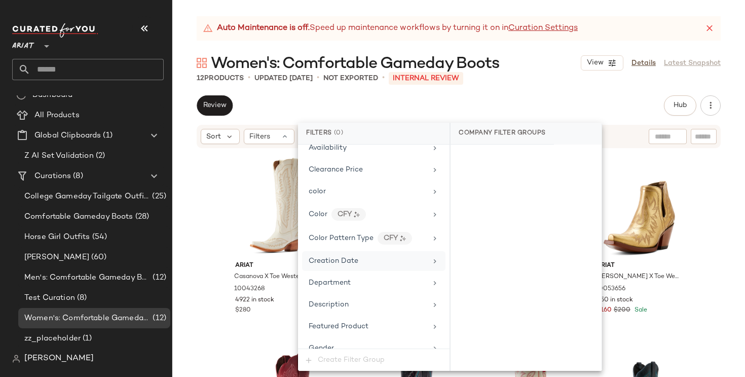
scroll to position [192, 0]
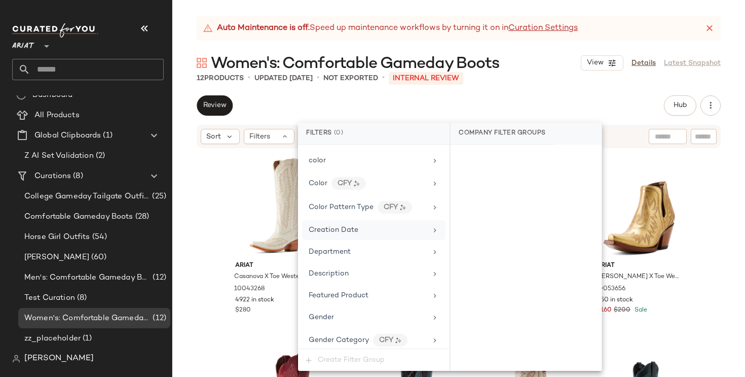
click at [379, 310] on div "Gender" at bounding box center [373, 317] width 143 height 20
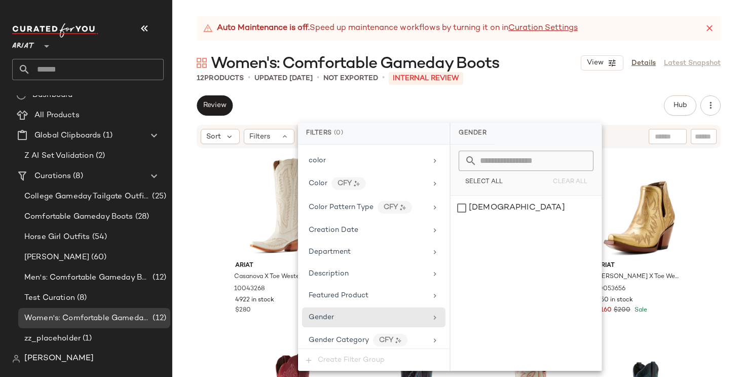
click at [194, 262] on div "Ariat Casanova X Toe Western Boot 10043268 4922 in stock $280 Ariat Casanova X …" at bounding box center [458, 275] width 573 height 253
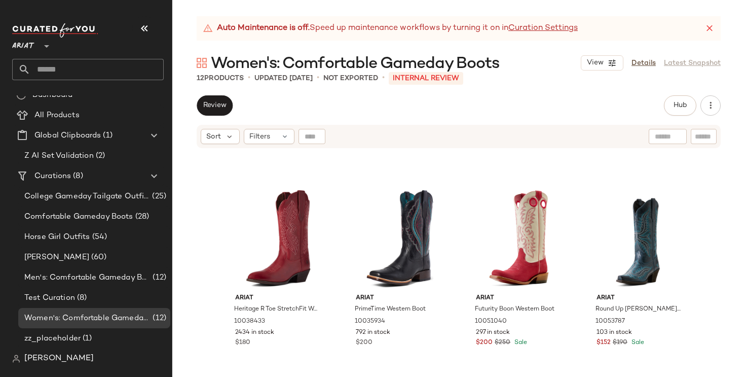
scroll to position [0, 0]
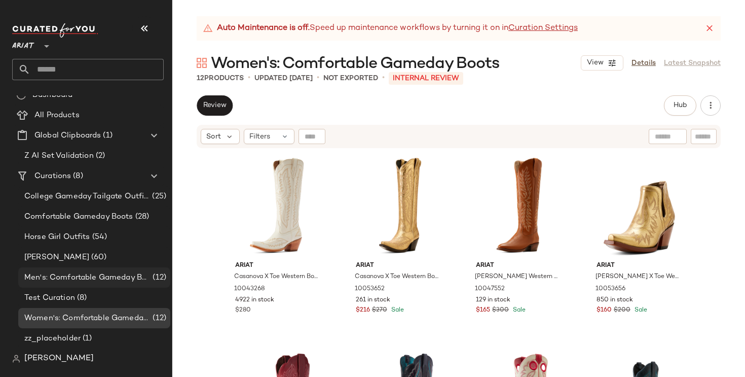
click at [139, 279] on span "Men's: Comfortable Gameday Boots" at bounding box center [87, 278] width 126 height 12
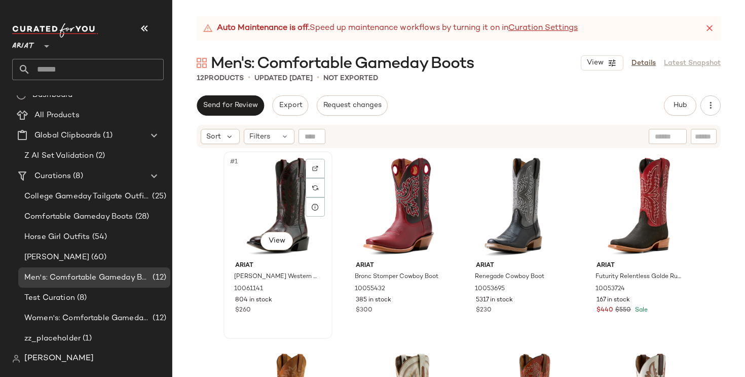
scroll to position [336, 0]
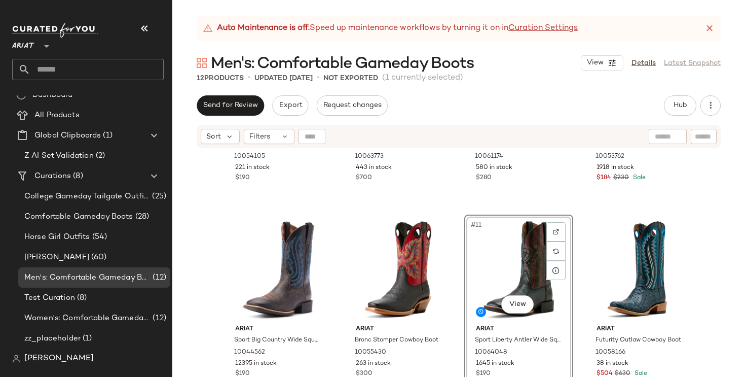
click at [711, 302] on div "Ariat Heritage R Toe EZ Zip Western Boot 10054105 221 in stock $190 Ariat Class…" at bounding box center [458, 275] width 573 height 253
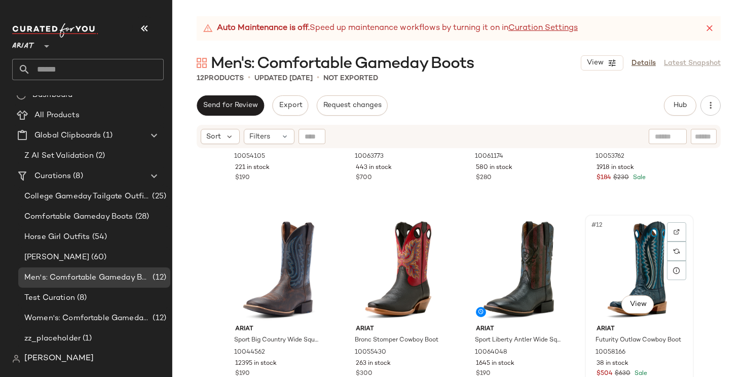
scroll to position [334, 0]
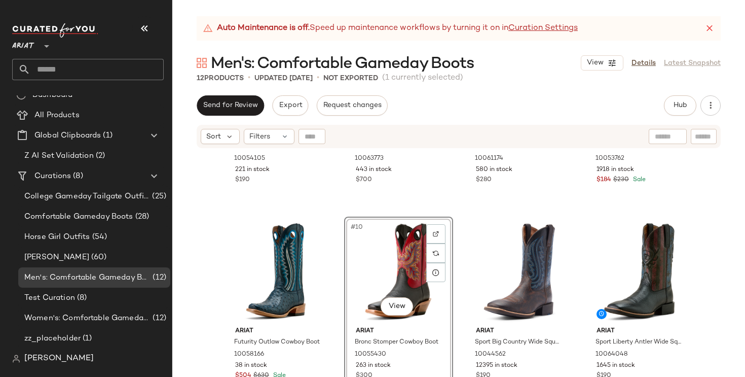
click at [702, 295] on div "Ariat Heritage R Toe EZ Zip Western Boot 10054105 221 in stock $190 Ariat Class…" at bounding box center [458, 275] width 573 height 253
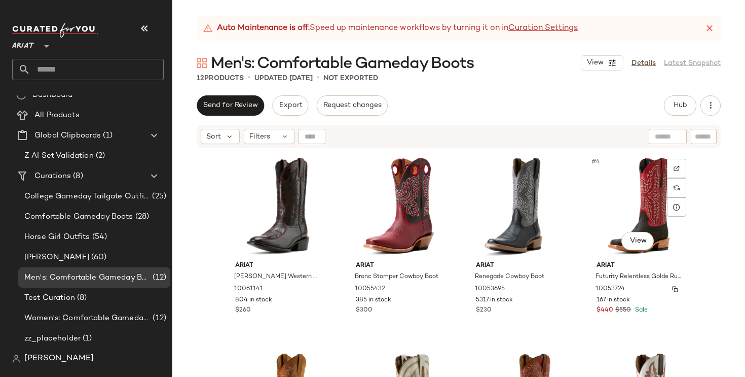
scroll to position [336, 0]
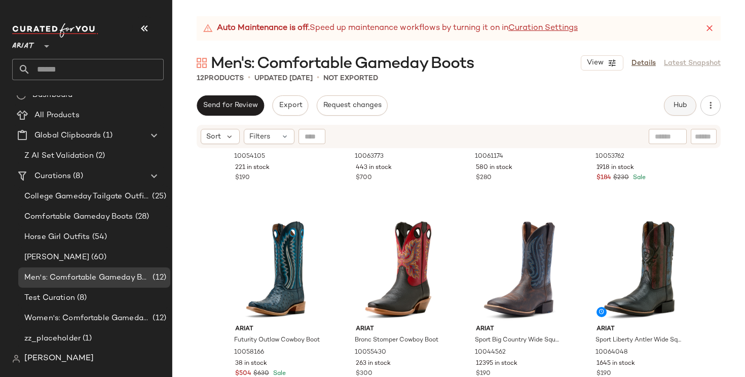
click at [682, 106] on span "Hub" at bounding box center [680, 105] width 14 height 8
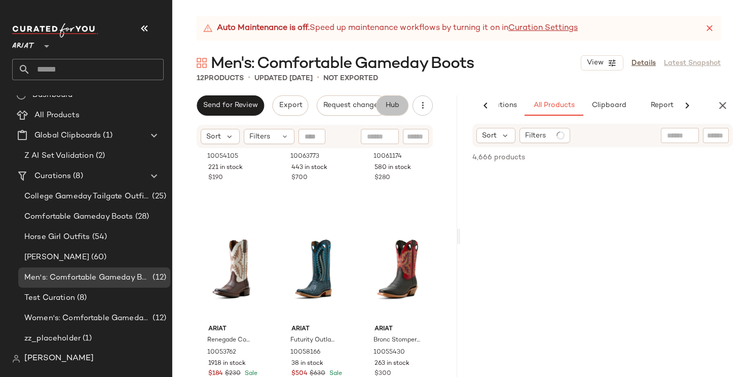
scroll to position [0, 0]
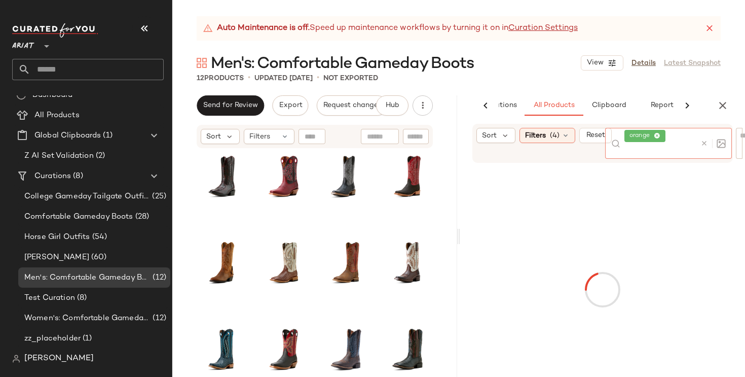
click at [689, 137] on div "orange" at bounding box center [660, 143] width 72 height 31
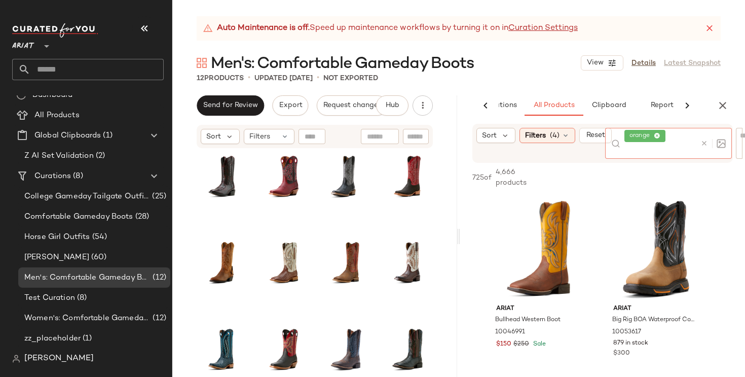
click at [659, 135] on icon at bounding box center [657, 136] width 7 height 7
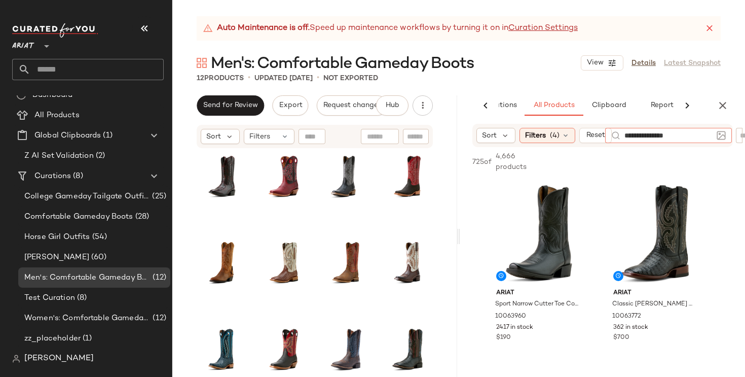
type input "**********"
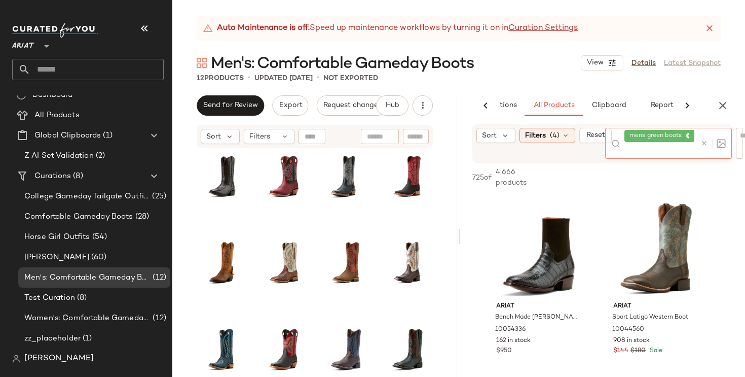
scroll to position [3132, 0]
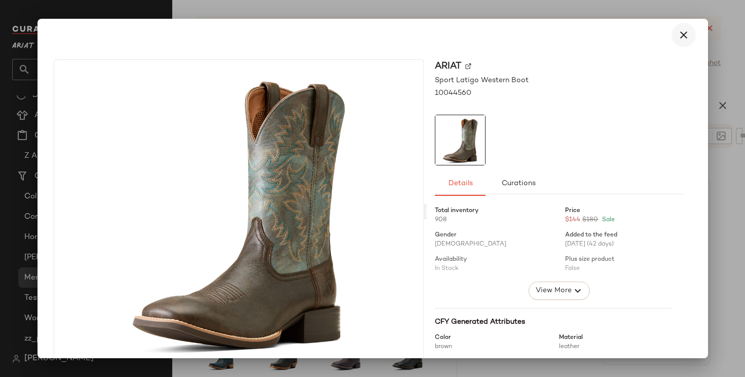
click at [678, 34] on icon "button" at bounding box center [684, 35] width 12 height 12
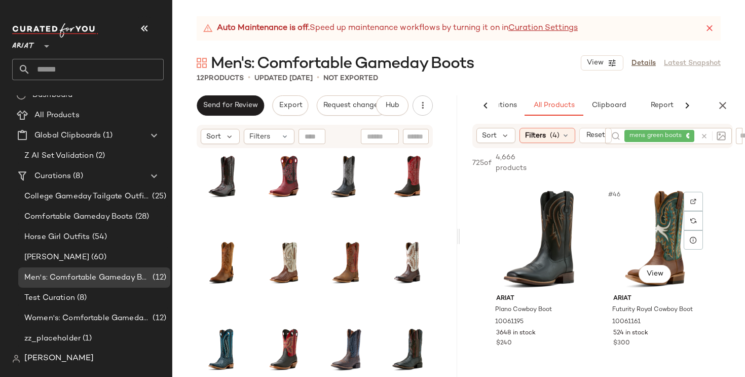
scroll to position [4301, 0]
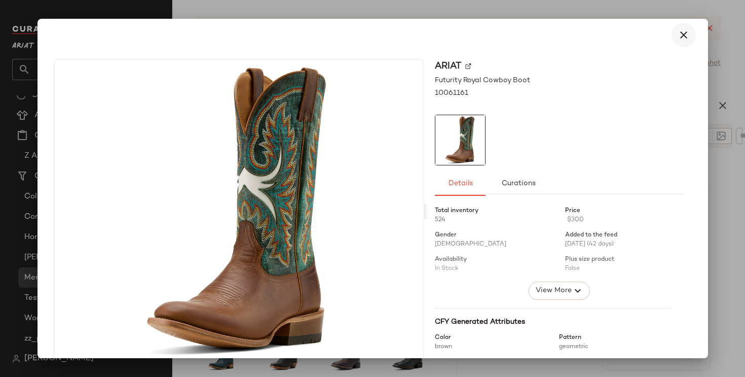
click at [678, 27] on button "button" at bounding box center [684, 35] width 24 height 24
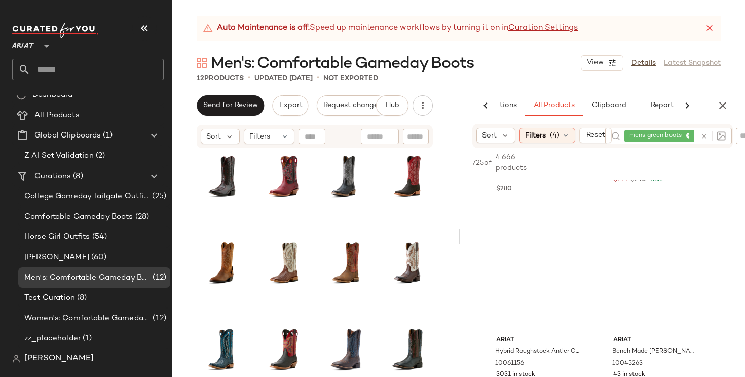
scroll to position [7062, 0]
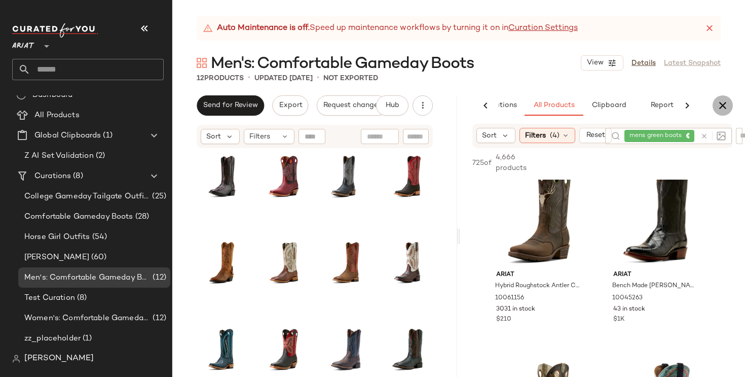
click at [721, 106] on icon "button" at bounding box center [723, 105] width 12 height 12
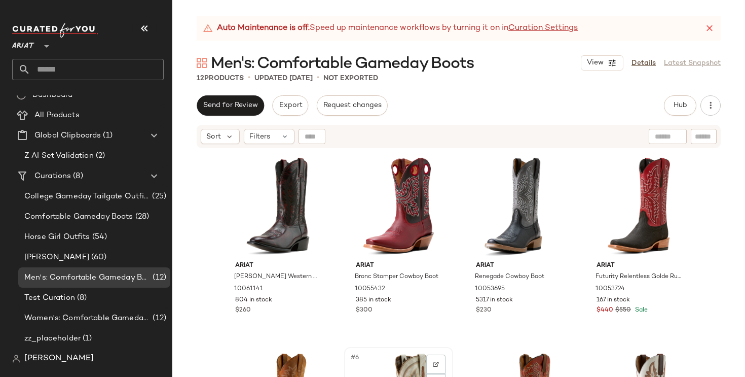
scroll to position [336, 0]
